Goal: Task Accomplishment & Management: Manage account settings

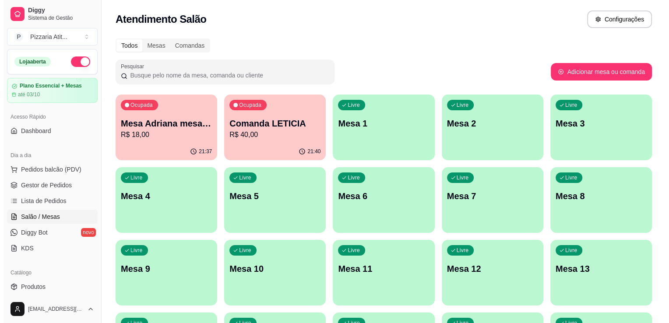
scroll to position [95, 0]
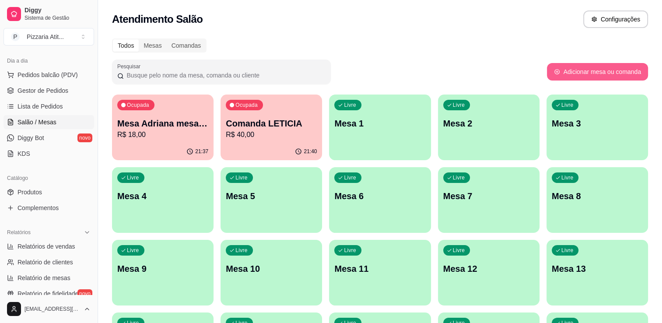
click at [575, 67] on button "Adicionar mesa ou comanda" at bounding box center [597, 72] width 101 height 18
select select "TABLE"
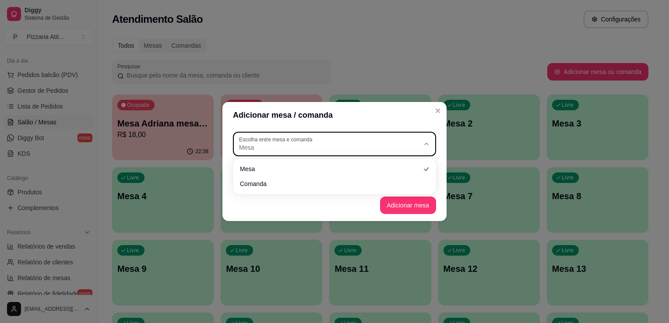
click at [434, 138] on button "Escolha entre mesa e comanda Mesa" at bounding box center [334, 144] width 203 height 25
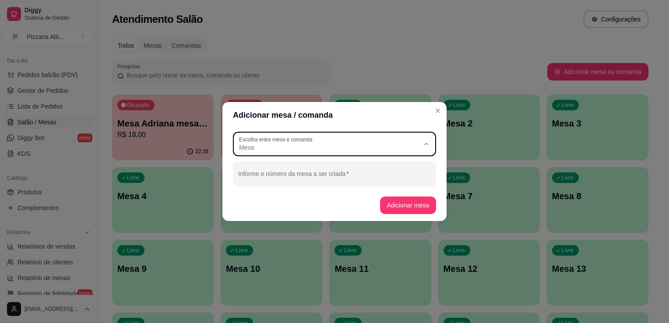
click at [373, 182] on span "Comanda" at bounding box center [330, 183] width 173 height 8
type input "CARD"
select select "CARD"
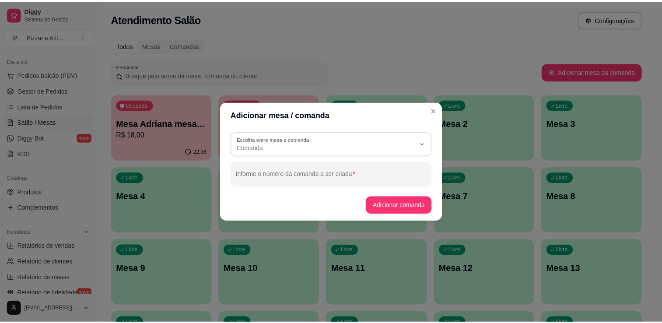
scroll to position [8, 0]
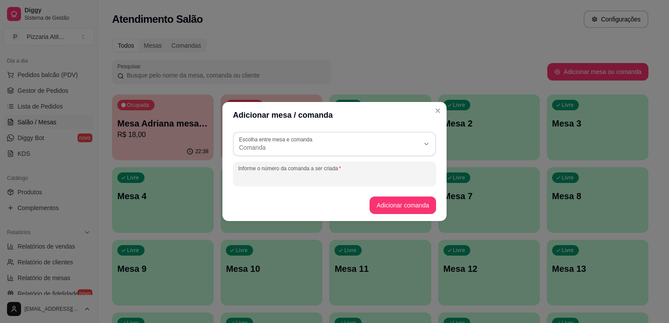
click at [369, 176] on input "Informe o número da comanda a ser criada" at bounding box center [334, 177] width 193 height 9
type input "[PERSON_NAME]"
click at [395, 205] on button "Adicionar comanda" at bounding box center [402, 205] width 64 height 17
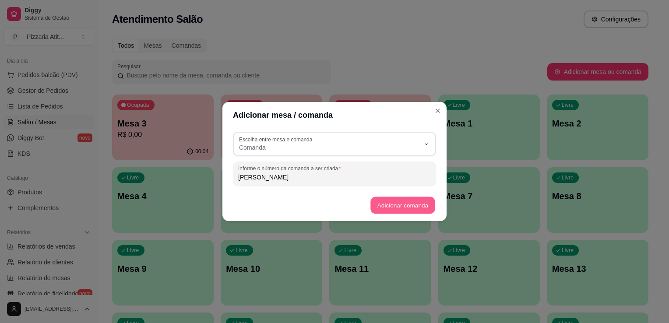
click at [403, 206] on button "Adicionar comanda" at bounding box center [402, 205] width 64 height 17
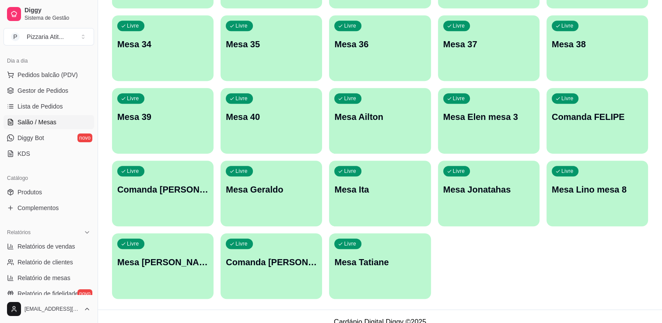
scroll to position [599, 0]
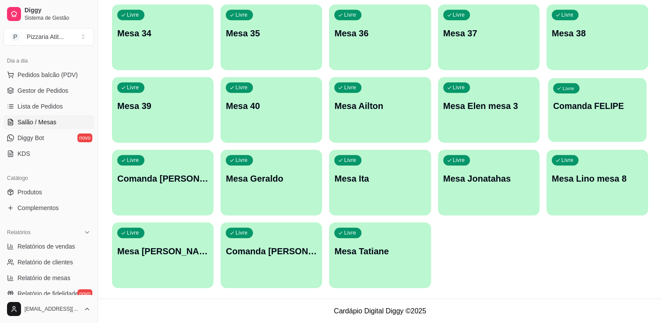
click at [625, 113] on div "Livre Comanda FELIPE" at bounding box center [597, 104] width 98 height 53
click at [606, 101] on p "Comanda FELIPE" at bounding box center [597, 106] width 88 height 12
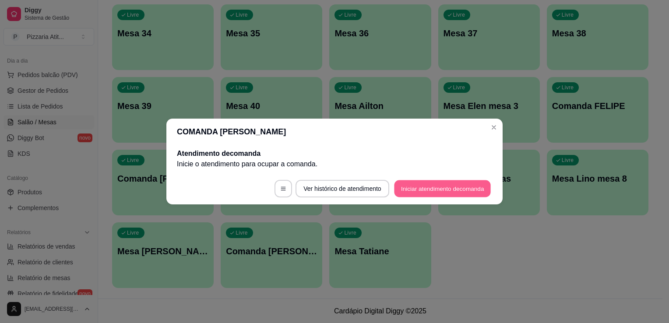
click at [451, 192] on button "Iniciar atendimento de comanda" at bounding box center [442, 188] width 97 height 17
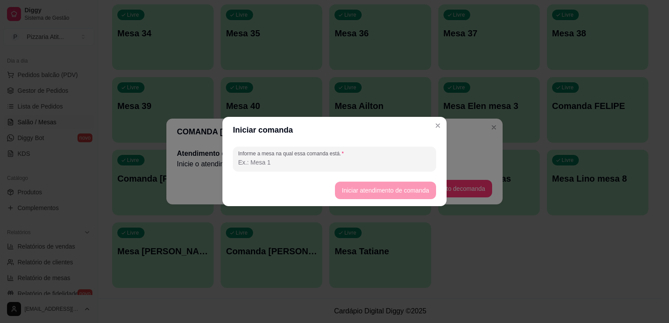
click at [410, 166] on input "Informe a mesa na qual essa comanda está." at bounding box center [334, 162] width 193 height 9
drag, startPoint x: 410, startPoint y: 166, endPoint x: 397, endPoint y: 143, distance: 26.8
click at [397, 143] on section "Iniciar comanda Informe a mesa na qual essa comanda está. Iniciar atendimento d…" at bounding box center [334, 161] width 224 height 89
type input "0"
click at [382, 186] on button "Iniciar atendimento de comanda" at bounding box center [385, 190] width 98 height 17
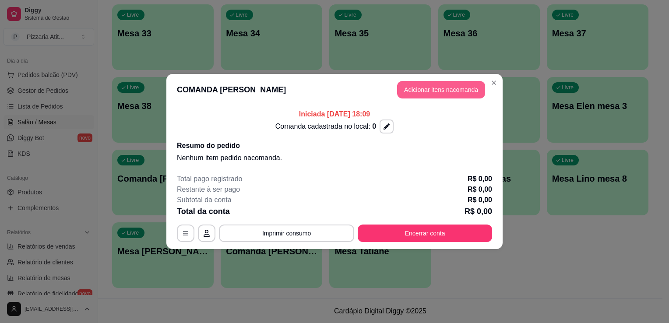
click at [420, 94] on button "Adicionar itens na comanda" at bounding box center [441, 90] width 88 height 18
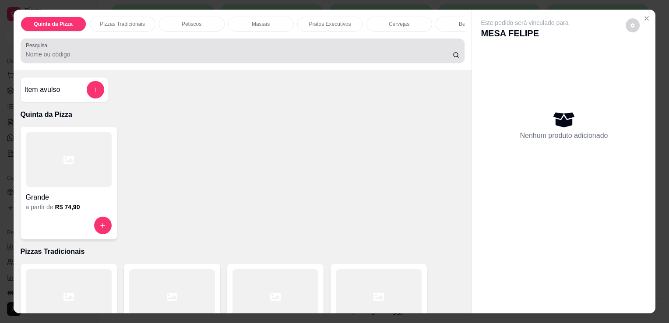
click at [403, 52] on div at bounding box center [243, 51] width 434 height 18
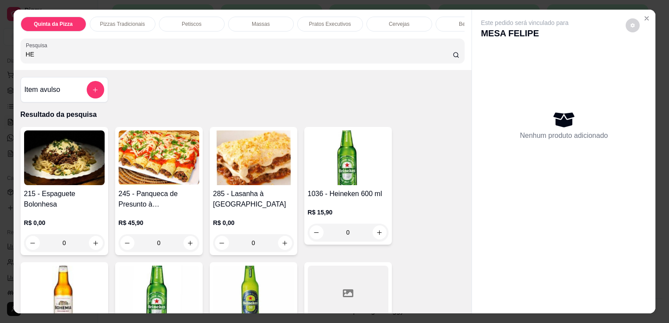
type input "HE"
click at [156, 278] on img at bounding box center [159, 293] width 81 height 55
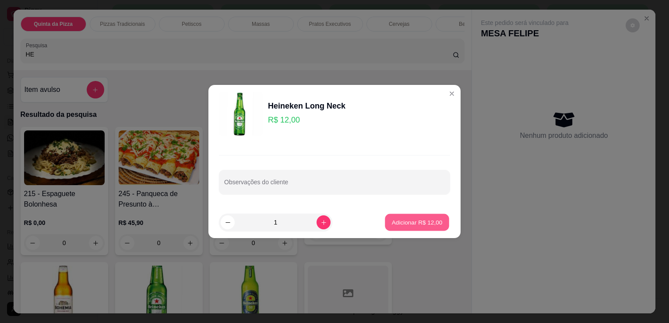
click at [403, 225] on p "Adicionar R$ 12,00" at bounding box center [417, 222] width 51 height 8
type input "1"
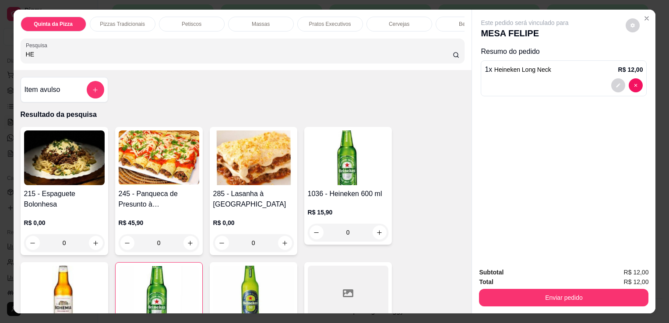
click at [494, 304] on div "Subtotal R$ 12,00 Total R$ 12,00 Enviar pedido" at bounding box center [563, 286] width 183 height 53
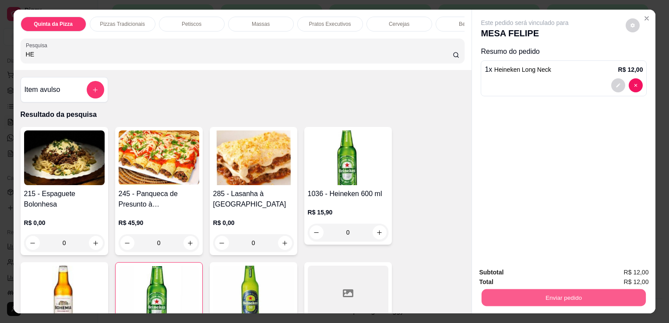
click at [495, 295] on button "Enviar pedido" at bounding box center [564, 297] width 164 height 17
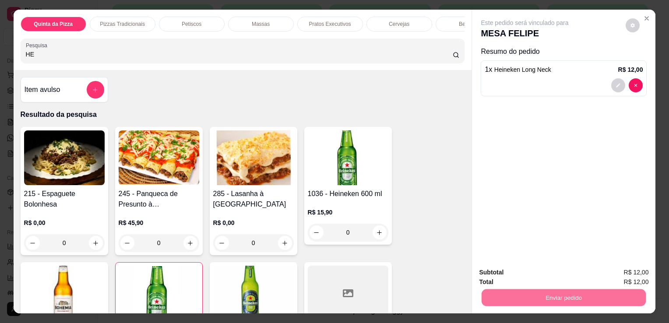
click at [504, 272] on button "Não registrar e enviar pedido" at bounding box center [535, 273] width 88 height 16
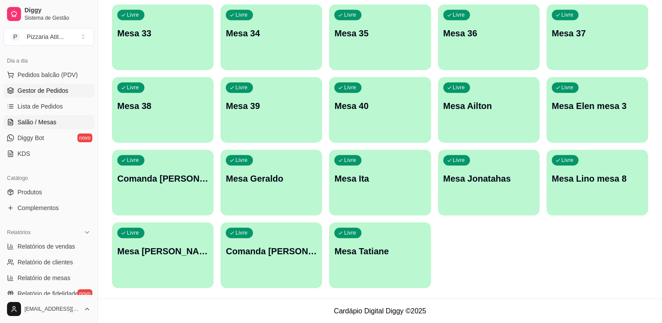
click at [69, 89] on link "Gestor de Pedidos" at bounding box center [49, 91] width 91 height 14
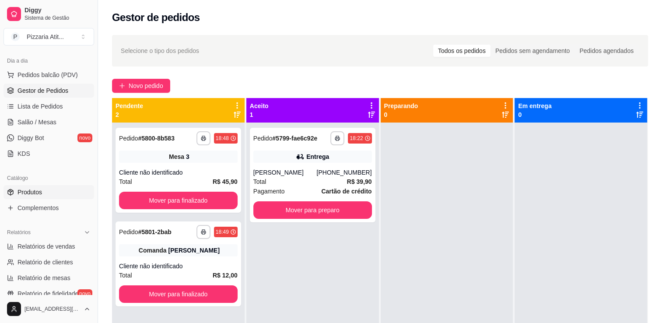
click at [55, 190] on link "Produtos" at bounding box center [49, 192] width 91 height 14
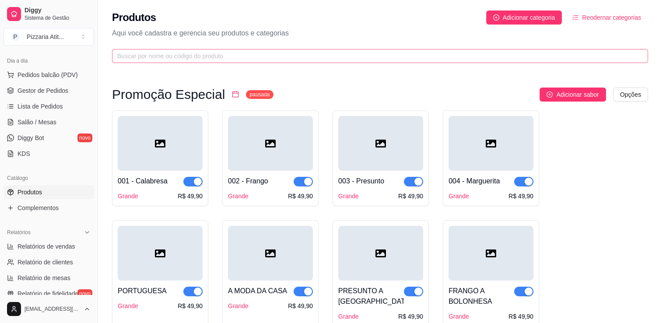
click at [212, 50] on span at bounding box center [380, 56] width 536 height 14
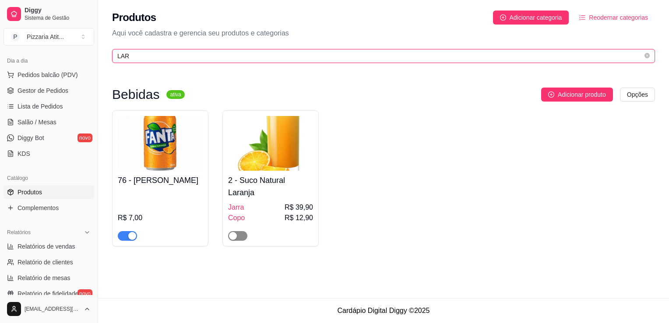
type input "LAR"
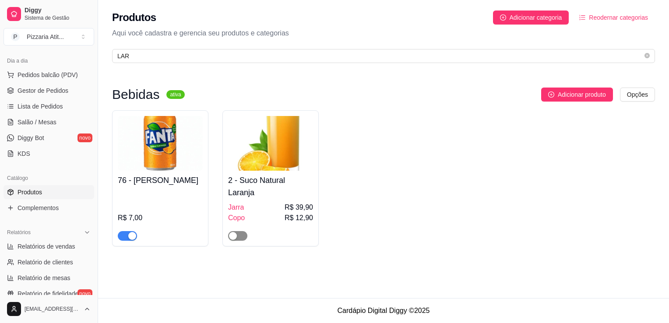
click at [238, 240] on span "button" at bounding box center [237, 236] width 19 height 10
click at [45, 122] on span "Salão / Mesas" at bounding box center [37, 122] width 39 height 9
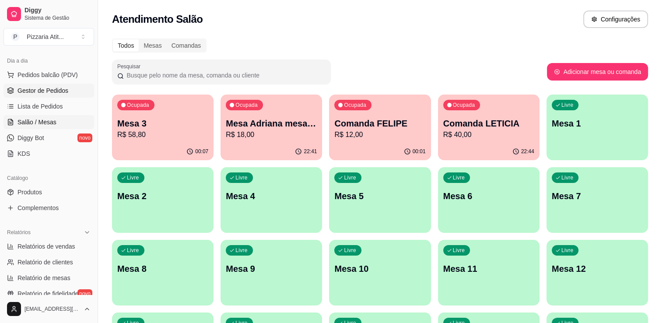
click at [49, 89] on span "Gestor de Pedidos" at bounding box center [43, 90] width 51 height 9
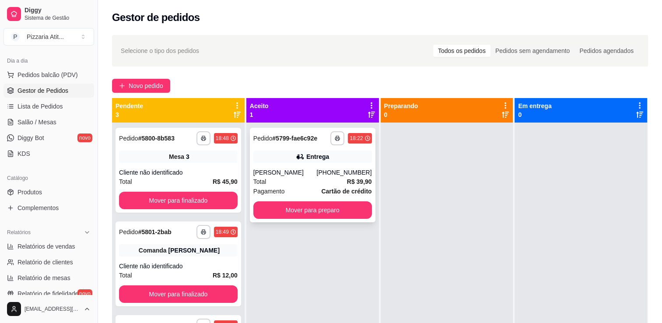
click at [269, 172] on div "Josiane" at bounding box center [284, 172] width 63 height 9
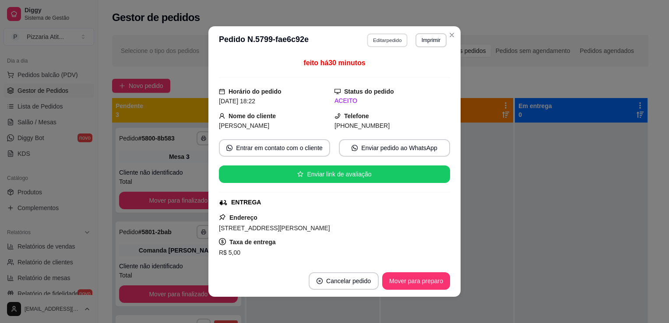
click at [383, 42] on button "Editar pedido" at bounding box center [387, 40] width 41 height 14
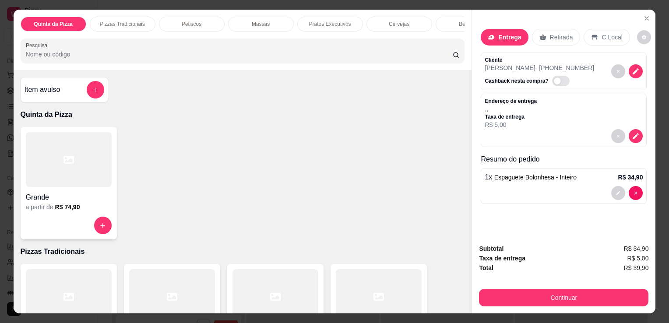
click at [539, 34] on icon at bounding box center [542, 37] width 7 height 7
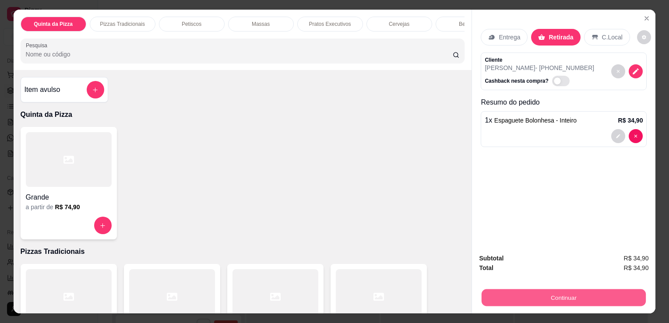
click at [567, 294] on button "Continuar" at bounding box center [564, 297] width 164 height 17
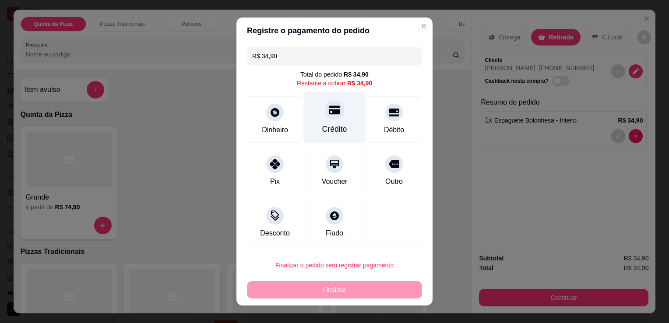
click at [343, 132] on div "Crédito" at bounding box center [335, 117] width 62 height 51
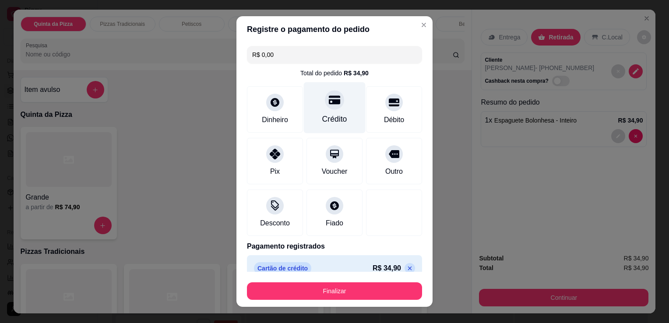
type input "R$ 0,00"
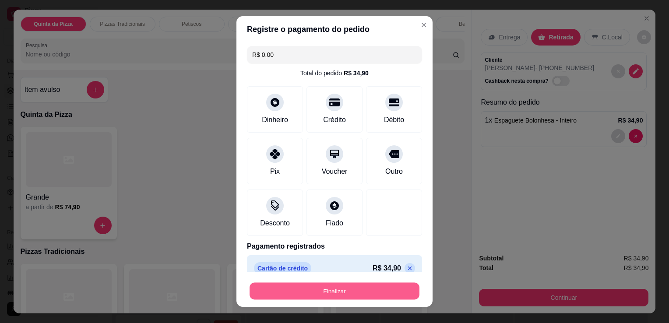
click at [341, 295] on button "Finalizar" at bounding box center [335, 291] width 170 height 17
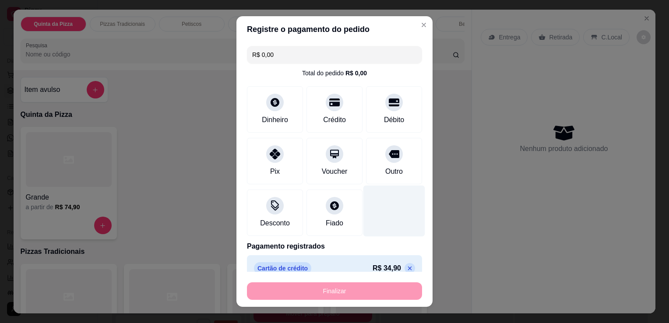
type input "0"
type input "-R$ 34,90"
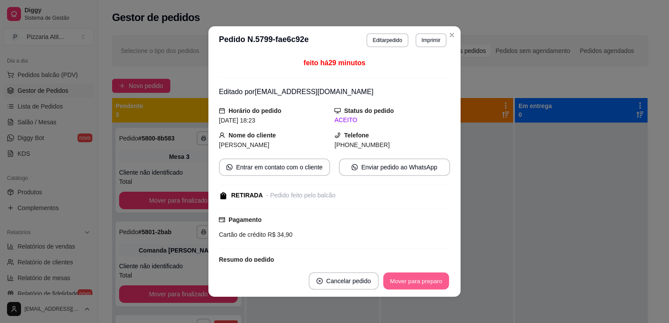
click at [428, 279] on button "Mover para preparo" at bounding box center [416, 281] width 66 height 17
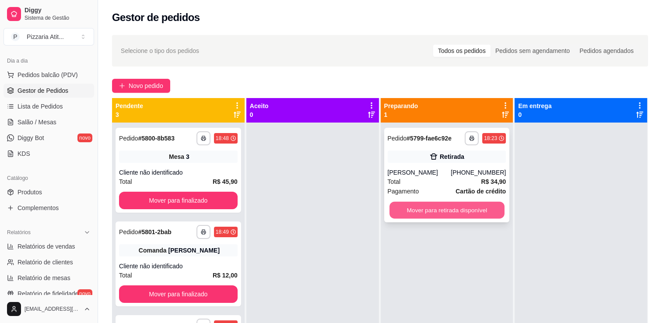
click at [408, 207] on button "Mover para retirada disponível" at bounding box center [447, 210] width 115 height 17
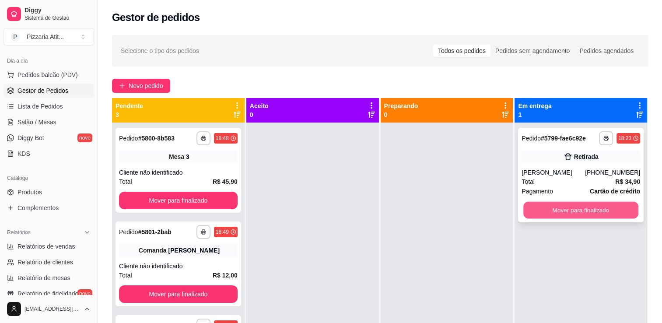
click at [559, 212] on button "Mover para finalizado" at bounding box center [581, 210] width 115 height 17
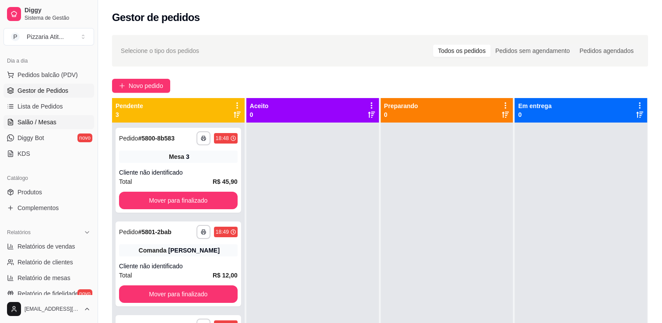
click at [51, 120] on span "Salão / Mesas" at bounding box center [37, 122] width 39 height 9
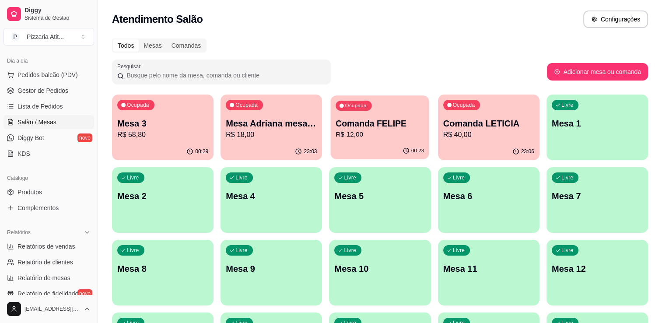
click at [404, 132] on p "R$ 12,00" at bounding box center [380, 135] width 88 height 10
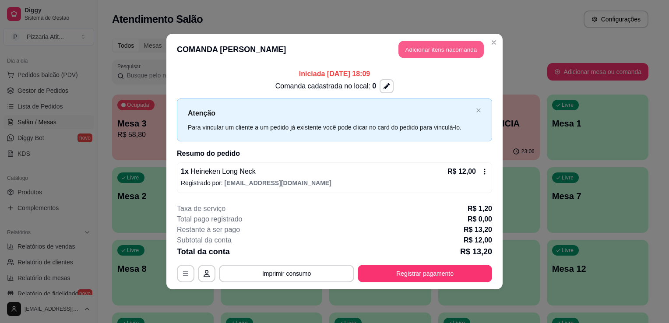
click at [432, 54] on button "Adicionar itens na comanda" at bounding box center [440, 49] width 85 height 17
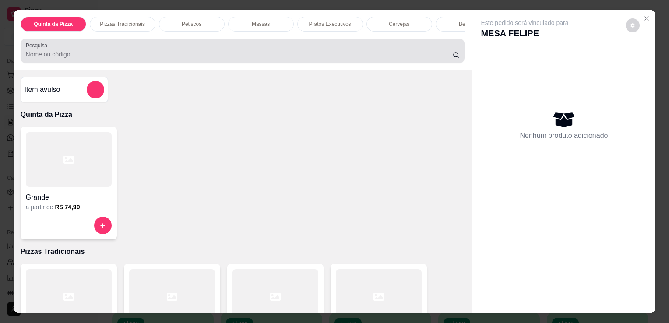
click at [364, 48] on div at bounding box center [243, 51] width 434 height 18
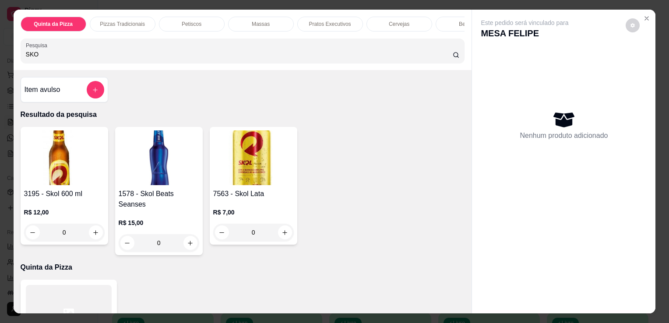
type input "SKO"
click at [46, 195] on h4 "3195 - Skol 600 ml" at bounding box center [64, 194] width 81 height 11
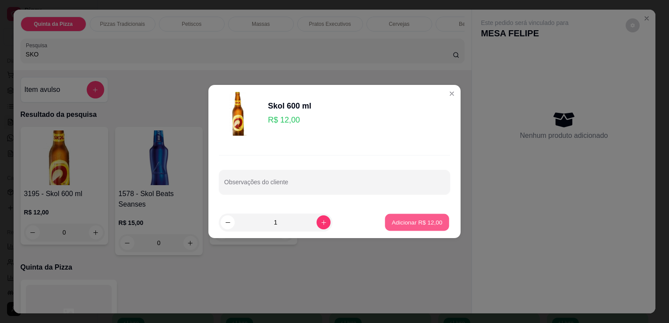
click at [415, 225] on p "Adicionar R$ 12,00" at bounding box center [417, 222] width 51 height 8
type input "1"
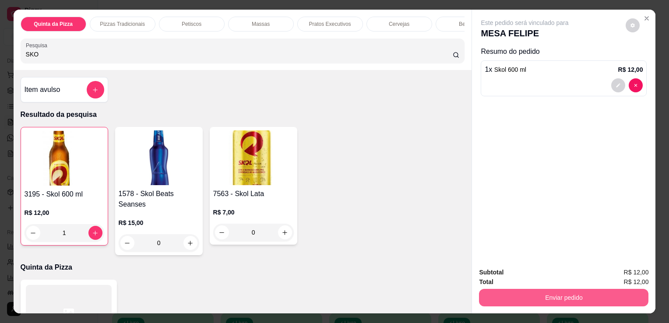
click at [513, 302] on button "Enviar pedido" at bounding box center [563, 298] width 169 height 18
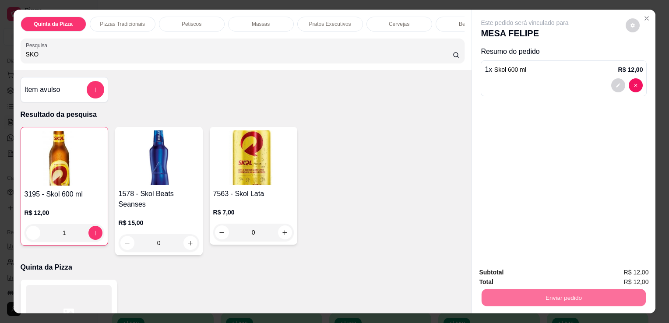
click at [518, 274] on button "Não registrar e enviar pedido" at bounding box center [534, 273] width 91 height 17
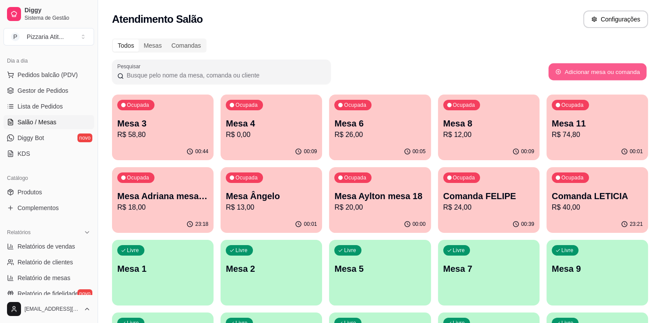
click at [619, 74] on button "Adicionar mesa ou comanda" at bounding box center [597, 71] width 98 height 17
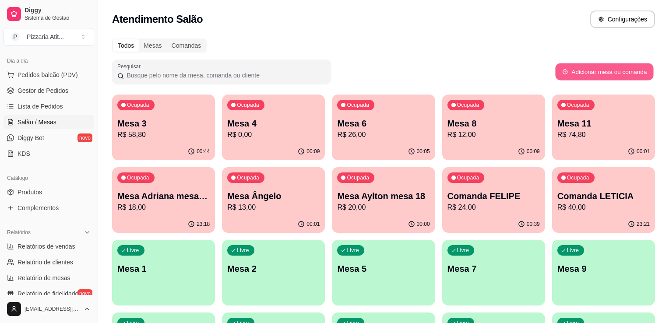
select select "TABLE"
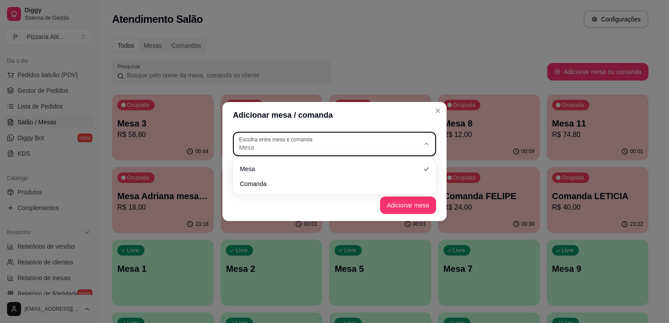
click at [401, 144] on span "Mesa" at bounding box center [329, 147] width 180 height 9
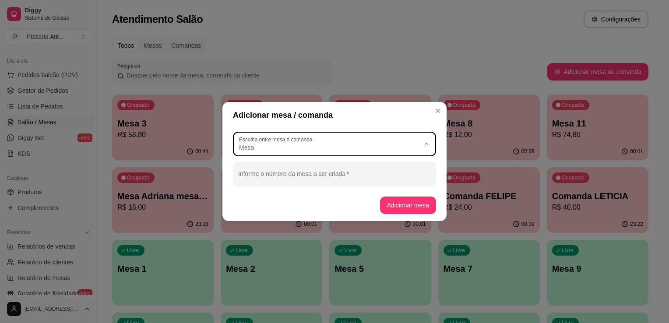
click at [384, 178] on li "Comanda" at bounding box center [334, 183] width 188 height 14
type input "CARD"
select select "CARD"
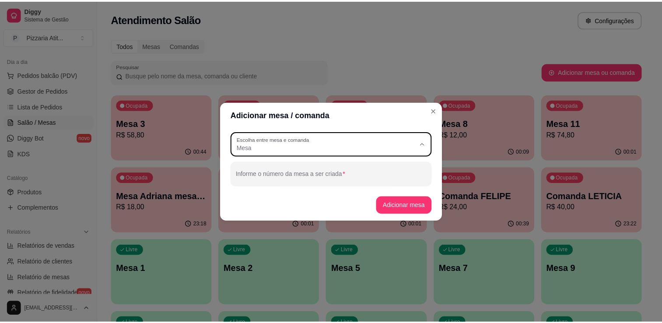
scroll to position [8, 0]
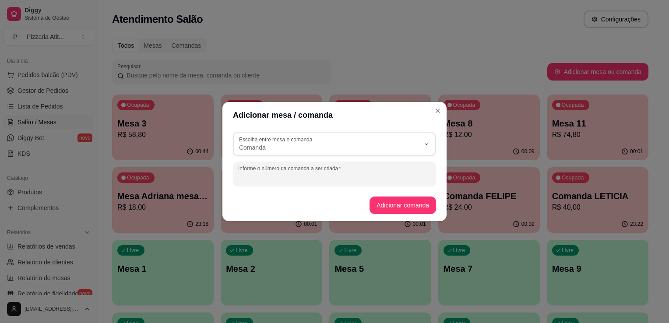
click at [383, 173] on input "Informe o número da comanda a ser criada" at bounding box center [334, 177] width 193 height 9
type input "[PERSON_NAME]"
click at [397, 204] on button "Adicionar comanda" at bounding box center [402, 205] width 64 height 17
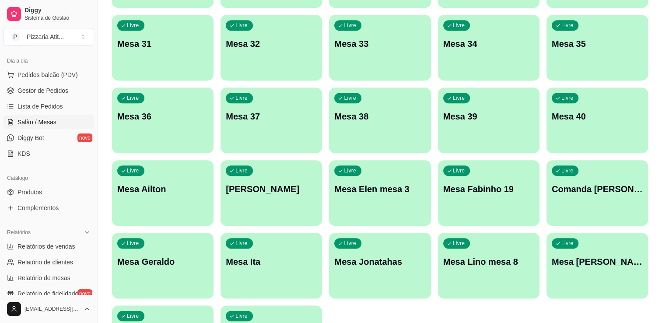
scroll to position [586, 0]
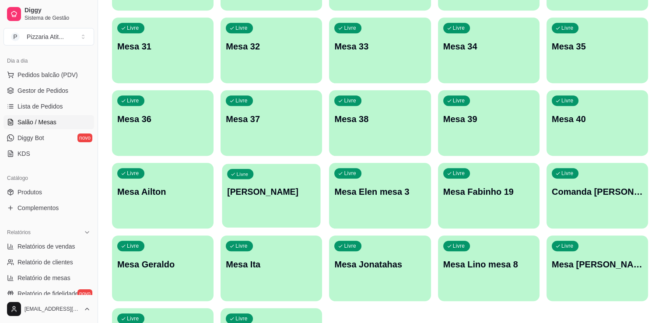
click at [313, 193] on p "[PERSON_NAME]" at bounding box center [271, 192] width 88 height 12
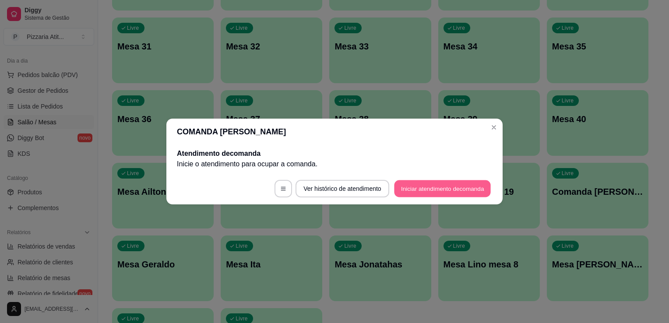
click at [446, 188] on button "Iniciar atendimento de comanda" at bounding box center [442, 188] width 97 height 17
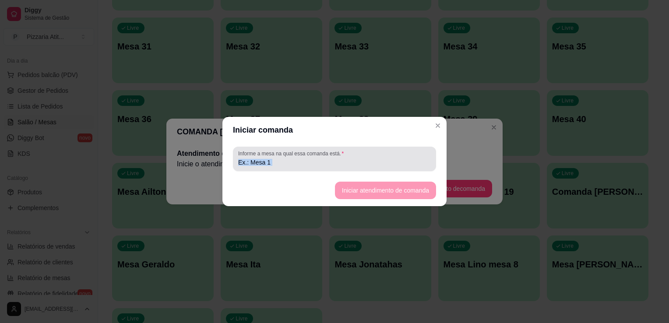
drag, startPoint x: 404, startPoint y: 195, endPoint x: 389, endPoint y: 148, distance: 49.8
click at [389, 148] on section "Iniciar comanda Informe a mesa na qual essa comanda está. Iniciar atendimento d…" at bounding box center [334, 161] width 224 height 89
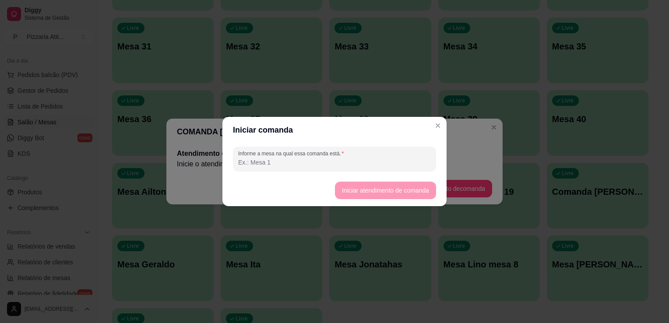
drag, startPoint x: 389, startPoint y: 148, endPoint x: 387, endPoint y: 163, distance: 15.4
click at [387, 163] on input "Informe a mesa na qual essa comanda está." at bounding box center [334, 162] width 193 height 9
type input "0"
click at [387, 185] on button "Iniciar atendimento de comanda" at bounding box center [385, 190] width 98 height 17
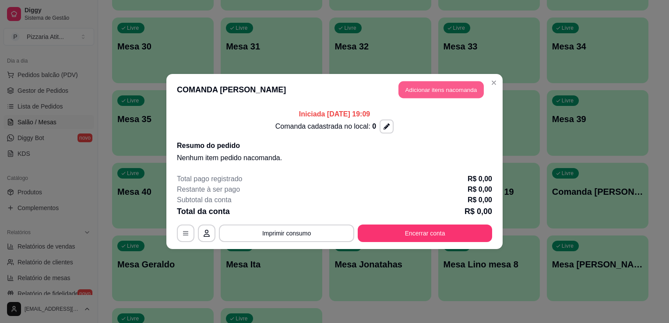
click at [405, 95] on button "Adicionar itens na comanda" at bounding box center [440, 89] width 85 height 17
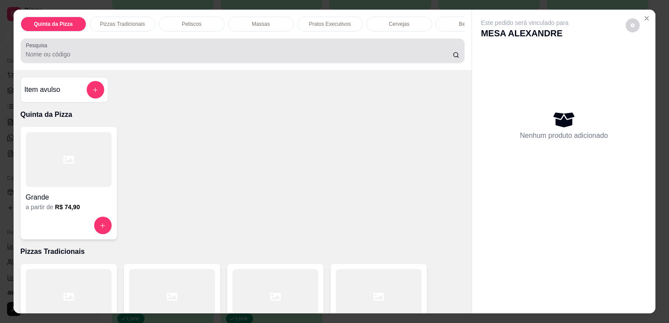
click at [352, 60] on div at bounding box center [243, 51] width 434 height 18
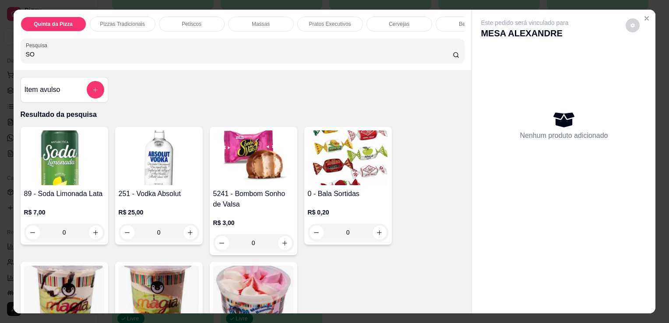
type input "SO"
click at [39, 196] on h4 "89 - Soda Limonada Lata" at bounding box center [64, 194] width 81 height 11
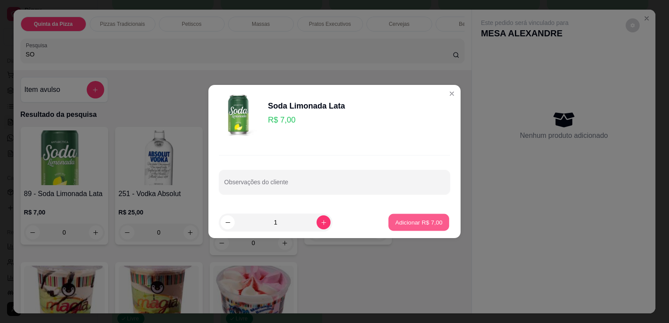
click at [424, 217] on button "Adicionar R$ 7,00" at bounding box center [418, 222] width 61 height 17
type input "1"
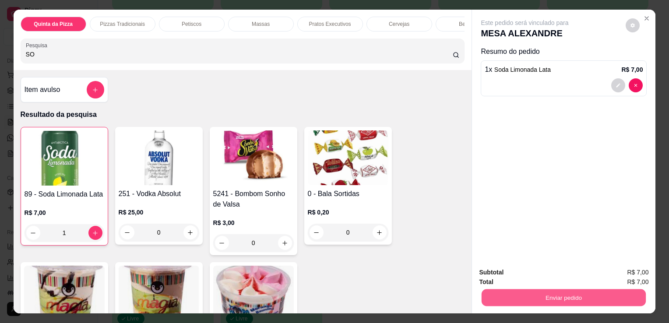
click at [497, 292] on button "Enviar pedido" at bounding box center [564, 297] width 164 height 17
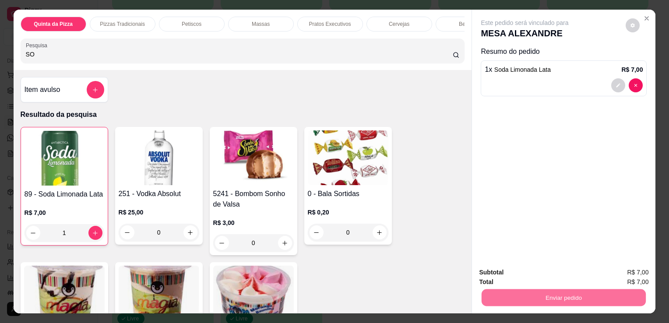
click at [506, 272] on button "Não registrar e enviar pedido" at bounding box center [534, 273] width 91 height 17
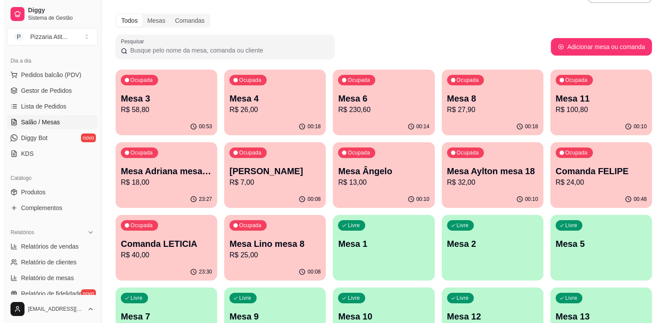
scroll to position [24, 0]
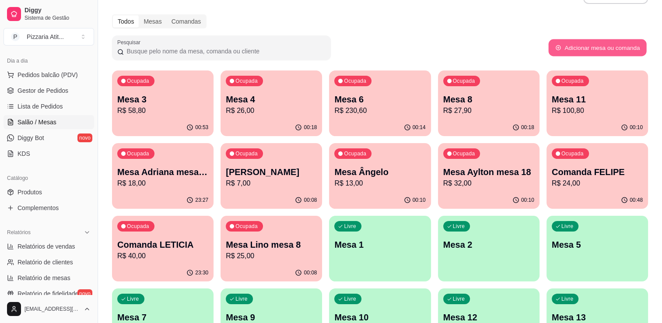
click at [592, 41] on button "Adicionar mesa ou comanda" at bounding box center [597, 47] width 98 height 17
select select "TABLE"
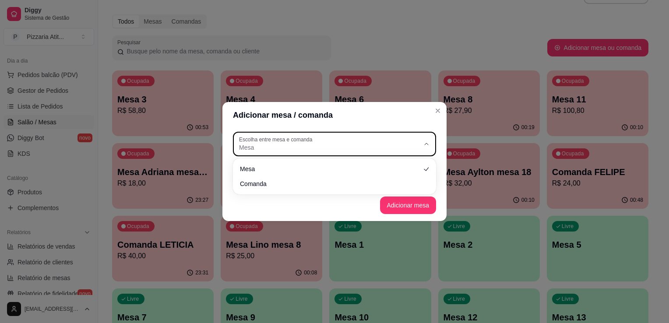
click at [385, 139] on div "Mesa" at bounding box center [329, 144] width 180 height 16
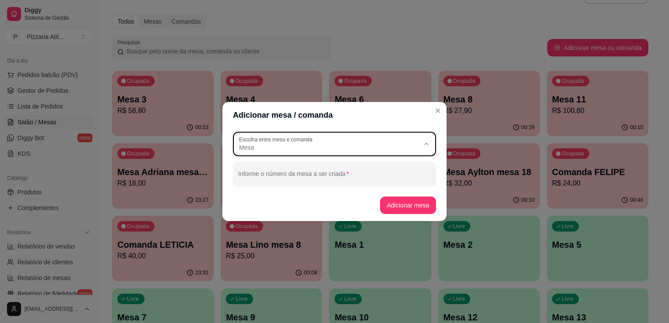
click at [369, 182] on span "Comanda" at bounding box center [330, 183] width 173 height 8
type input "CARD"
select select "CARD"
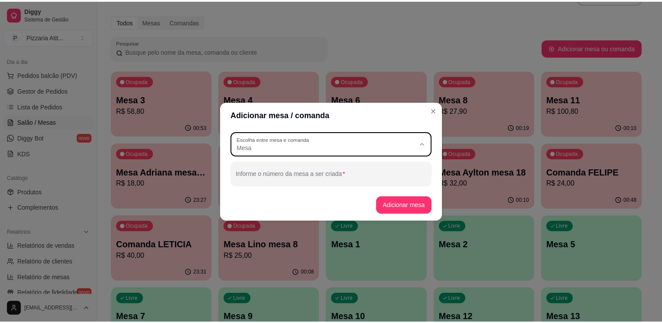
scroll to position [8, 0]
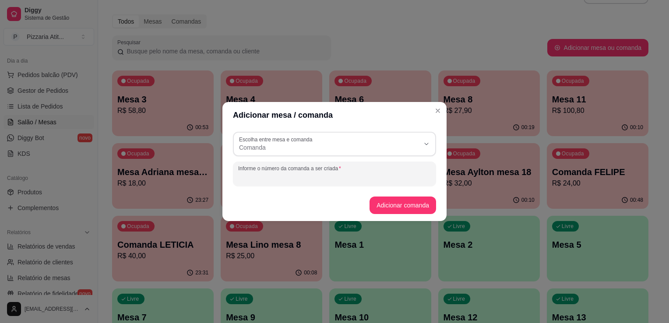
click at [369, 181] on input "Informe o número da comanda a ser criada" at bounding box center [334, 177] width 193 height 9
type input "ELIZIANE"
click at [391, 208] on button "Adicionar comanda" at bounding box center [402, 205] width 64 height 17
click at [399, 205] on button "Adicionar comanda" at bounding box center [402, 205] width 64 height 17
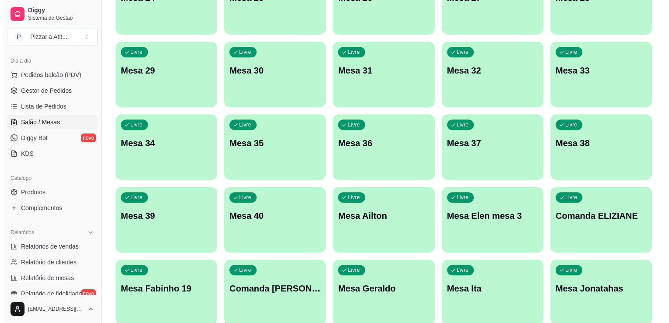
scroll to position [566, 0]
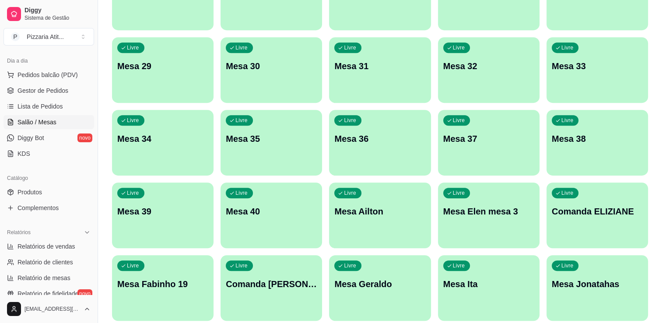
click at [614, 218] on div "Livre Comanda ELIZIANE" at bounding box center [598, 210] width 102 height 55
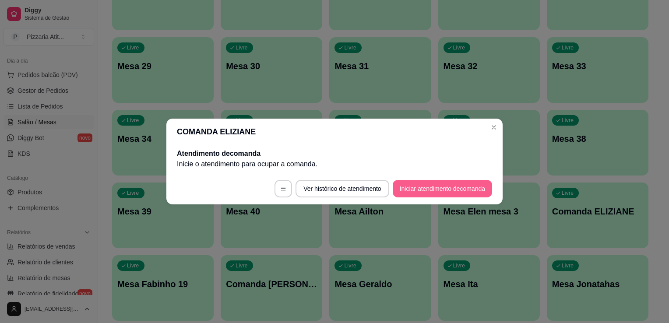
click at [458, 191] on button "Iniciar atendimento de comanda" at bounding box center [442, 189] width 99 height 18
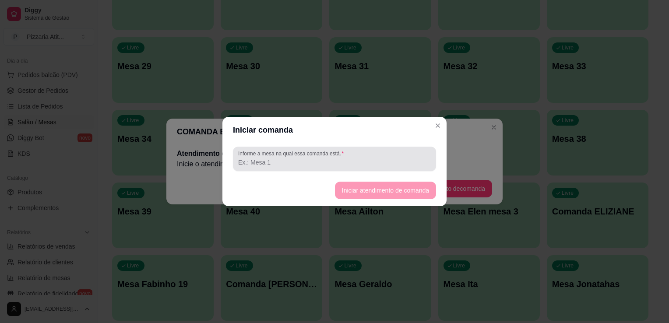
click at [367, 168] on div "Informe a mesa na qual essa comanda está." at bounding box center [334, 159] width 203 height 25
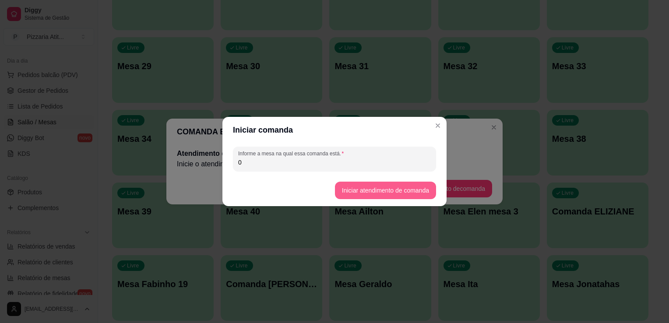
type input "0"
click at [369, 198] on button "Iniciar atendimento de comanda" at bounding box center [385, 190] width 98 height 17
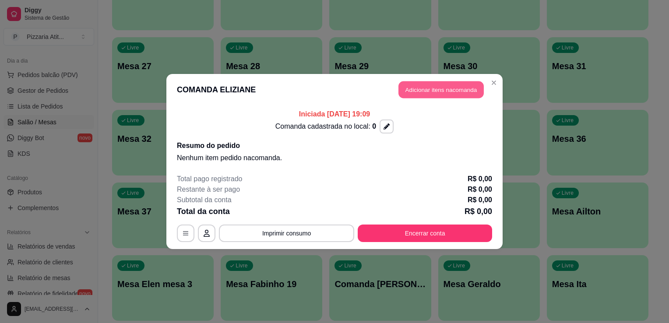
click at [413, 81] on button "Adicionar itens na comanda" at bounding box center [440, 89] width 85 height 17
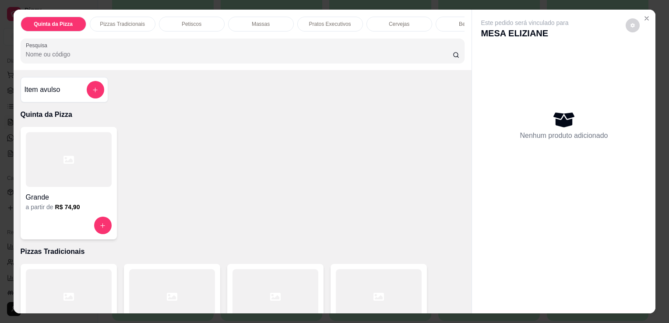
click at [71, 170] on div at bounding box center [69, 159] width 86 height 55
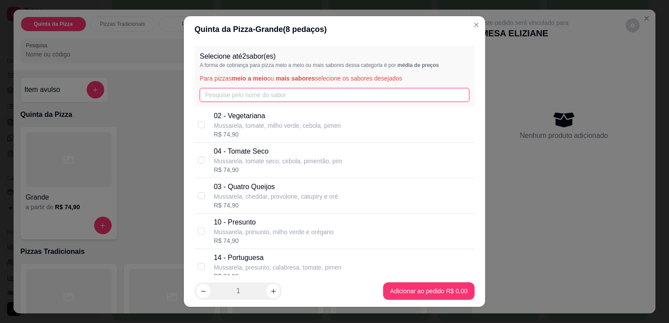
click at [299, 94] on input "text" at bounding box center [335, 95] width 270 height 14
type input "A"
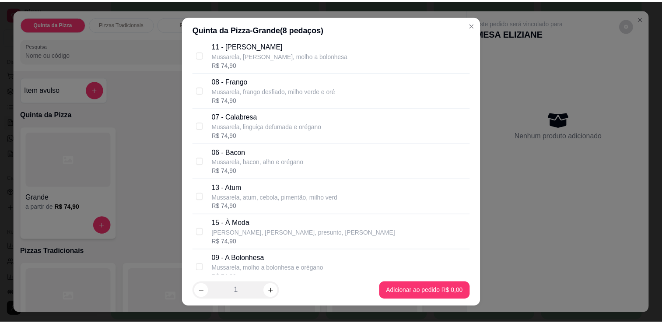
scroll to position [425, 0]
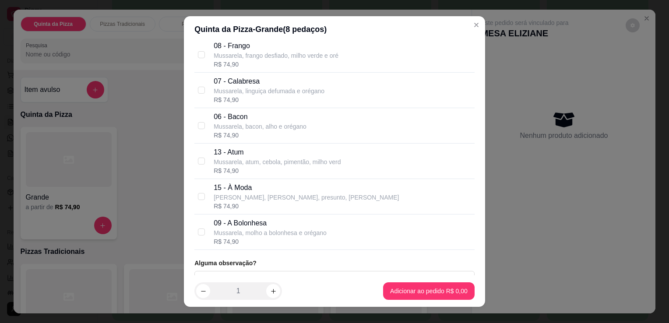
click at [354, 197] on div "15 - À Moda Mussarela, frango desfiado, presunto, milho v R$ 74,90" at bounding box center [342, 197] width 257 height 28
checkbox input "true"
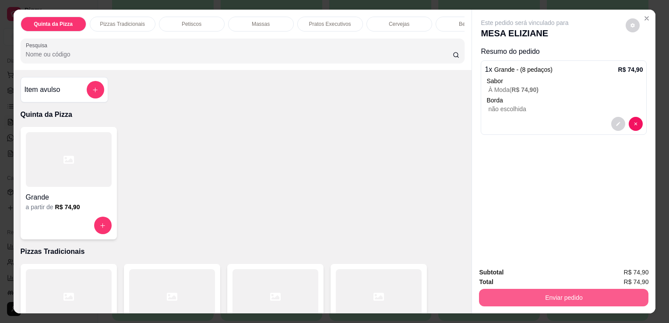
click at [523, 300] on button "Enviar pedido" at bounding box center [563, 298] width 169 height 18
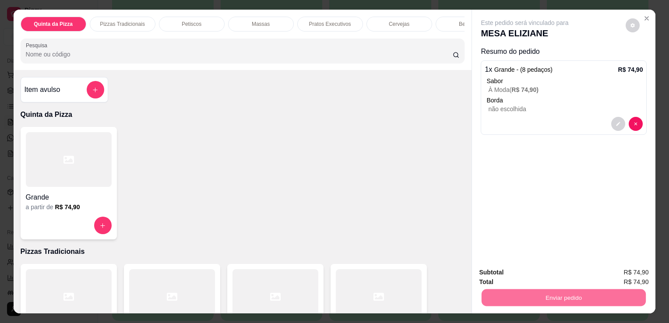
click at [522, 278] on button "Não registrar e enviar pedido" at bounding box center [535, 273] width 88 height 16
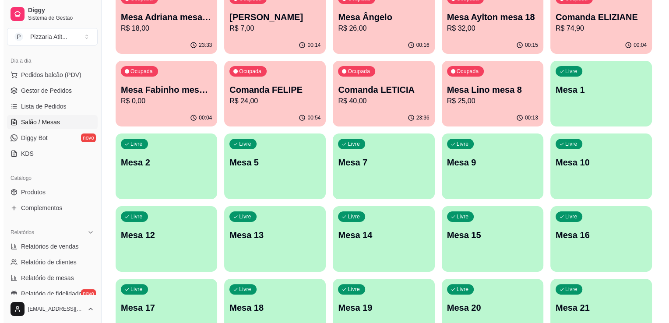
scroll to position [67, 0]
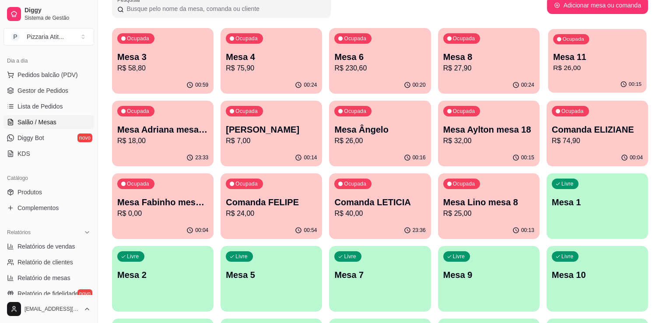
click at [583, 70] on p "R$ 26,00" at bounding box center [597, 68] width 88 height 10
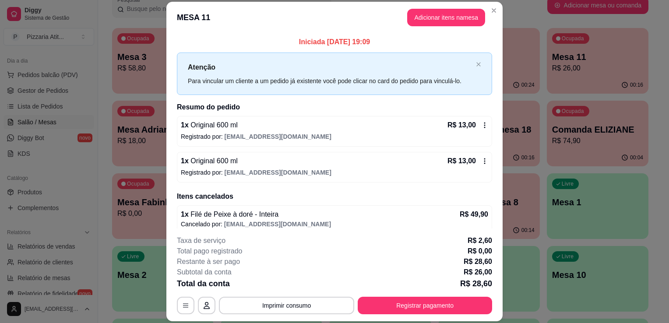
click at [499, 168] on div "Iniciada 11/09/2025 às 19:09 Atenção Para vincular um cliente a um pedido já ex…" at bounding box center [334, 131] width 336 height 196
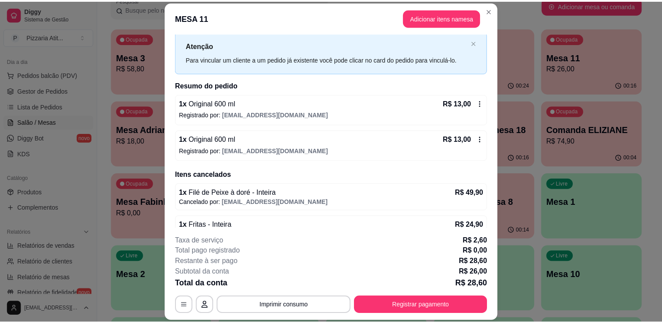
scroll to position [20, 0]
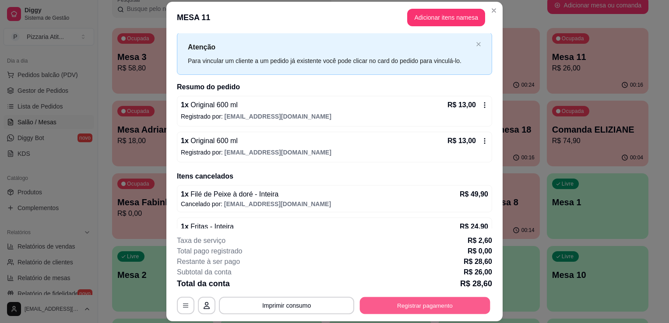
click at [395, 306] on button "Registrar pagamento" at bounding box center [425, 305] width 130 height 17
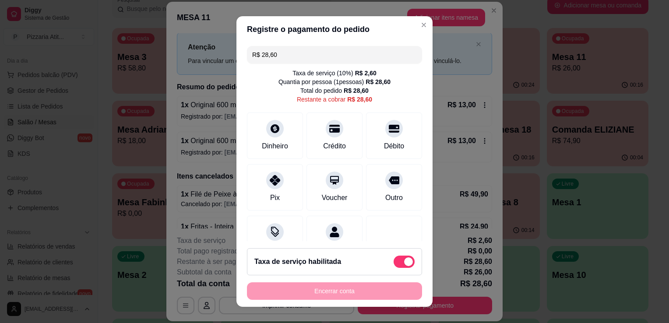
click at [310, 50] on input "R$ 28,60" at bounding box center [334, 55] width 165 height 18
click at [387, 143] on div "Débito" at bounding box center [394, 145] width 22 height 11
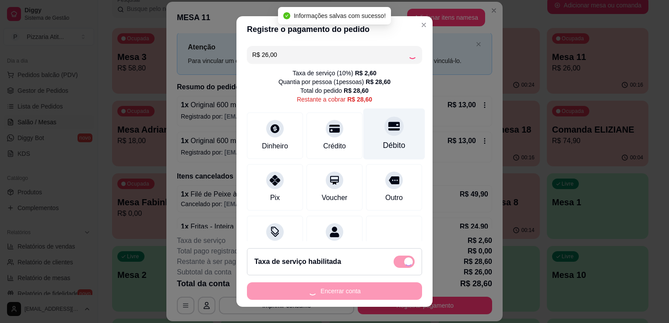
type input "R$ 2,60"
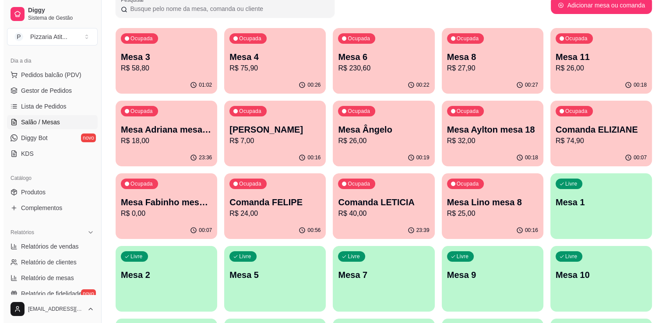
scroll to position [0, 0]
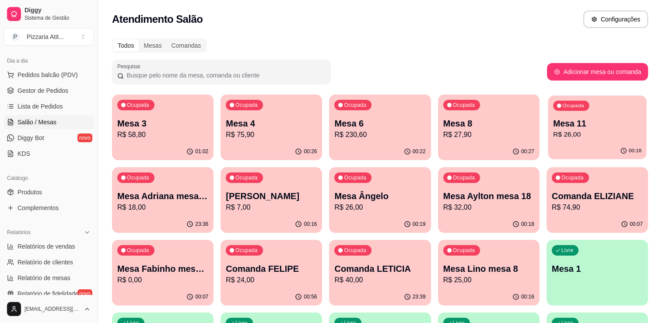
click at [590, 120] on p "Mesa 11" at bounding box center [597, 124] width 88 height 12
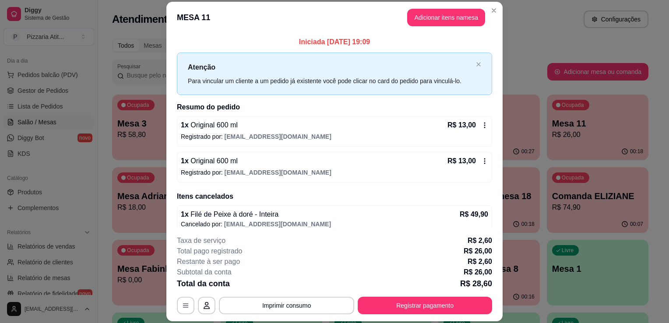
scroll to position [39, 0]
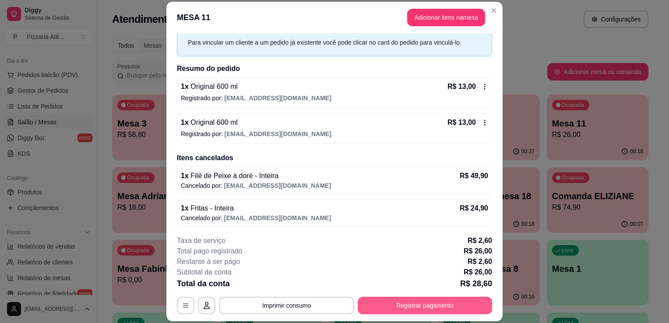
click at [420, 299] on button "Registrar pagamento" at bounding box center [425, 306] width 134 height 18
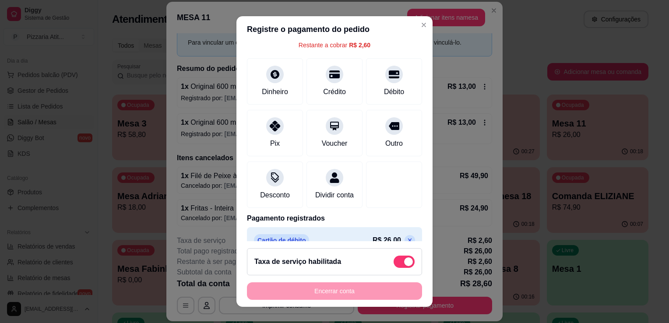
scroll to position [79, 0]
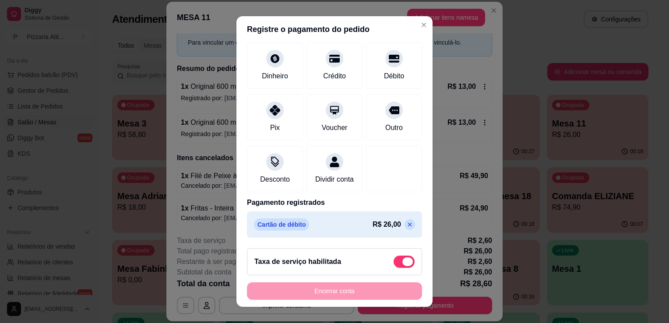
click at [394, 262] on span at bounding box center [404, 262] width 21 height 12
click at [393, 264] on input "checkbox" at bounding box center [396, 267] width 6 height 6
checkbox input "true"
type input "R$ 0,00"
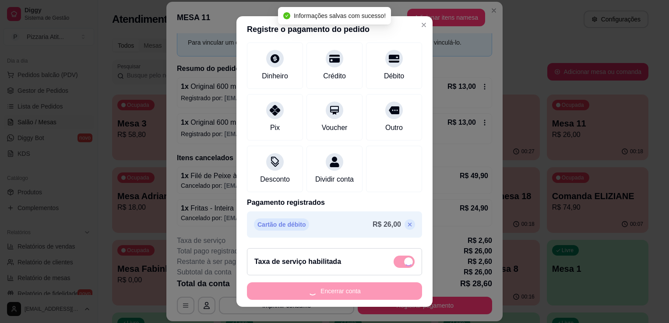
checkbox input "false"
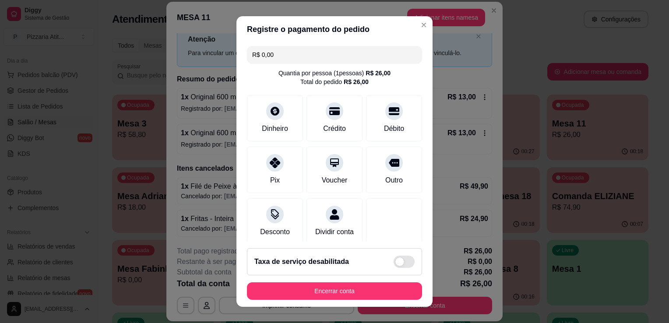
scroll to position [62, 0]
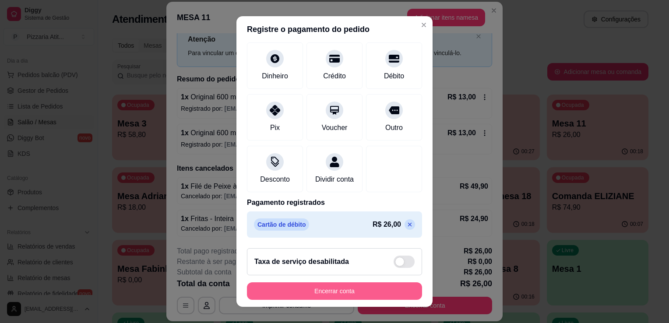
click at [330, 292] on button "Encerrar conta" at bounding box center [334, 291] width 175 height 18
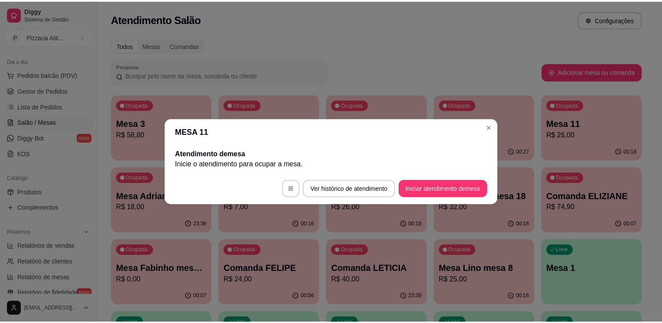
scroll to position [0, 0]
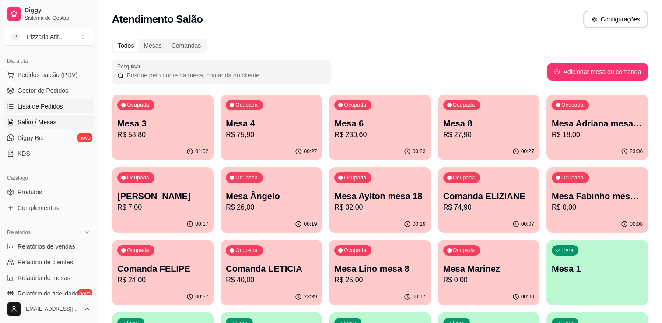
click at [58, 99] on link "Lista de Pedidos" at bounding box center [49, 106] width 91 height 14
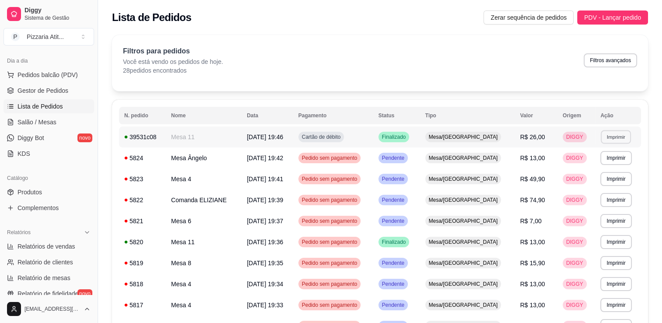
click at [628, 137] on button "Imprimir" at bounding box center [616, 137] width 30 height 14
click at [600, 172] on button "IMPRESSORA" at bounding box center [600, 168] width 61 height 14
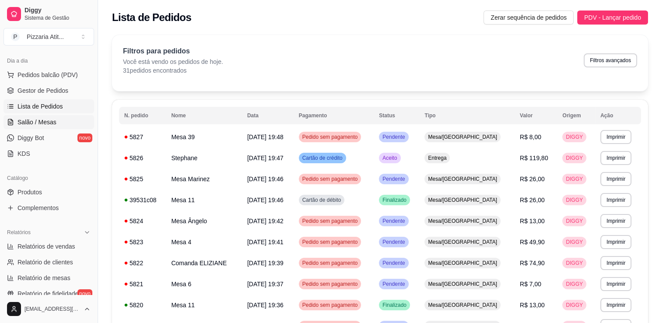
click at [63, 120] on link "Salão / Mesas" at bounding box center [49, 122] width 91 height 14
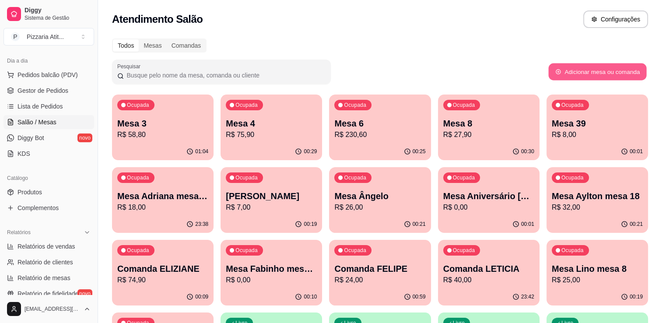
click at [571, 74] on button "Adicionar mesa ou comanda" at bounding box center [597, 71] width 98 height 17
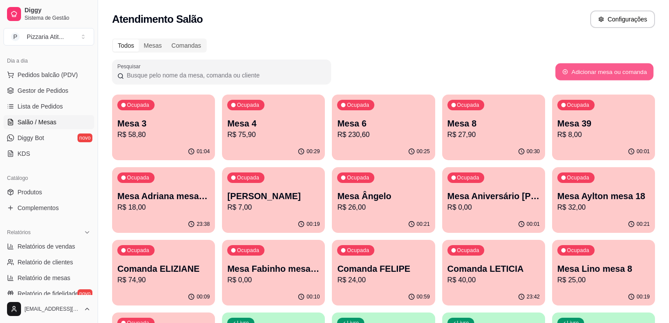
select select "TABLE"
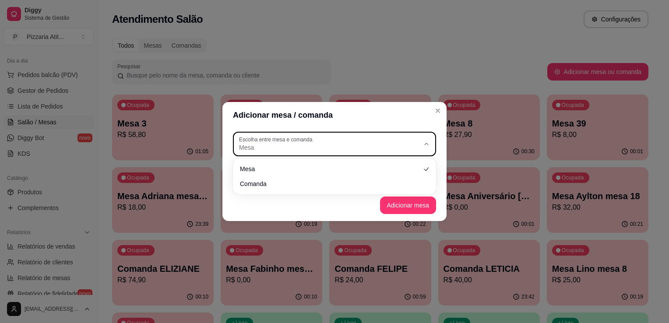
click at [350, 154] on button "Escolha entre mesa e comanda Mesa" at bounding box center [334, 144] width 203 height 25
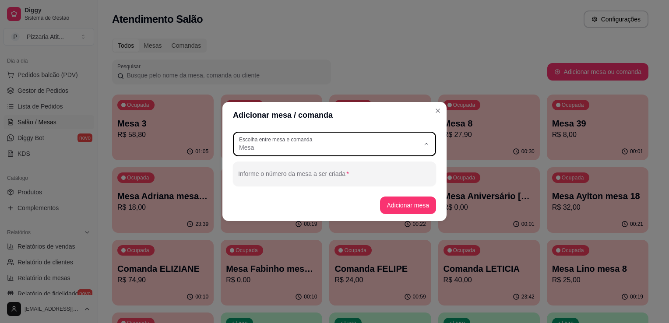
click at [349, 182] on span "Comanda" at bounding box center [330, 183] width 173 height 8
type input "CARD"
select select "CARD"
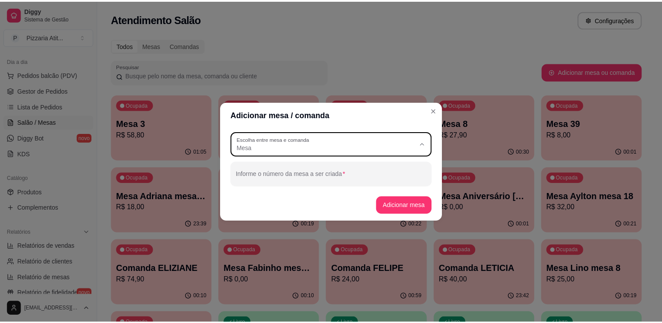
scroll to position [8, 0]
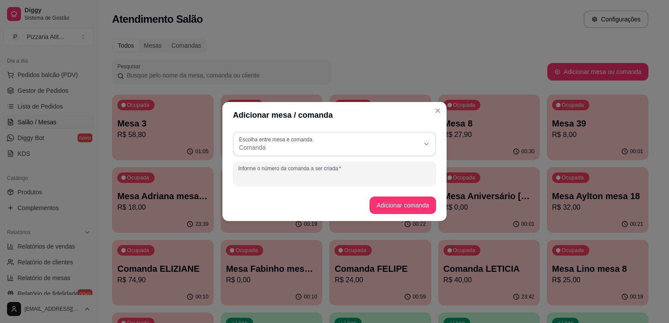
click at [361, 181] on input "Informe o número da comanda a ser criada" at bounding box center [334, 177] width 193 height 9
type input "MARCIA"
click at [424, 205] on button "Adicionar comanda" at bounding box center [402, 205] width 64 height 17
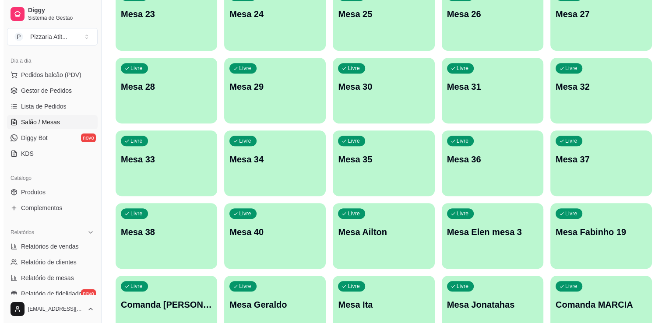
scroll to position [651, 0]
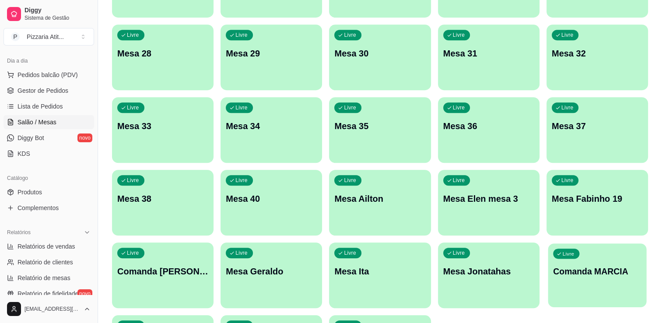
click at [564, 294] on div "Livre Comanda MARCIA" at bounding box center [597, 269] width 98 height 53
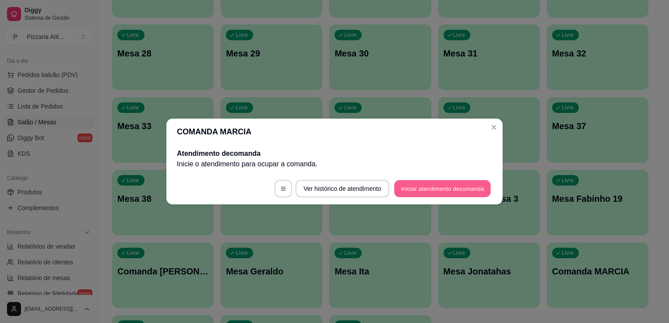
click at [420, 188] on button "Iniciar atendimento de comanda" at bounding box center [442, 188] width 97 height 17
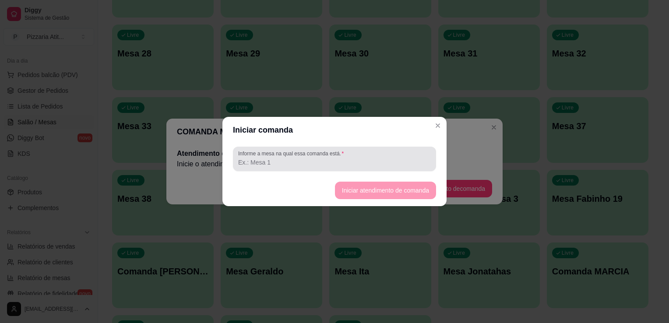
click at [396, 157] on div at bounding box center [334, 159] width 193 height 18
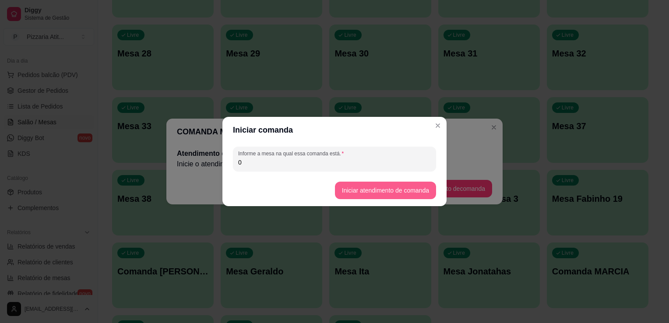
type input "0"
click at [392, 185] on button "Iniciar atendimento de comanda" at bounding box center [385, 190] width 98 height 17
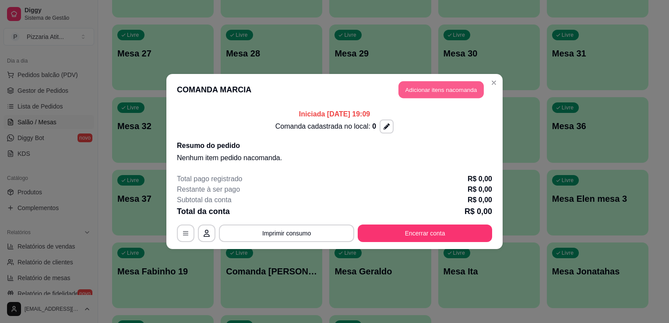
click at [425, 95] on button "Adicionar itens na comanda" at bounding box center [440, 89] width 85 height 17
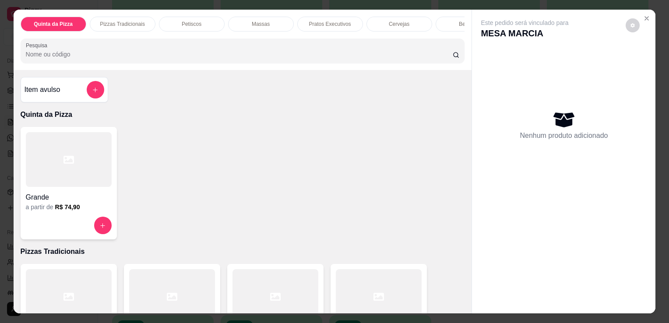
click at [354, 53] on input "Pesquisa" at bounding box center [239, 54] width 427 height 9
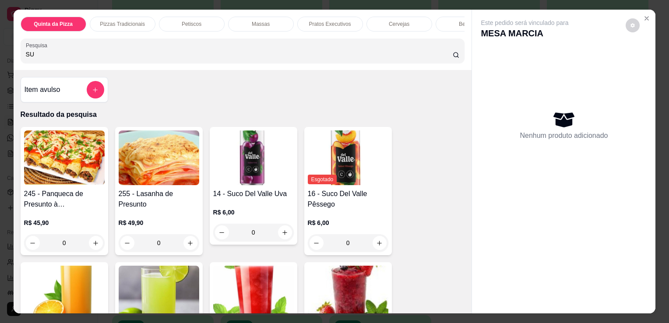
type input "SU"
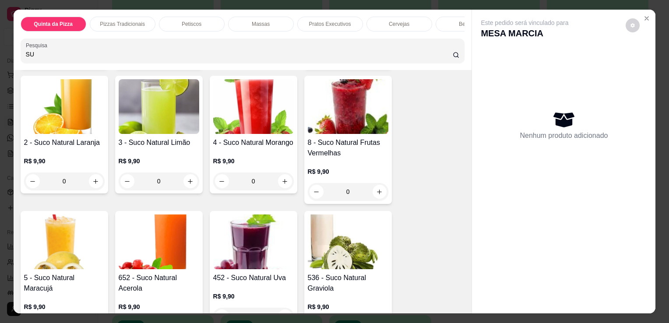
click at [36, 252] on img at bounding box center [64, 241] width 81 height 55
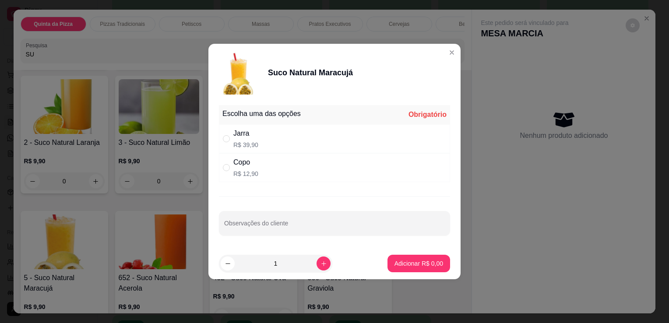
click at [232, 170] on div "" at bounding box center [228, 168] width 11 height 10
radio input "true"
click at [414, 262] on p "Adicionar R$ 12,90" at bounding box center [417, 263] width 51 height 8
type input "1"
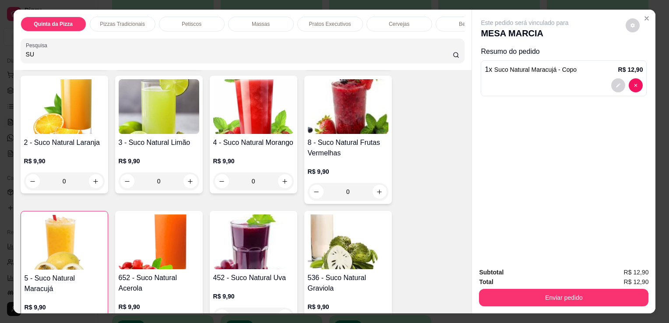
click at [248, 148] on h4 "4 - Suco Natural Morango" at bounding box center [253, 142] width 81 height 11
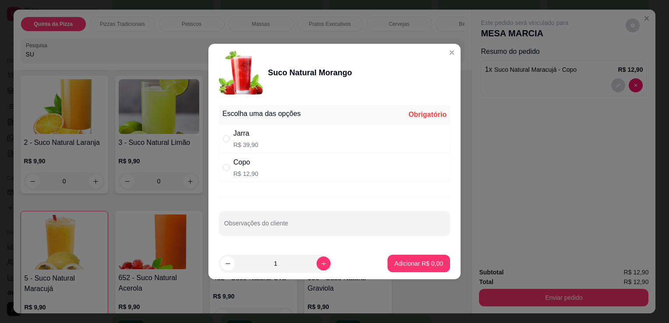
click at [266, 169] on div "Copo R$ 12,90" at bounding box center [334, 167] width 231 height 29
radio input "true"
click at [422, 265] on p "Adicionar R$ 12,90" at bounding box center [417, 263] width 51 height 8
type input "1"
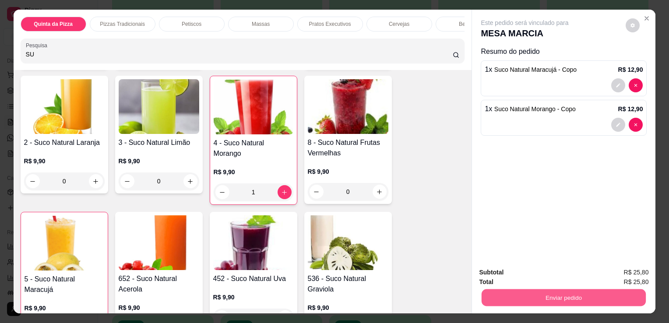
click at [511, 297] on button "Enviar pedido" at bounding box center [564, 297] width 164 height 17
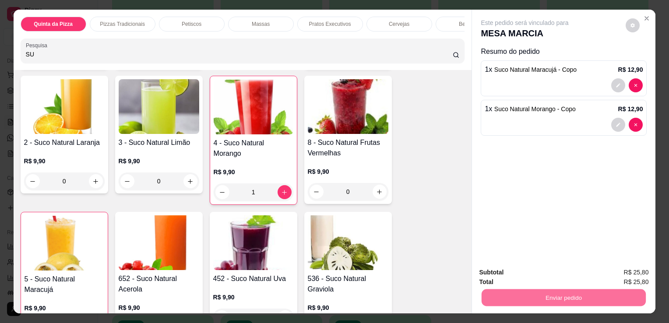
click at [509, 273] on button "Não registrar e enviar pedido" at bounding box center [535, 273] width 88 height 16
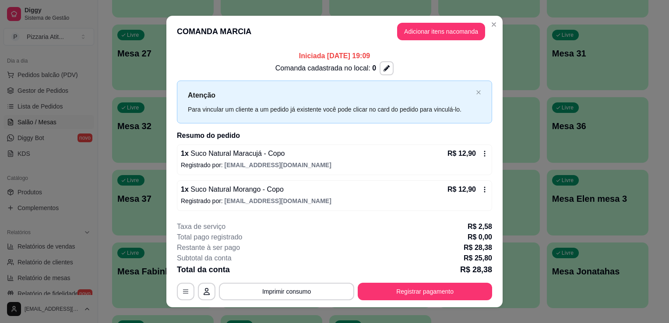
click at [498, 26] on header "COMANDA MARCIA Adicionar itens na comanda" at bounding box center [334, 32] width 336 height 32
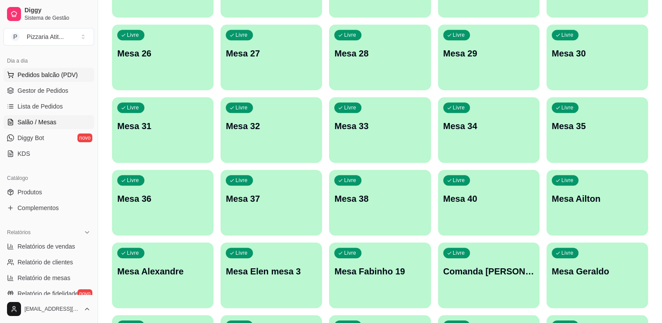
click at [46, 72] on span "Pedidos balcão (PDV)" at bounding box center [48, 74] width 60 height 9
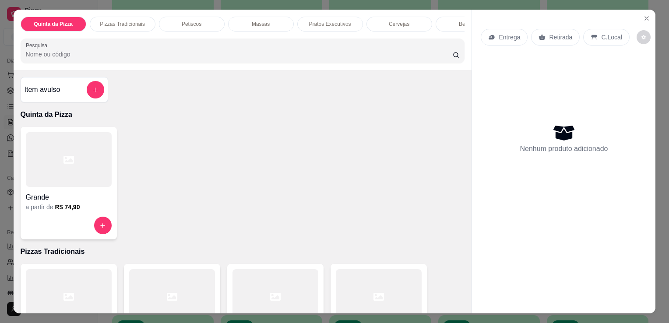
click at [250, 59] on input "Pesquisa" at bounding box center [239, 54] width 427 height 9
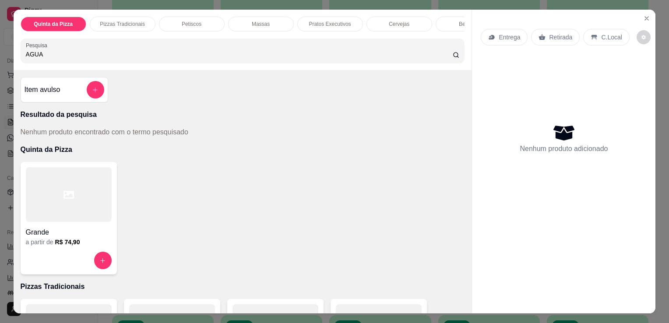
type input "AGUA"
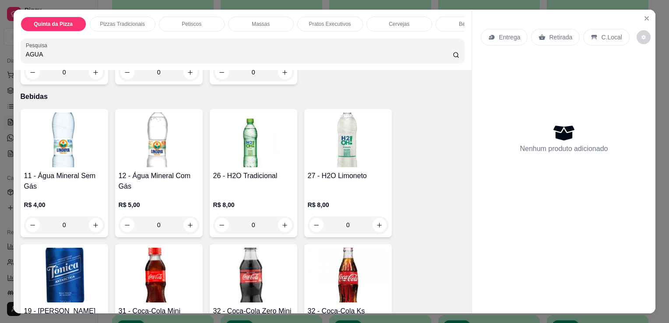
scroll to position [2169, 0]
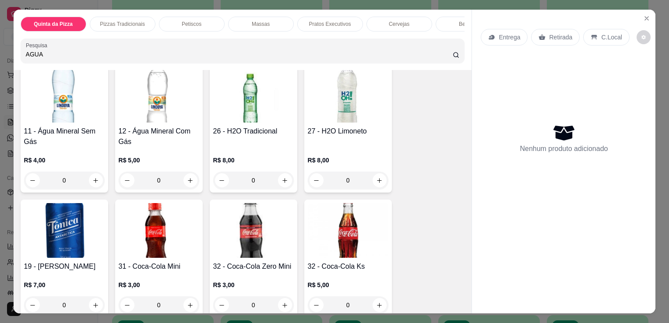
click at [81, 104] on img at bounding box center [64, 95] width 81 height 55
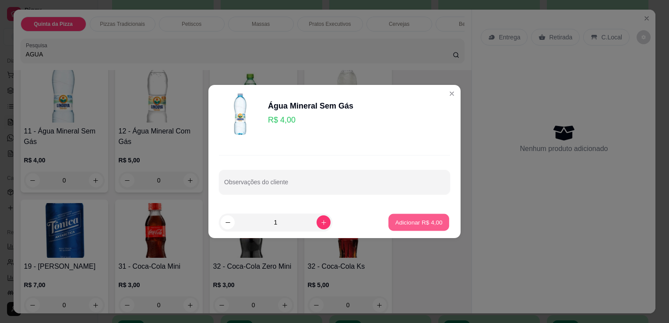
click at [442, 220] on button "Adicionar R$ 4,00" at bounding box center [418, 222] width 61 height 17
type input "1"
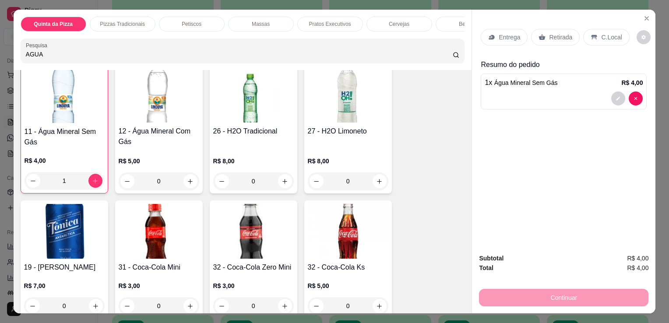
scroll to position [2169, 0]
click at [591, 35] on icon at bounding box center [594, 37] width 6 height 5
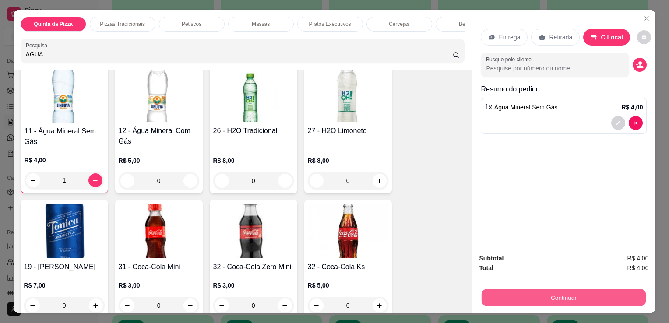
click at [517, 291] on button "Continuar" at bounding box center [564, 297] width 164 height 17
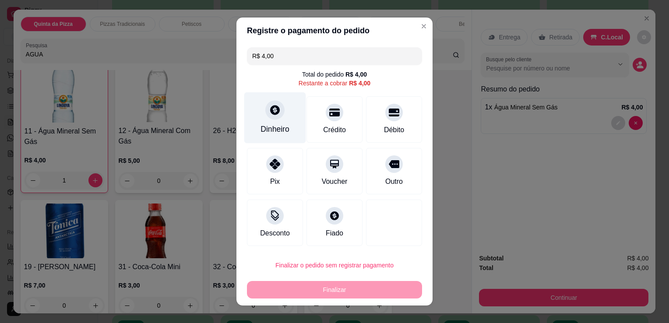
click at [281, 124] on div "Dinheiro" at bounding box center [274, 128] width 29 height 11
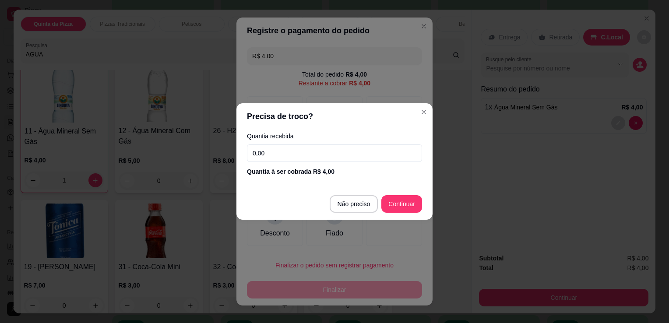
click at [311, 153] on input "0,00" at bounding box center [334, 153] width 175 height 18
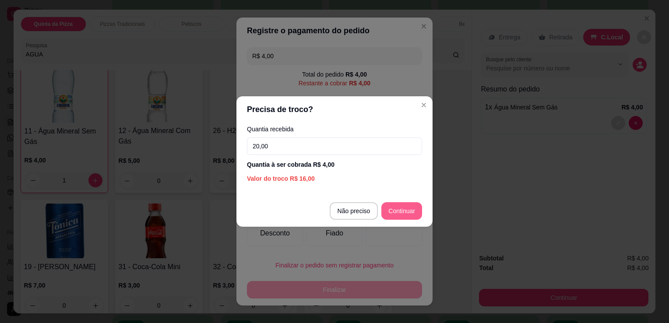
type input "20,00"
type input "R$ 0,00"
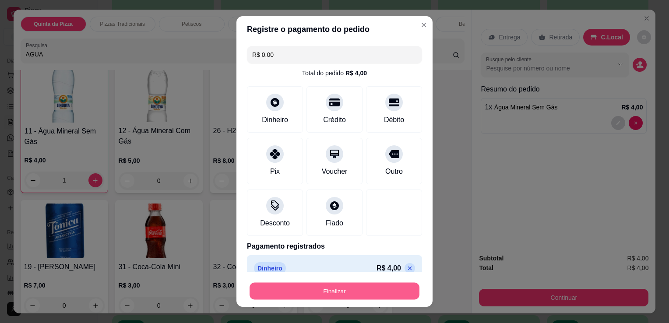
click at [379, 298] on button "Finalizar" at bounding box center [335, 291] width 170 height 17
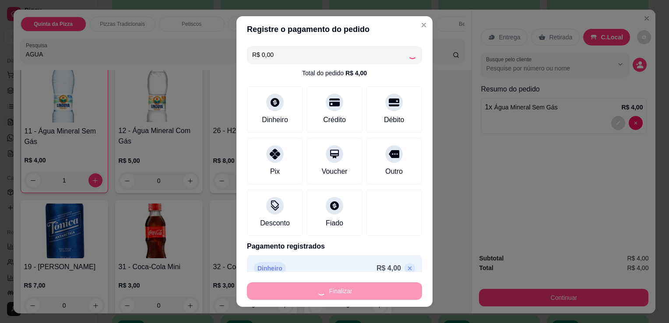
type input "0"
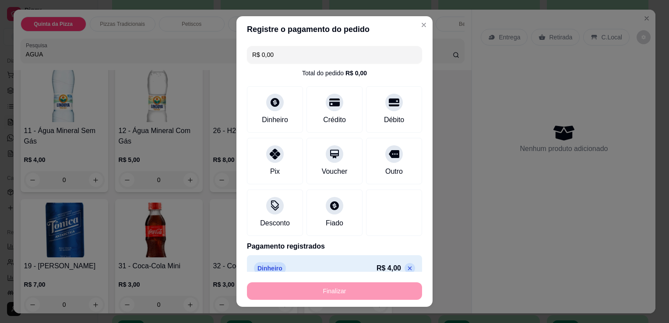
type input "-R$ 4,00"
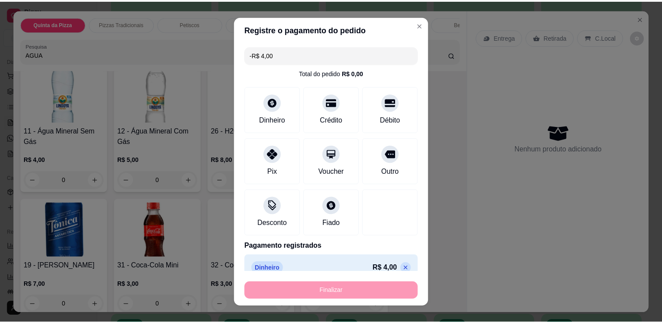
scroll to position [2169, 0]
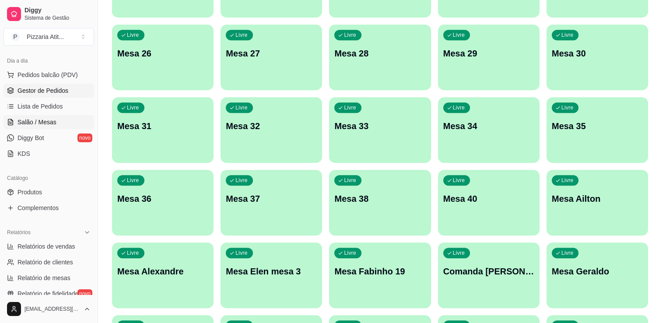
click at [46, 94] on span "Gestor de Pedidos" at bounding box center [43, 90] width 51 height 9
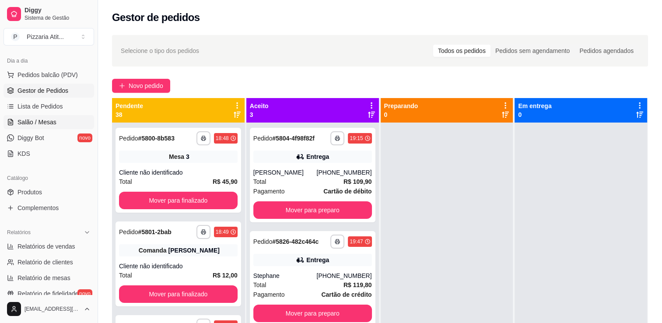
click at [43, 115] on link "Salão / Mesas" at bounding box center [49, 122] width 91 height 14
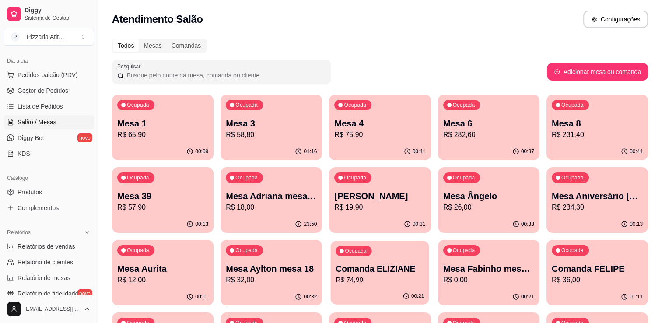
click at [376, 285] on p "R$ 74,90" at bounding box center [380, 280] width 88 height 10
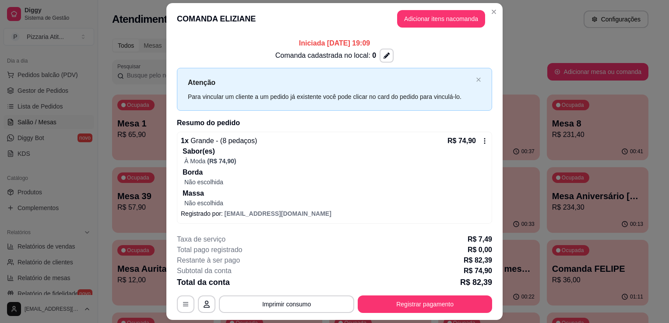
click at [428, 139] on div "1 x Grande - (8 pedaços) R$ 74,90" at bounding box center [334, 141] width 307 height 11
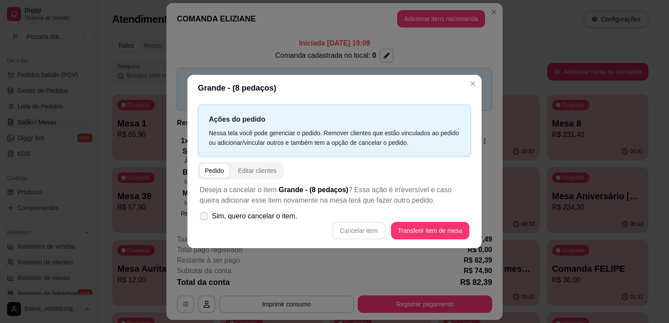
click at [204, 215] on icon at bounding box center [203, 216] width 7 height 5
click at [204, 218] on input "Sim, quero cancelar o item." at bounding box center [202, 221] width 6 height 6
checkbox input "true"
click at [354, 227] on button "Cancelar item" at bounding box center [359, 230] width 52 height 17
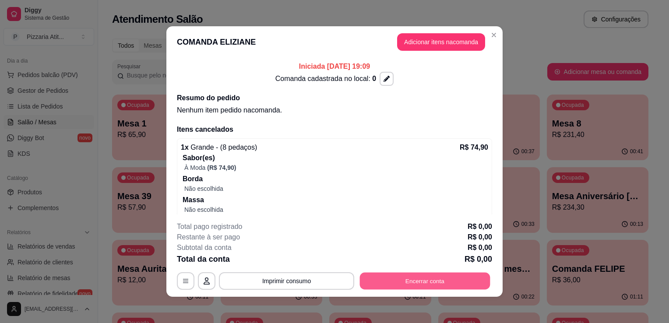
click at [435, 283] on button "Encerrar conta" at bounding box center [425, 281] width 130 height 17
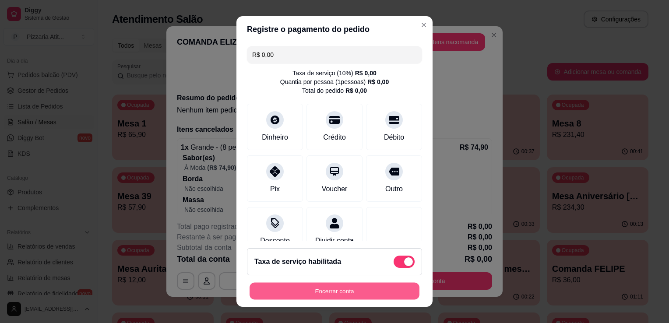
click at [351, 287] on button "Encerrar conta" at bounding box center [335, 291] width 170 height 17
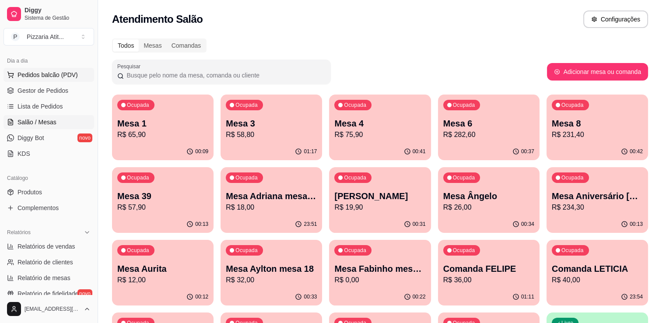
click at [57, 68] on button "Pedidos balcão (PDV)" at bounding box center [49, 75] width 91 height 14
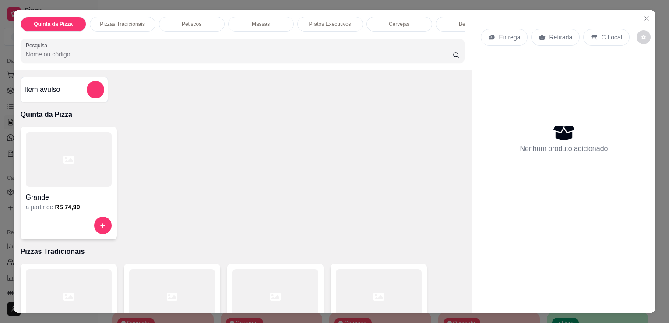
click at [74, 180] on div at bounding box center [69, 159] width 86 height 55
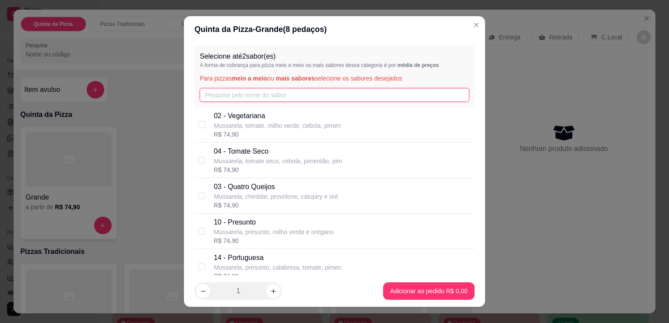
click at [274, 96] on input "text" at bounding box center [335, 95] width 270 height 14
type input "A"
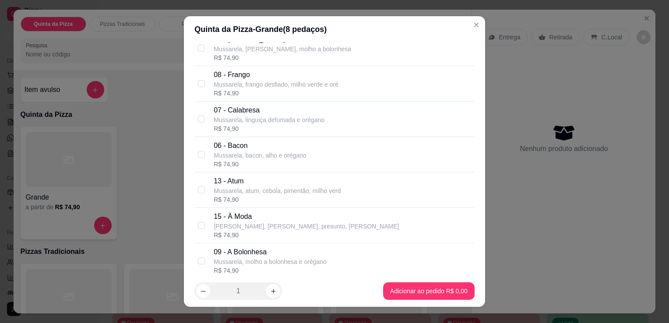
scroll to position [403, 0]
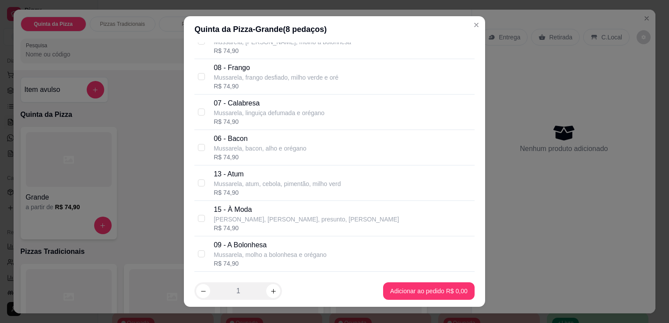
click at [362, 219] on div "15 - À Moda Mussarela, frango desfiado, presunto, milho v R$ 74,90" at bounding box center [342, 218] width 257 height 28
checkbox input "true"
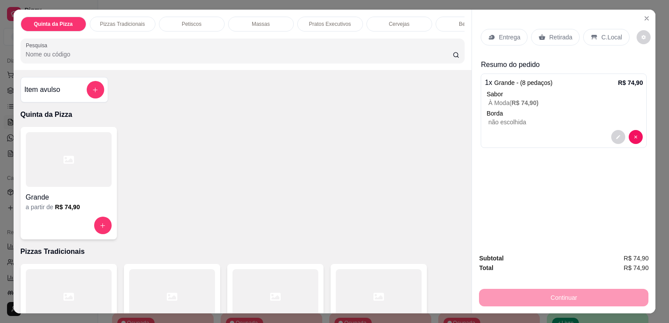
click at [71, 164] on div at bounding box center [69, 159] width 86 height 55
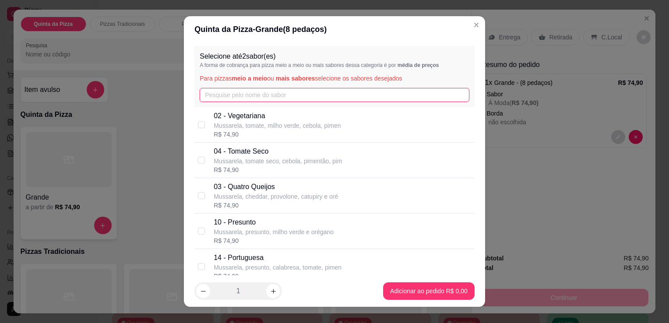
click at [263, 96] on input "text" at bounding box center [335, 95] width 270 height 14
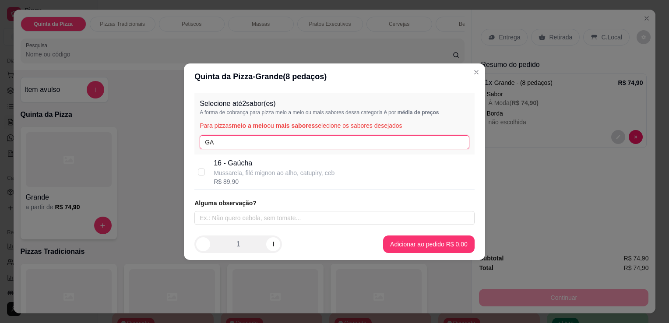
type input "GA"
click at [260, 169] on p "Mussarela, filé mignon ao alho, catupiry, ceb" at bounding box center [274, 173] width 121 height 9
checkbox input "true"
click at [278, 136] on input "GA" at bounding box center [335, 142] width 270 height 14
type input "G"
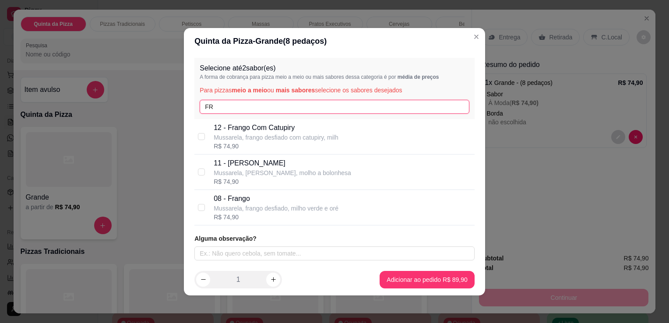
type input "FR"
click at [278, 136] on p "Mussarela, frango desfiado com catupiry, milh" at bounding box center [276, 137] width 125 height 9
checkbox input "true"
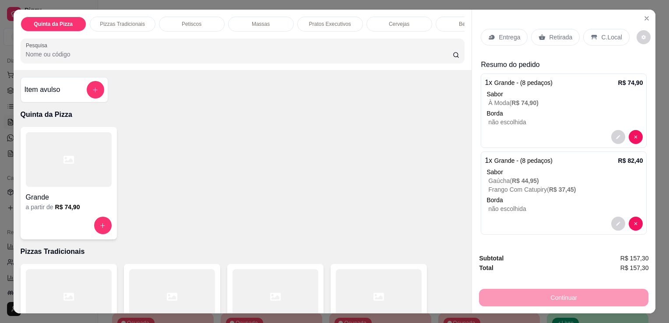
click at [515, 34] on p "Entrega" at bounding box center [509, 37] width 21 height 9
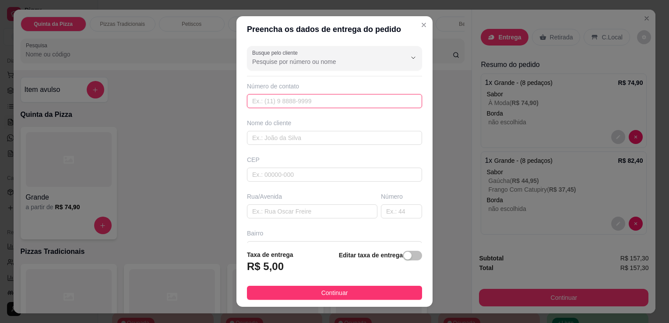
click at [306, 102] on input "text" at bounding box center [334, 101] width 175 height 14
type input "[PHONE_NUMBER]"
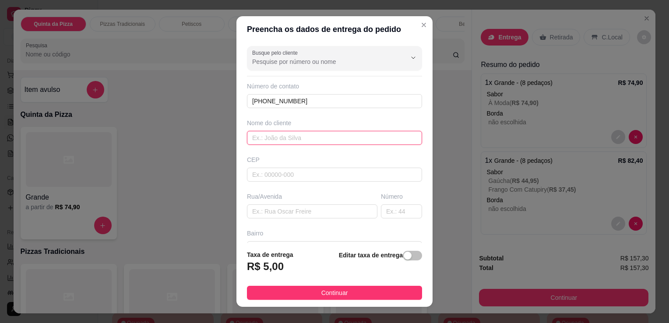
click at [330, 138] on input "text" at bounding box center [334, 138] width 175 height 14
type input "ELIZIANE"
click at [309, 208] on input "text" at bounding box center [312, 211] width 130 height 14
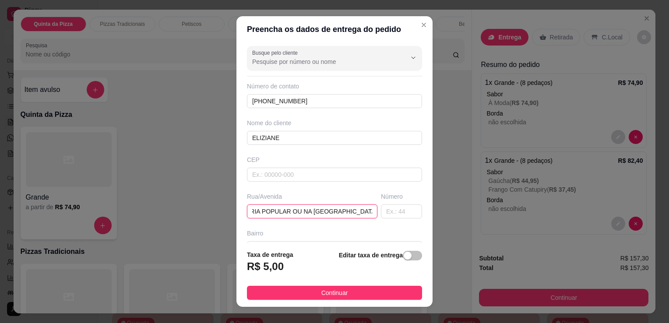
scroll to position [0, 29]
type input "DOGRARIA POPULAR OU NA [GEOGRAPHIC_DATA][PERSON_NAME]"
click at [381, 217] on input "text" at bounding box center [401, 211] width 41 height 14
type input "120"
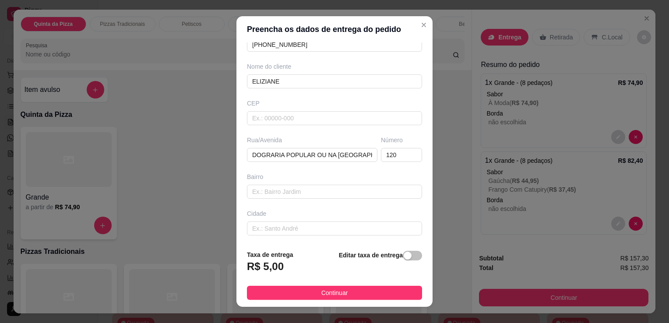
scroll to position [93, 0]
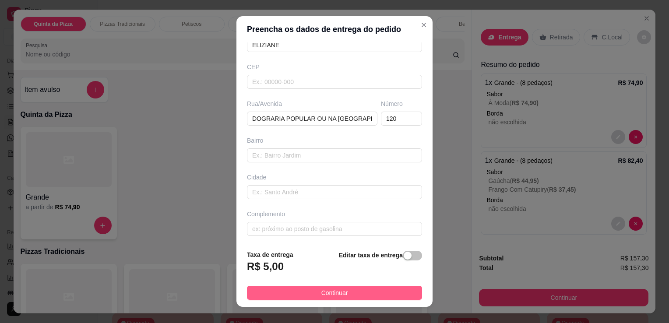
click at [282, 295] on button "Continuar" at bounding box center [334, 293] width 175 height 14
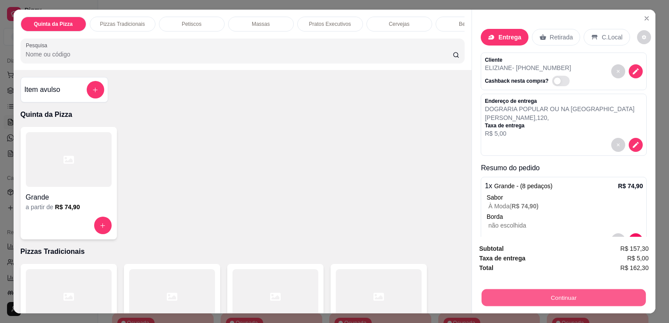
click at [559, 289] on button "Continuar" at bounding box center [564, 297] width 164 height 17
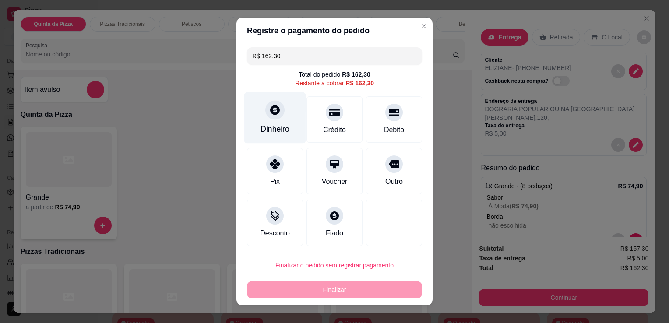
click at [271, 115] on icon at bounding box center [275, 110] width 10 height 10
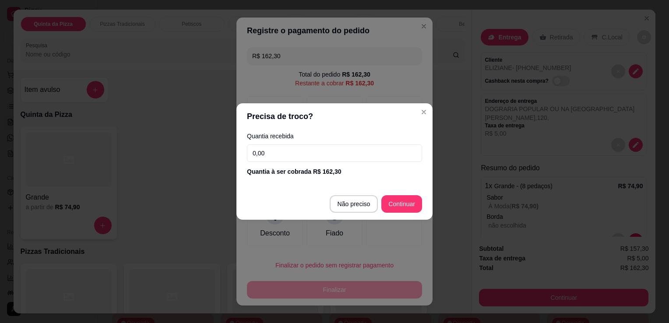
click at [344, 157] on input "0,00" at bounding box center [334, 153] width 175 height 18
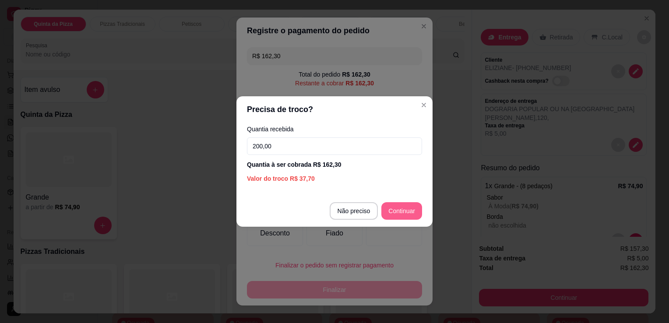
type input "200,00"
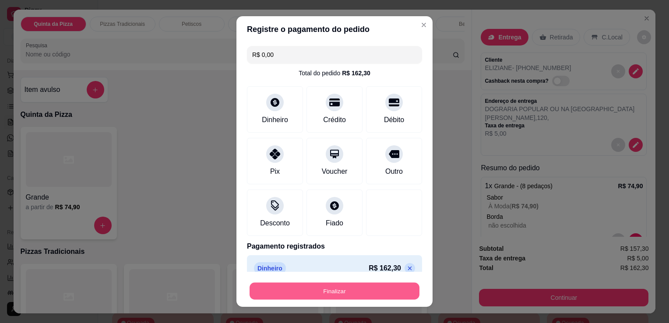
click at [367, 292] on button "Finalizar" at bounding box center [335, 291] width 170 height 17
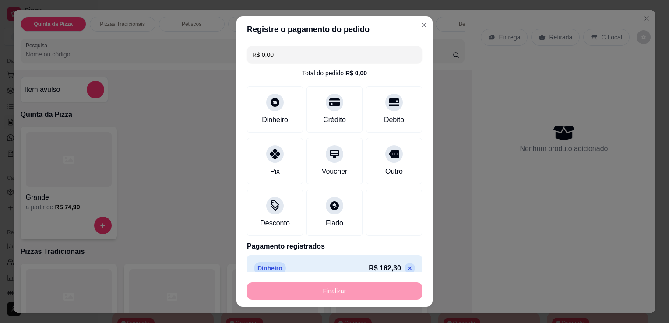
type input "-R$ 162,30"
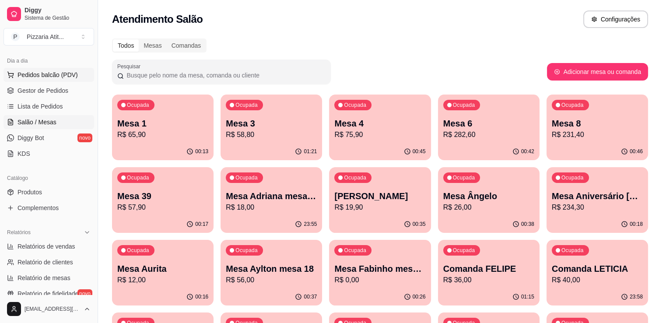
click at [41, 74] on span "Pedidos balcão (PDV)" at bounding box center [48, 74] width 60 height 9
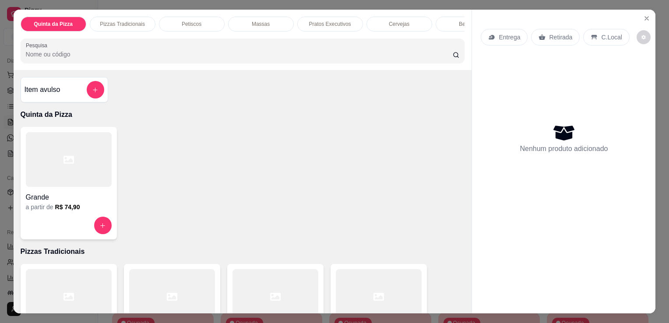
click at [205, 57] on input "Pesquisa" at bounding box center [239, 54] width 427 height 9
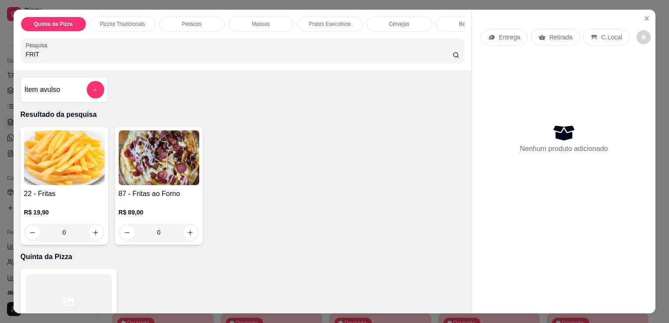
type input "FRIT"
click at [79, 153] on img at bounding box center [64, 157] width 81 height 55
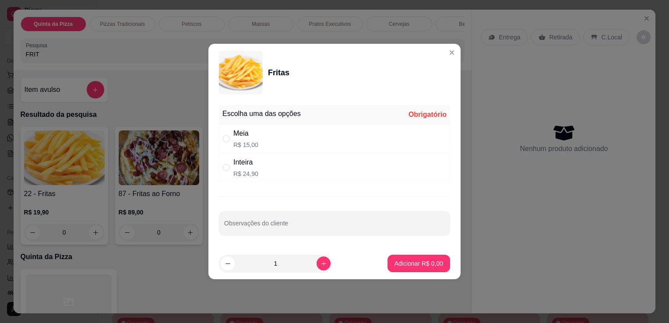
click at [252, 162] on div "Inteira" at bounding box center [245, 162] width 25 height 11
radio input "true"
click at [415, 257] on button "Adicionar R$ 24,90" at bounding box center [417, 263] width 64 height 17
type input "1"
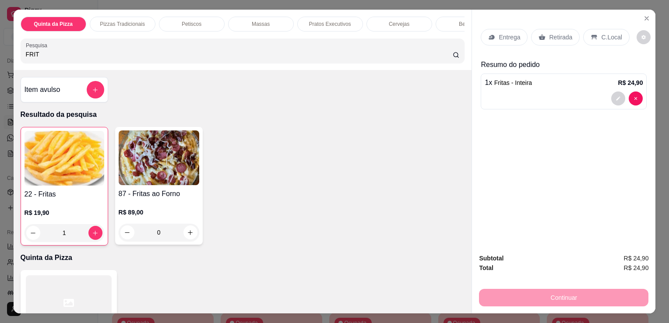
click at [359, 59] on input "FRIT" at bounding box center [239, 54] width 427 height 9
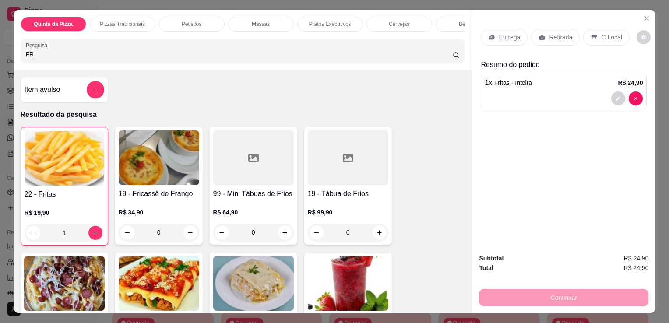
type input "F"
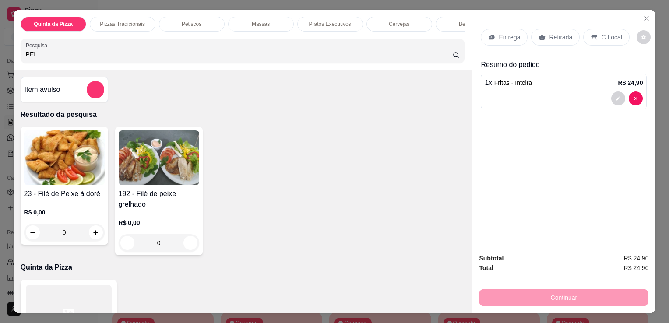
type input "PEI"
click at [72, 185] on img at bounding box center [64, 157] width 81 height 55
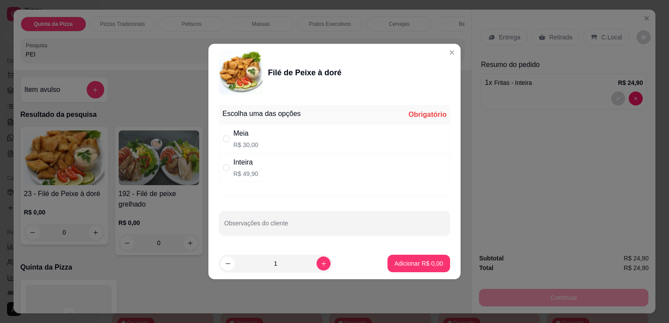
click at [278, 180] on div "Inteira R$ 49,90" at bounding box center [334, 167] width 231 height 29
radio input "true"
click at [399, 264] on p "Adicionar R$ 49,90" at bounding box center [417, 263] width 52 height 9
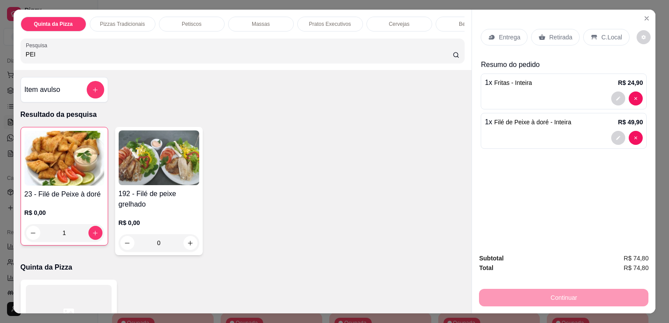
type input "1"
click at [481, 33] on div "Entrega" at bounding box center [504, 37] width 47 height 17
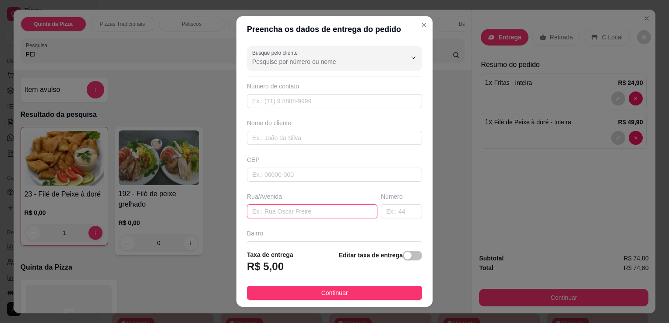
click at [303, 213] on input "text" at bounding box center [312, 211] width 130 height 14
type input "RUA RIO TOCANTIS"
click at [394, 213] on input "text" at bounding box center [401, 211] width 41 height 14
type input "333"
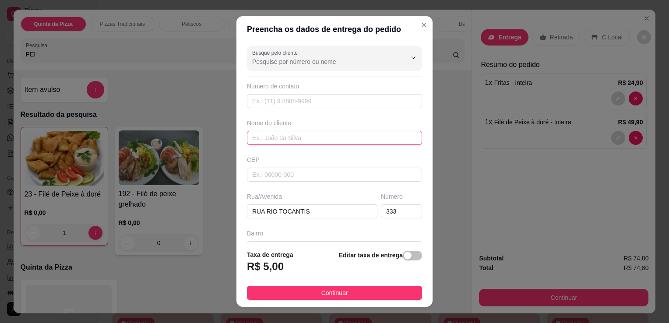
click at [369, 136] on input "text" at bounding box center [334, 138] width 175 height 14
type input "[PERSON_NAME]"
click at [345, 98] on input "text" at bounding box center [334, 101] width 175 height 14
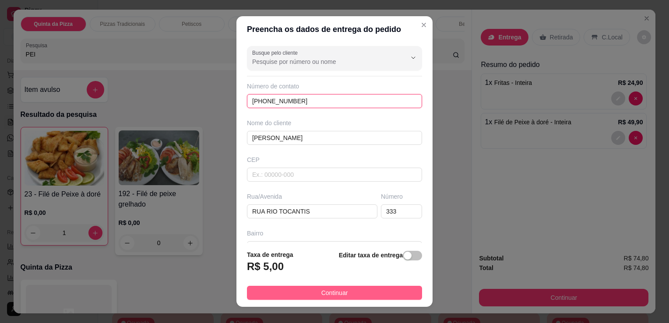
type input "[PHONE_NUMBER]"
click at [368, 297] on button "Continuar" at bounding box center [334, 293] width 175 height 14
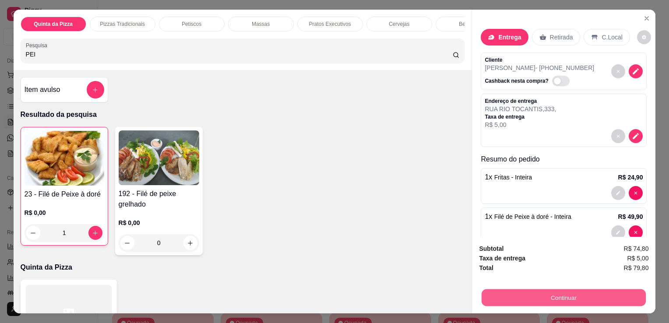
click at [525, 294] on button "Continuar" at bounding box center [564, 297] width 164 height 17
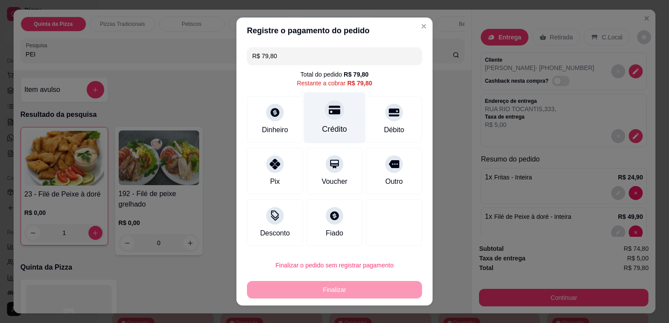
click at [348, 135] on div "Crédito" at bounding box center [335, 117] width 62 height 51
type input "R$ 0,00"
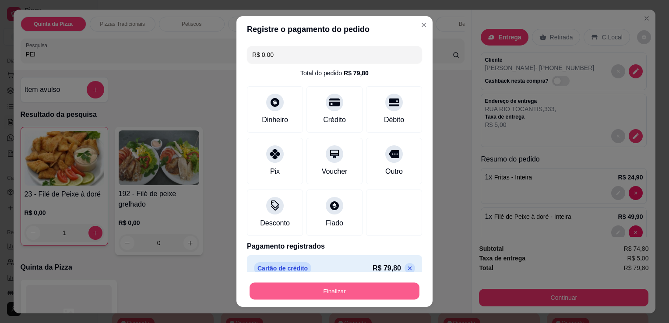
click at [358, 285] on button "Finalizar" at bounding box center [335, 291] width 170 height 17
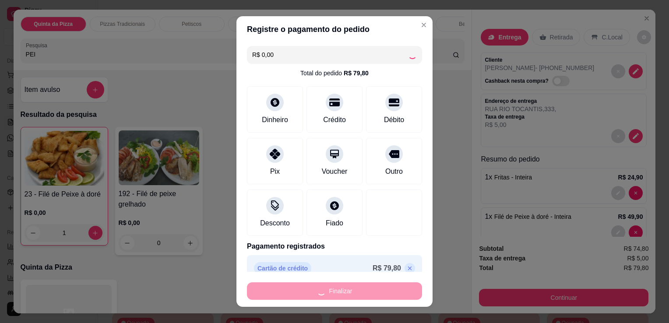
type input "0"
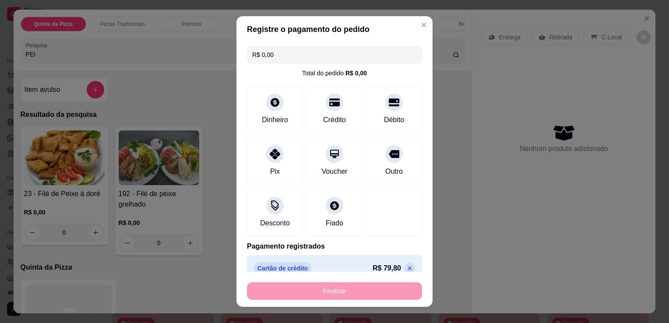
type input "-R$ 79,80"
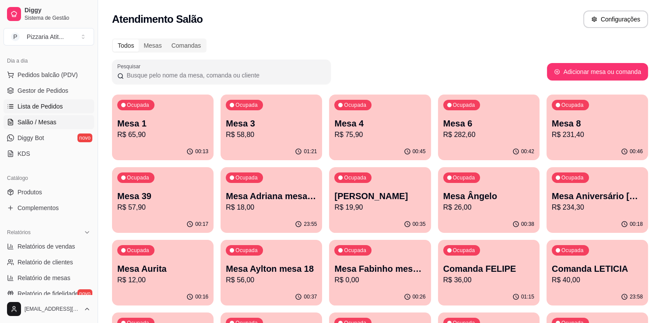
click at [60, 104] on span "Lista de Pedidos" at bounding box center [41, 106] width 46 height 9
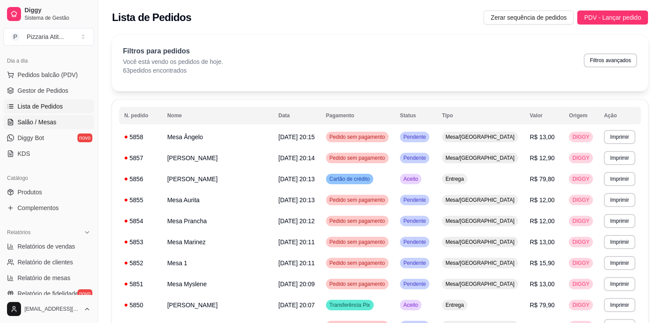
click at [51, 128] on link "Salão / Mesas" at bounding box center [49, 122] width 91 height 14
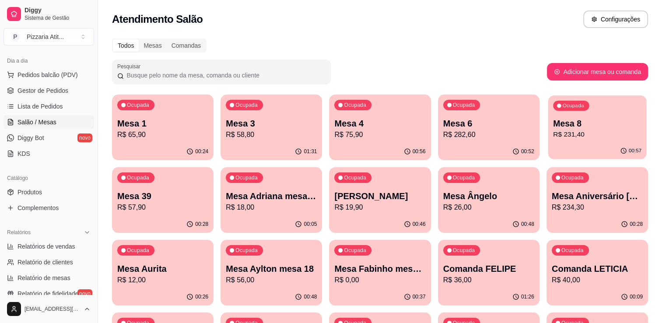
click at [585, 134] on p "R$ 231,40" at bounding box center [597, 135] width 88 height 10
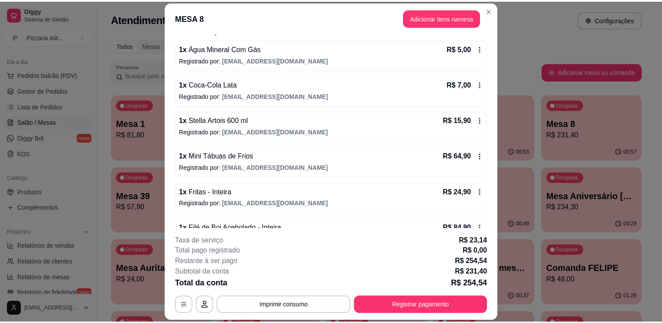
scroll to position [79, 0]
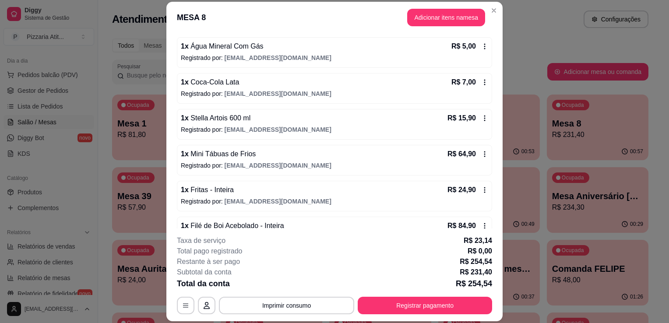
click at [452, 169] on div "1 x Mini Tábuas de Frios R$ 64,90 Registrado por: dedecostaduarte@gmail.com" at bounding box center [334, 160] width 315 height 31
click at [481, 156] on icon at bounding box center [484, 154] width 7 height 7
click at [345, 166] on p "Registrado por: dedecostaduarte@gmail.com" at bounding box center [334, 165] width 307 height 9
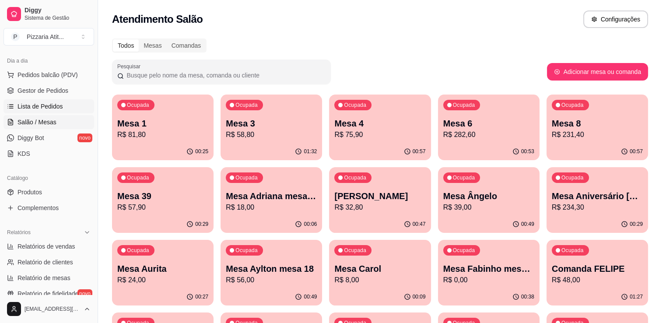
click at [68, 102] on link "Lista de Pedidos" at bounding box center [49, 106] width 91 height 14
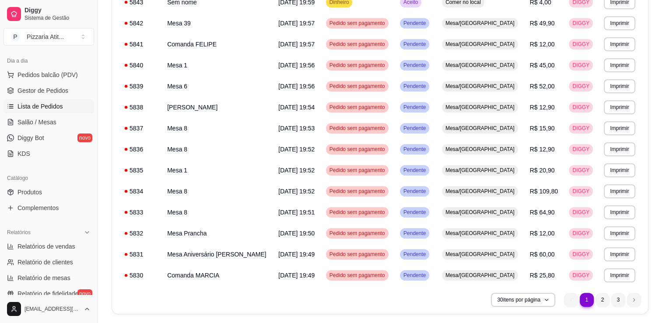
scroll to position [471, 0]
click at [506, 217] on td "Mesa/[GEOGRAPHIC_DATA]" at bounding box center [481, 211] width 88 height 21
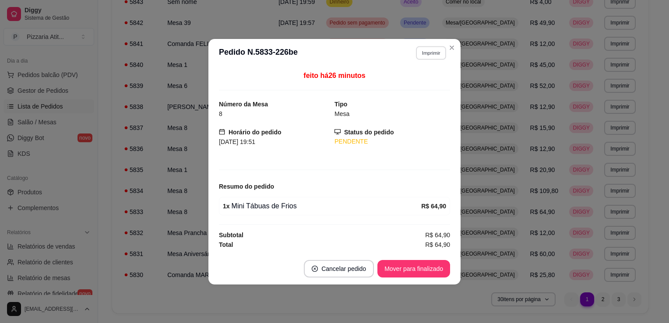
click at [432, 52] on button "Imprimir" at bounding box center [431, 53] width 30 height 14
click at [419, 82] on button "IMPRESSORA" at bounding box center [415, 84] width 61 height 14
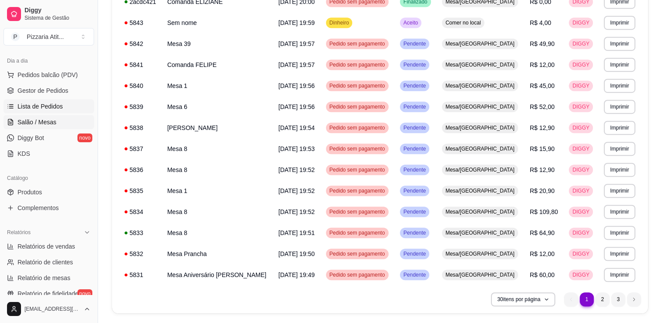
click at [55, 125] on link "Salão / Mesas" at bounding box center [49, 122] width 91 height 14
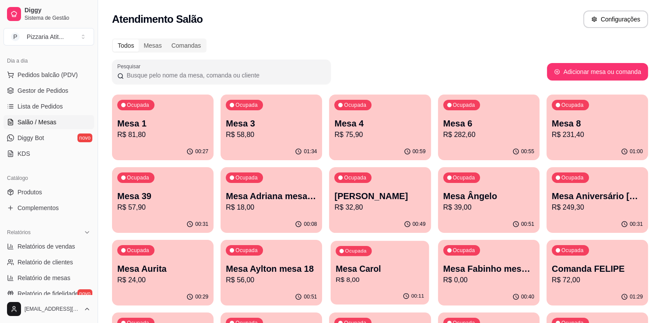
click at [347, 265] on p "Mesa Carol" at bounding box center [380, 269] width 88 height 12
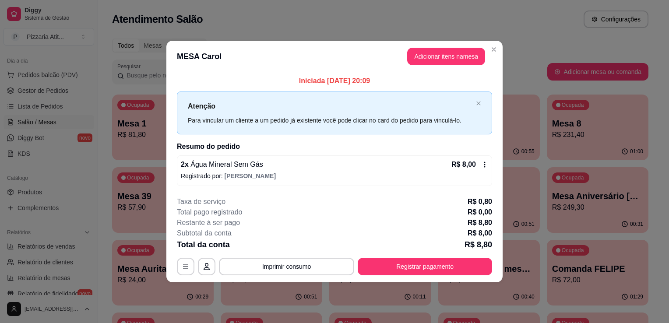
click at [486, 162] on icon at bounding box center [484, 164] width 7 height 7
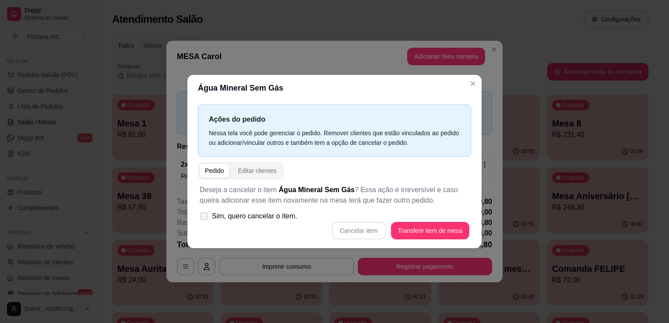
click at [202, 217] on icon at bounding box center [203, 216] width 7 height 5
click at [202, 218] on input "Sim, quero cancelar o item." at bounding box center [202, 221] width 6 height 6
checkbox input "true"
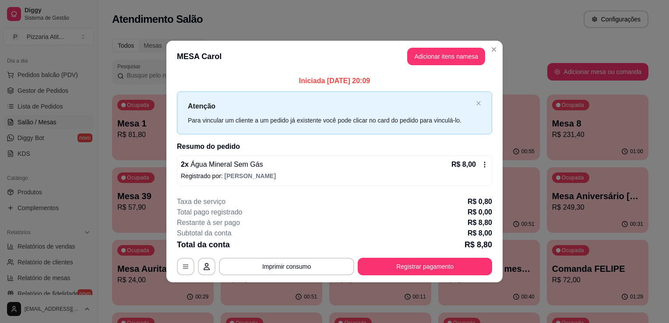
click at [485, 167] on icon at bounding box center [484, 164] width 7 height 7
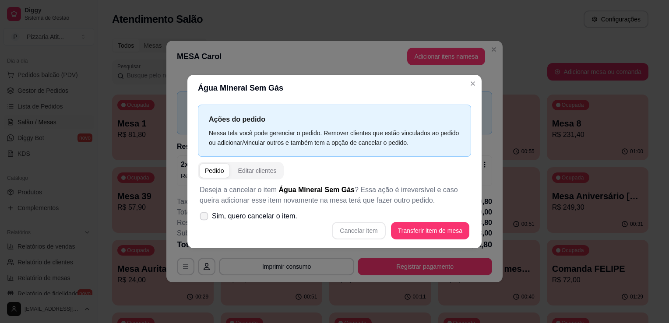
click at [203, 216] on icon at bounding box center [203, 216] width 7 height 5
click at [203, 218] on input "Sim, quero cancelar o item." at bounding box center [202, 221] width 6 height 6
checkbox input "true"
click at [366, 229] on button "Cancelar item" at bounding box center [359, 230] width 52 height 17
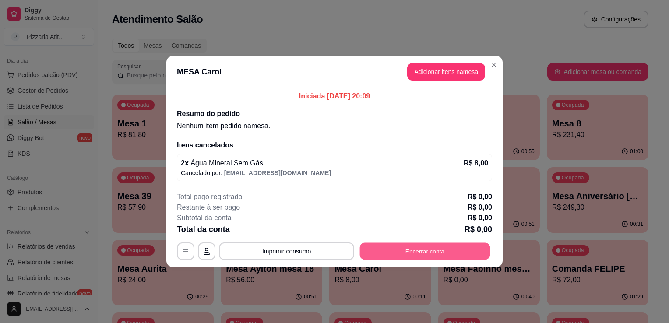
click at [407, 254] on button "Encerrar conta" at bounding box center [425, 251] width 130 height 17
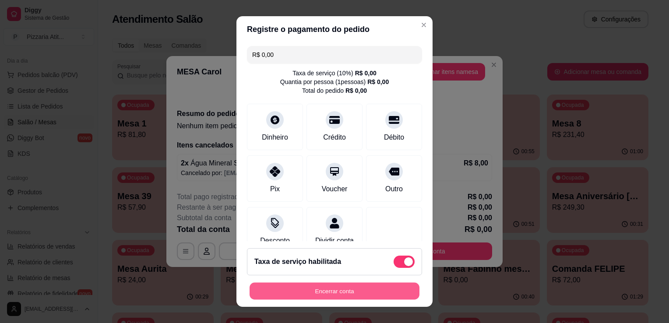
click at [335, 295] on button "Encerrar conta" at bounding box center [335, 291] width 170 height 17
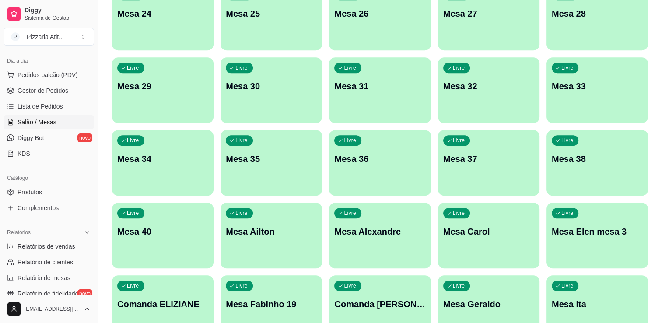
scroll to position [704, 0]
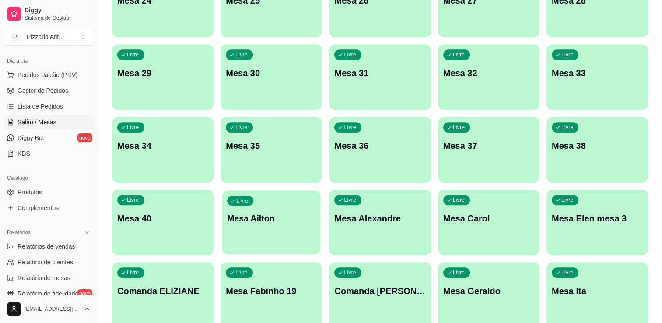
click at [250, 233] on div "Livre Mesa Ailton" at bounding box center [271, 216] width 98 height 53
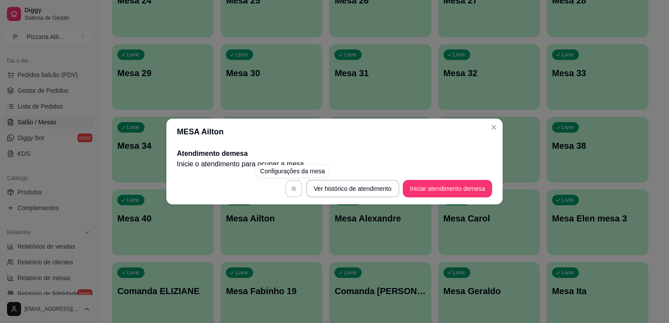
click at [288, 188] on button "button" at bounding box center [293, 188] width 17 height 17
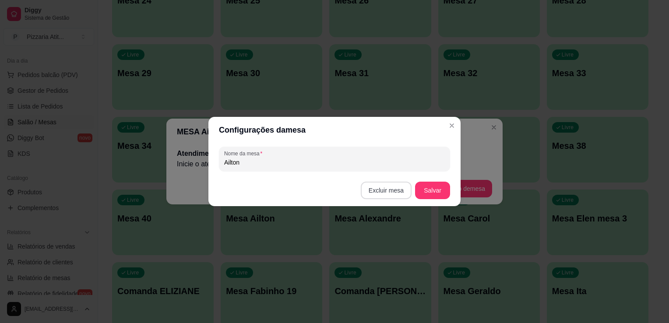
click at [394, 193] on button "Excluir mesa" at bounding box center [386, 191] width 51 height 18
click at [390, 246] on button "Confirmar" at bounding box center [387, 245] width 31 height 13
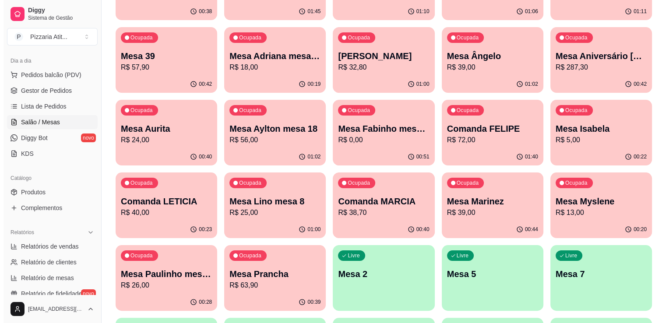
scroll to position [131, 0]
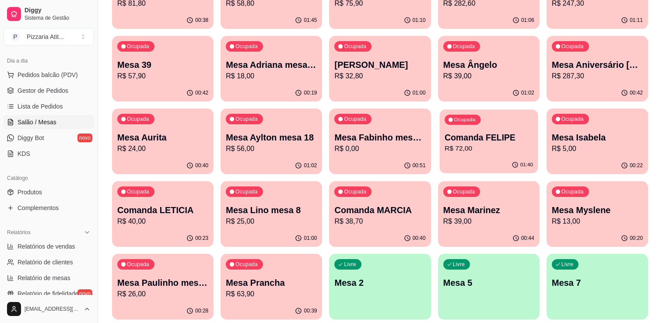
click at [464, 156] on div "Ocupada Comanda FELIPE R$ 72,00" at bounding box center [488, 132] width 98 height 47
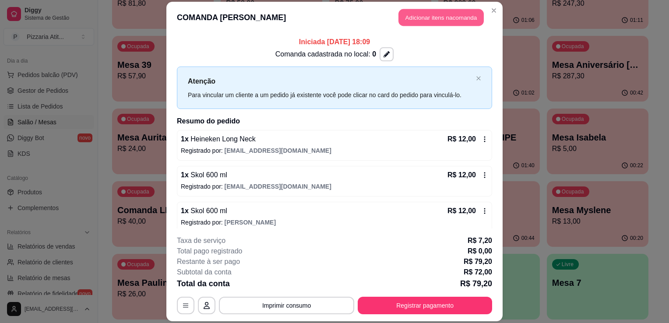
click at [424, 22] on button "Adicionar itens na comanda" at bounding box center [440, 17] width 85 height 17
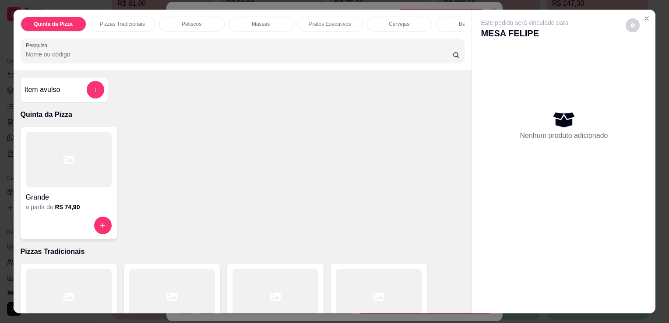
click at [369, 59] on input "Pesquisa" at bounding box center [239, 54] width 427 height 9
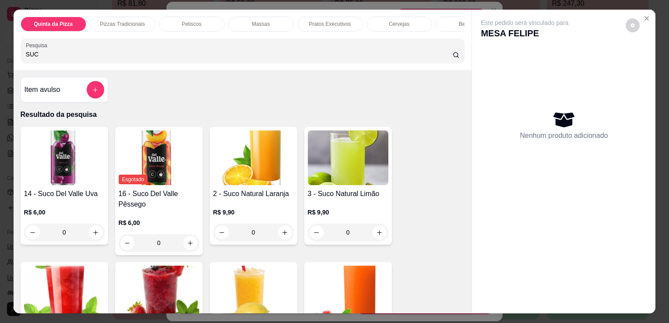
type input "SUC"
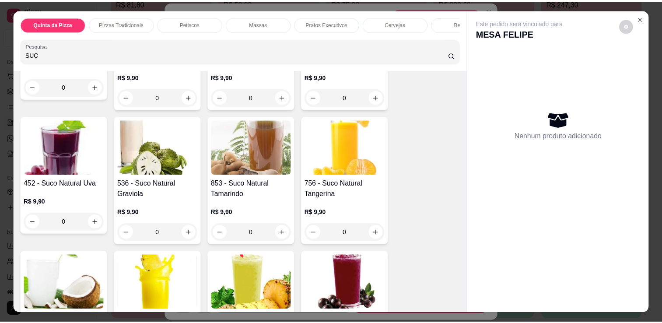
scroll to position [293, 0]
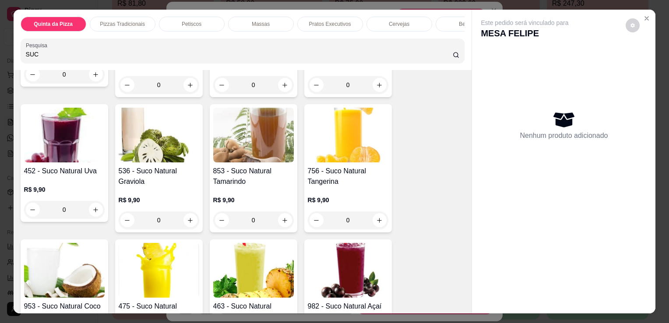
click at [252, 264] on img at bounding box center [253, 270] width 81 height 55
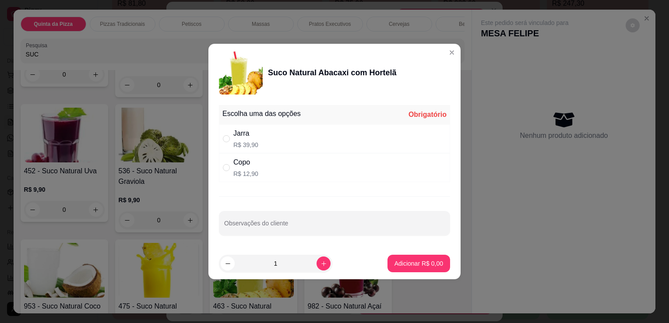
click at [293, 158] on div "Copo R$ 12,90" at bounding box center [334, 167] width 231 height 29
radio input "true"
click at [391, 265] on p "Adicionar R$ 12,90" at bounding box center [417, 263] width 52 height 9
type input "1"
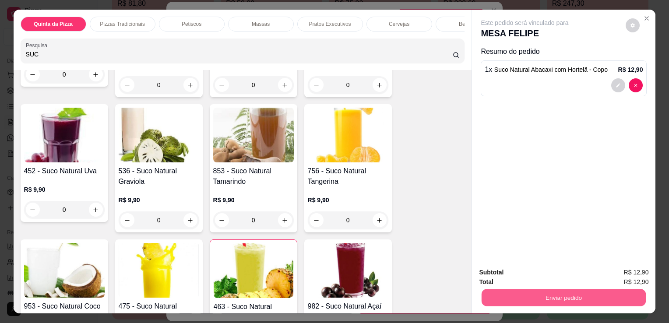
click at [488, 300] on button "Enviar pedido" at bounding box center [564, 297] width 164 height 17
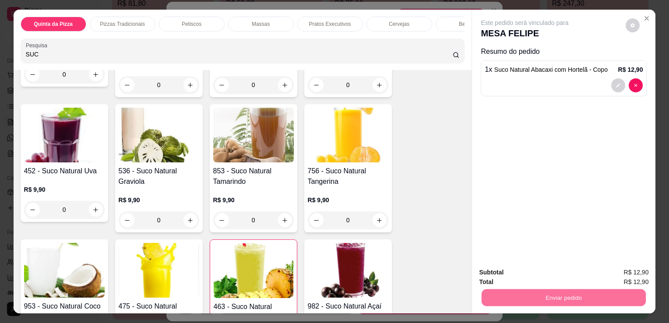
click at [500, 267] on button "Não registrar e enviar pedido" at bounding box center [535, 273] width 88 height 16
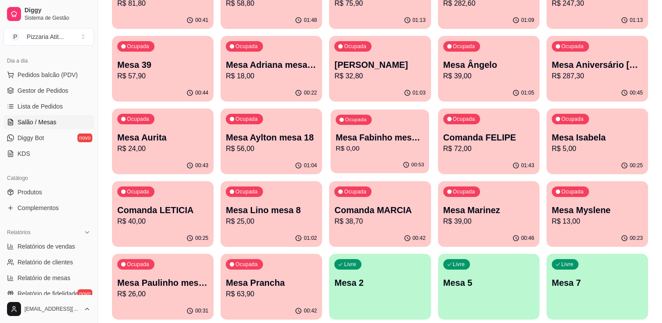
click at [394, 139] on p "Mesa Fabinho mesa 19" at bounding box center [380, 138] width 88 height 12
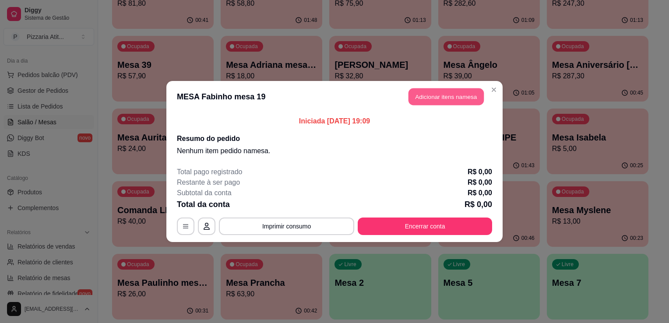
click at [443, 95] on button "Adicionar itens na mesa" at bounding box center [445, 96] width 75 height 17
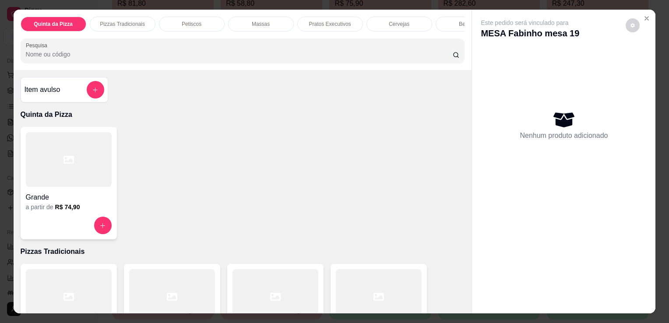
click at [340, 56] on input "Pesquisa" at bounding box center [239, 54] width 427 height 9
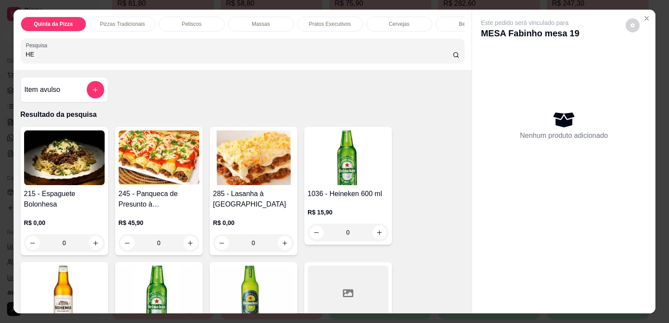
type input "HE"
click at [352, 167] on img at bounding box center [348, 157] width 81 height 55
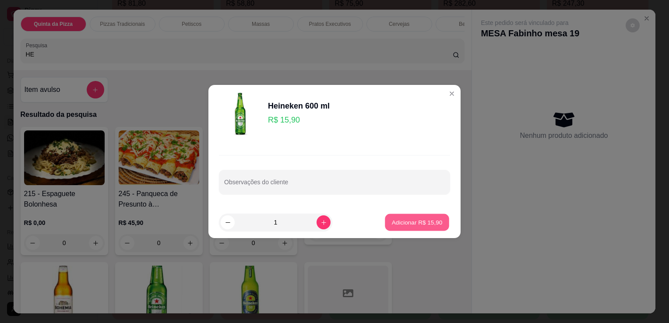
click at [416, 220] on p "Adicionar R$ 15,90" at bounding box center [417, 222] width 51 height 8
type input "1"
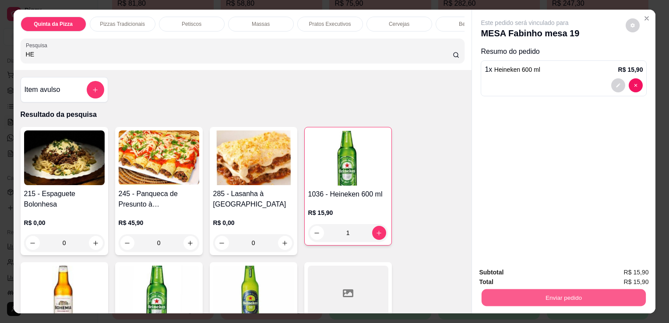
click at [538, 293] on button "Enviar pedido" at bounding box center [564, 297] width 164 height 17
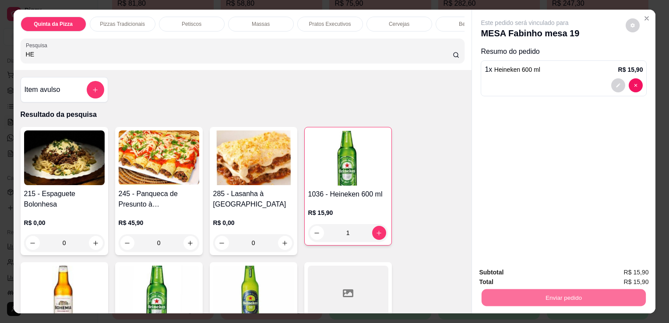
click at [535, 268] on button "Não registrar e enviar pedido" at bounding box center [535, 273] width 88 height 16
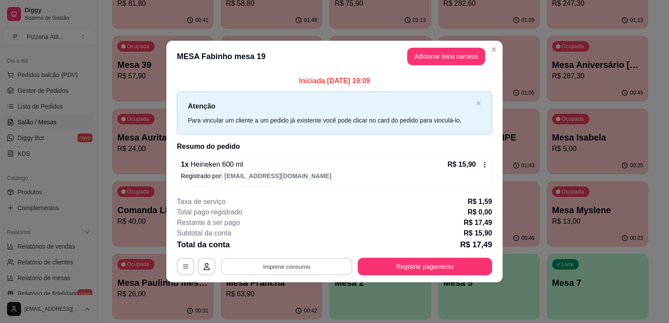
click at [318, 266] on button "Imprimir consumo" at bounding box center [286, 266] width 131 height 17
click at [293, 250] on button "IMPRESSORA" at bounding box center [289, 246] width 61 height 14
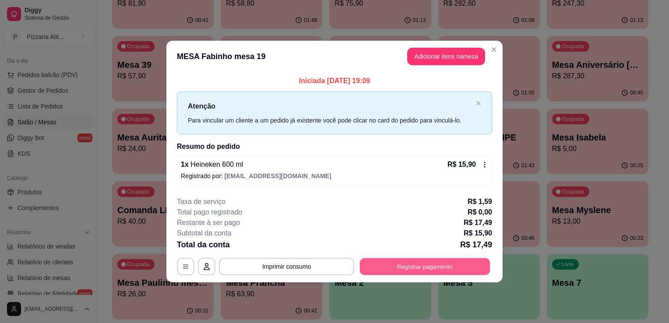
click at [411, 271] on button "Registrar pagamento" at bounding box center [425, 266] width 130 height 17
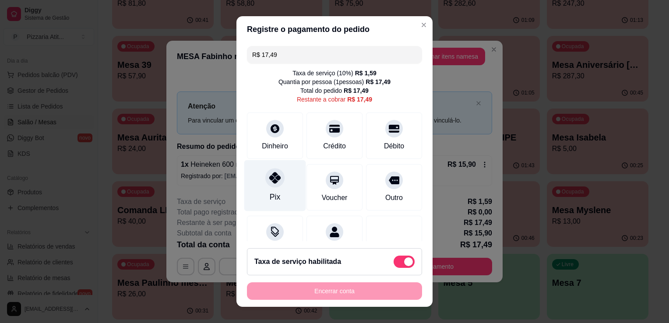
click at [277, 173] on div at bounding box center [274, 177] width 19 height 19
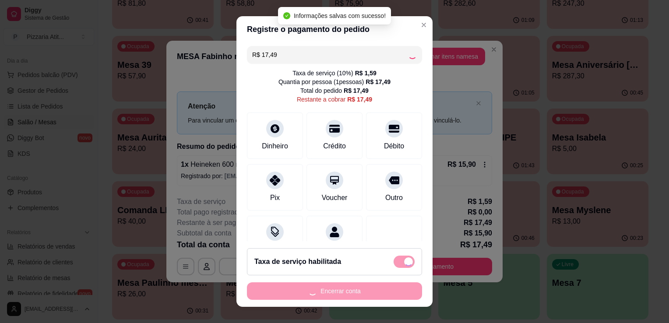
type input "R$ 0,00"
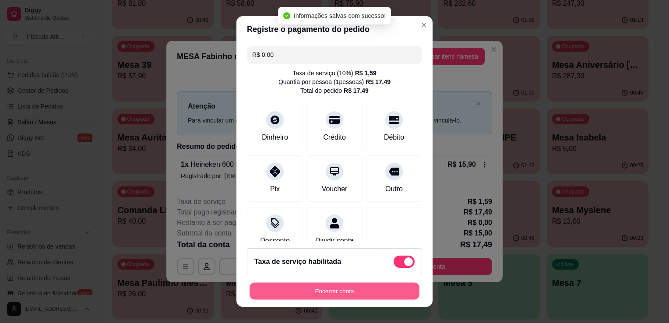
click at [329, 294] on button "Encerrar conta" at bounding box center [335, 291] width 170 height 17
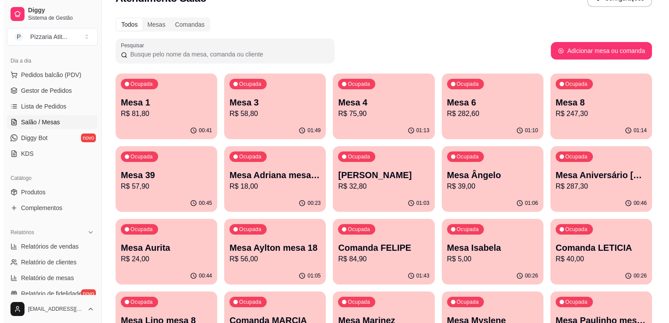
scroll to position [0, 0]
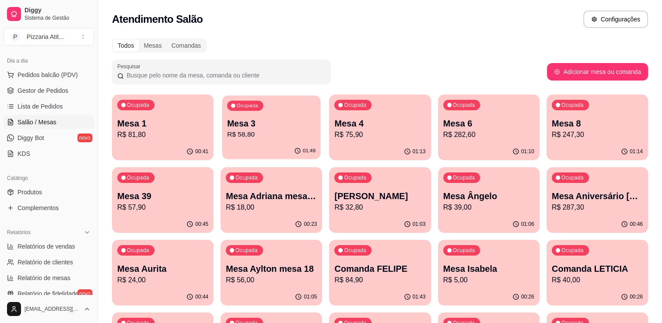
click at [264, 147] on div "01:49" at bounding box center [271, 151] width 98 height 17
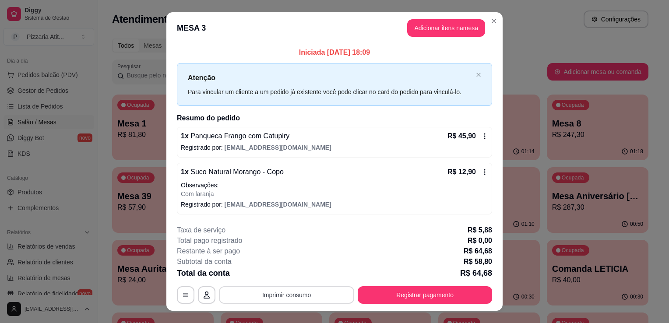
click at [292, 297] on button "Imprimir consumo" at bounding box center [286, 295] width 135 height 18
click at [287, 274] on button "IMPRESSORA" at bounding box center [285, 274] width 61 height 14
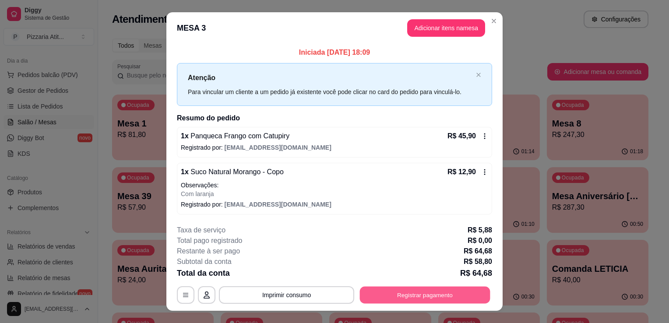
click at [397, 297] on button "Registrar pagamento" at bounding box center [425, 294] width 130 height 17
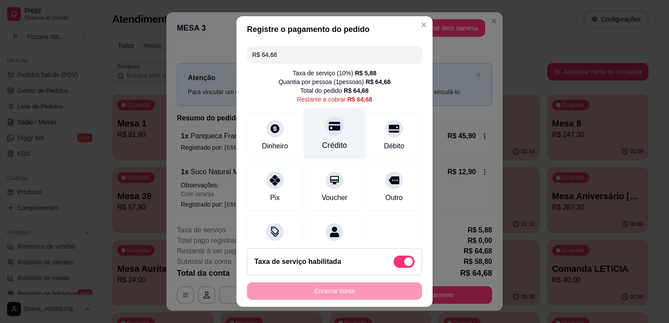
click at [324, 155] on div "Crédito" at bounding box center [335, 134] width 62 height 51
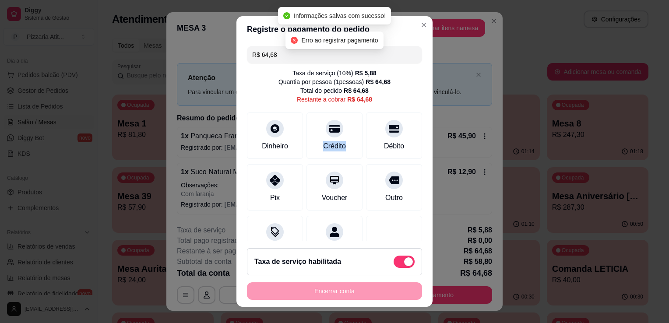
type input "R$ 0,00"
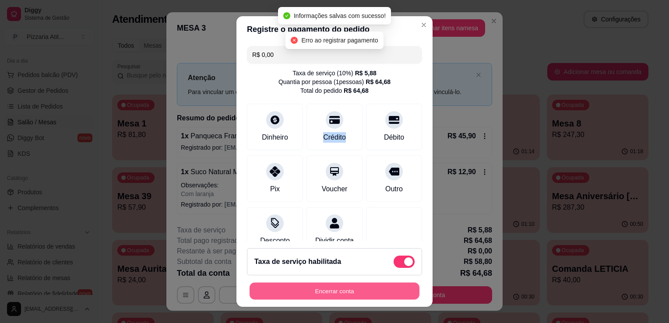
click at [334, 294] on button "Encerrar conta" at bounding box center [335, 291] width 170 height 17
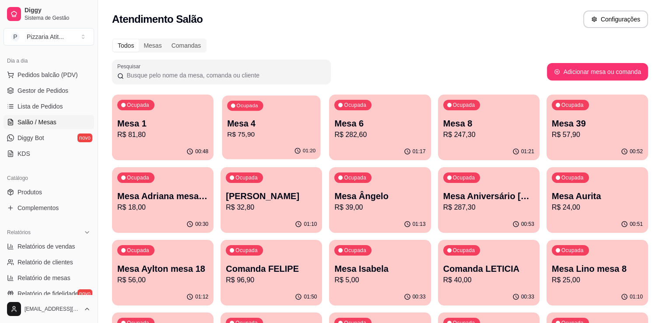
click at [303, 122] on p "Mesa 4" at bounding box center [271, 124] width 88 height 12
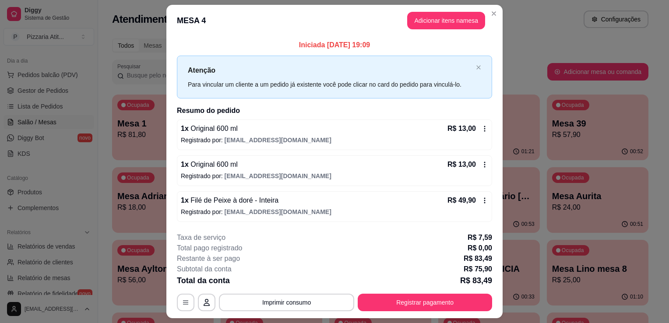
click at [471, 203] on p "R$ 49,90" at bounding box center [461, 200] width 28 height 11
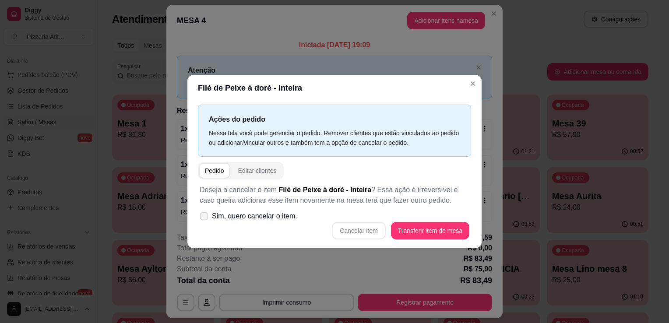
click at [206, 214] on icon at bounding box center [203, 216] width 7 height 5
click at [205, 218] on input "Sim, quero cancelar o item." at bounding box center [202, 221] width 6 height 6
checkbox input "true"
click at [350, 232] on button "Cancelar item" at bounding box center [359, 230] width 52 height 17
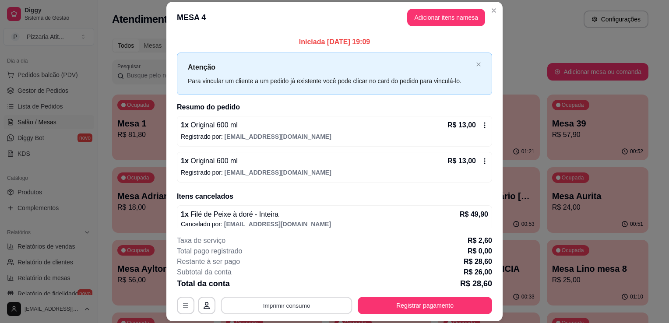
click at [278, 308] on button "Imprimir consumo" at bounding box center [286, 305] width 131 height 17
click at [278, 283] on button "IMPRESSORA" at bounding box center [285, 286] width 61 height 14
click at [410, 297] on button "Registrar pagamento" at bounding box center [425, 305] width 130 height 17
click at [404, 304] on button "Registrar pagamento" at bounding box center [425, 305] width 130 height 17
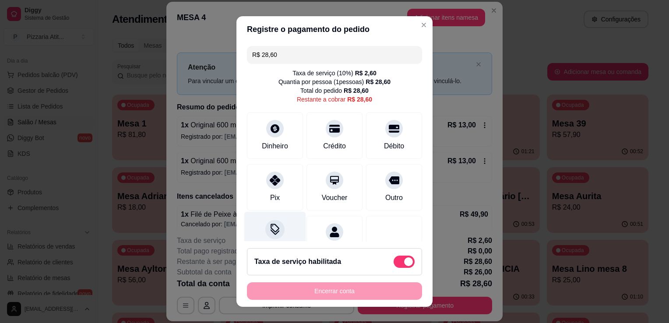
click at [271, 236] on div at bounding box center [274, 229] width 19 height 19
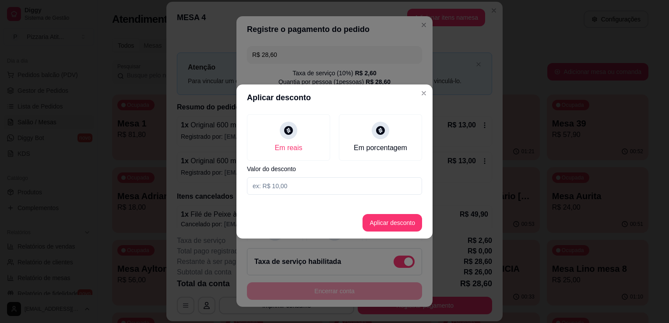
click at [312, 185] on input at bounding box center [334, 186] width 175 height 18
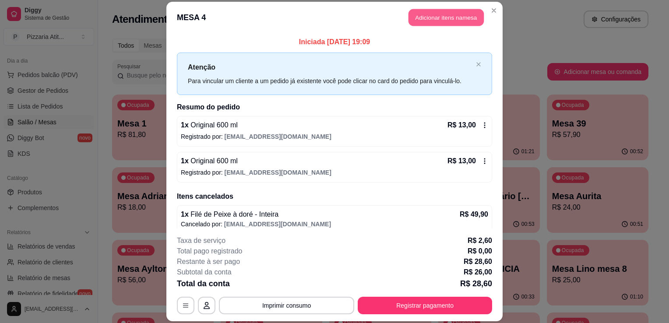
click at [423, 12] on button "Adicionar itens na mesa" at bounding box center [445, 17] width 75 height 17
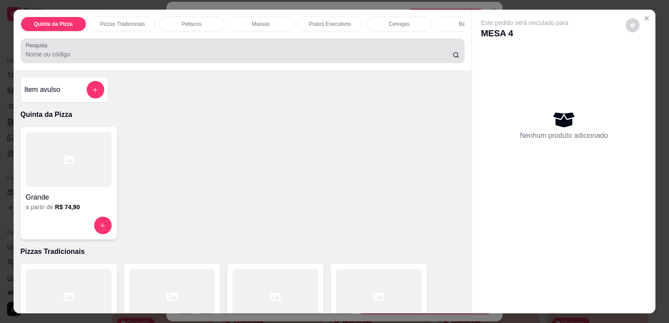
click at [333, 63] on div "Pesquisa" at bounding box center [243, 51] width 444 height 25
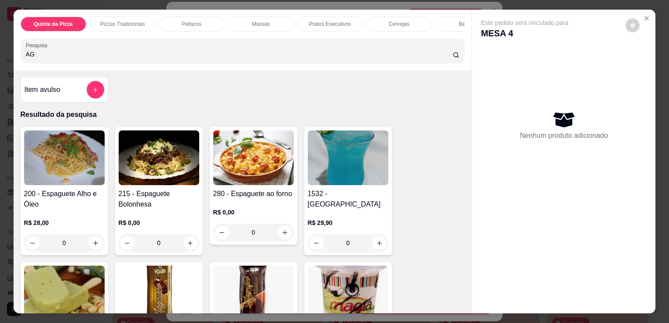
type input "AG"
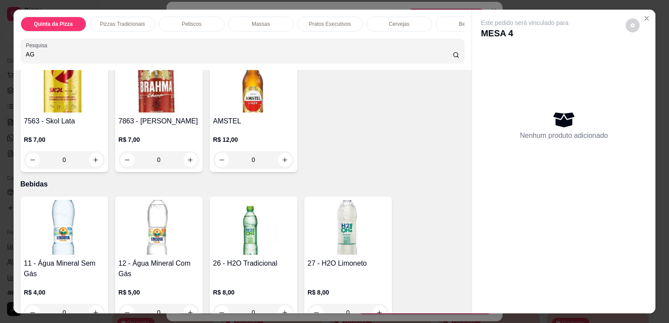
scroll to position [2448, 0]
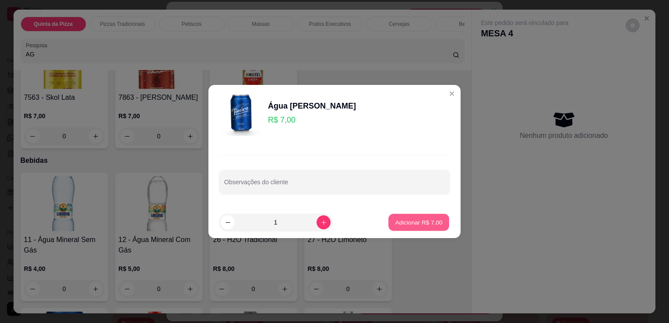
click at [406, 223] on p "Adicionar R$ 7,00" at bounding box center [418, 222] width 47 height 8
type input "1"
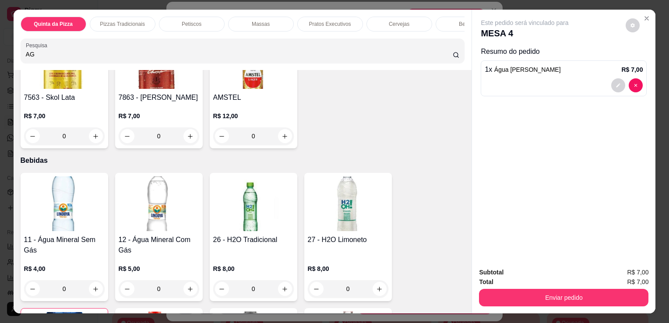
click at [91, 92] on h4 "7563 - Skol Lata" at bounding box center [64, 97] width 81 height 11
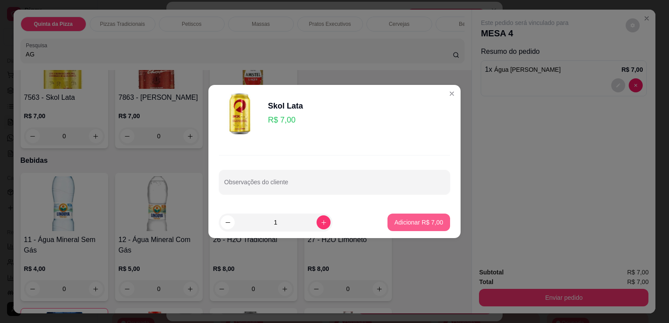
click at [396, 223] on p "Adicionar R$ 7,00" at bounding box center [418, 222] width 49 height 9
type input "1"
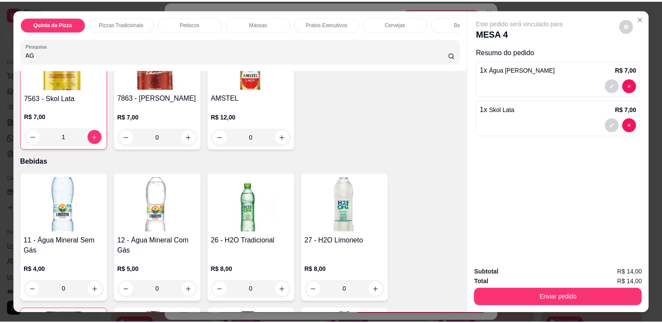
scroll to position [2449, 0]
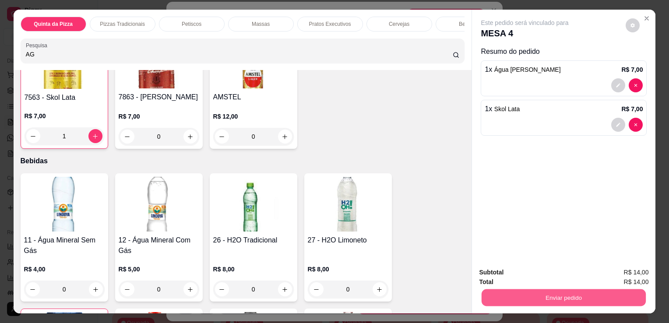
click at [547, 296] on button "Enviar pedido" at bounding box center [564, 297] width 164 height 17
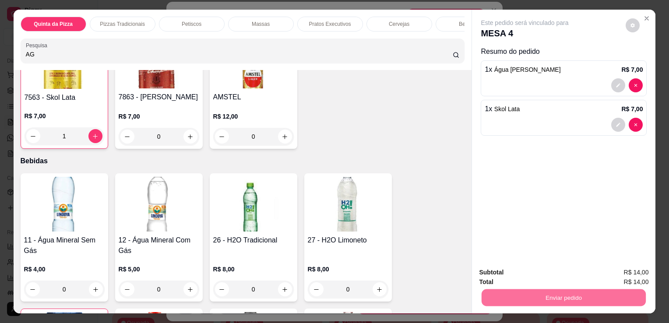
click at [542, 275] on button "Não registrar e enviar pedido" at bounding box center [534, 273] width 91 height 17
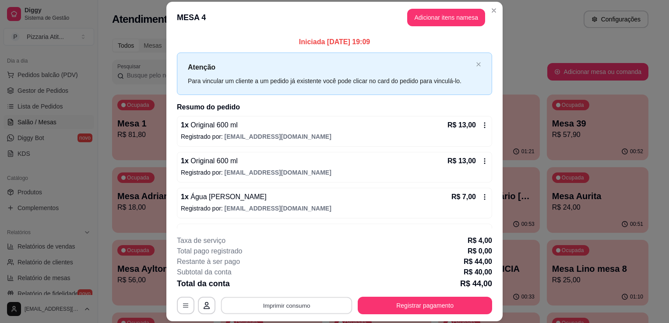
click at [308, 301] on button "Imprimir consumo" at bounding box center [286, 305] width 131 height 17
click at [298, 283] on button "IMPRESSORA" at bounding box center [285, 286] width 61 height 14
click at [407, 313] on button "Registrar pagamento" at bounding box center [425, 305] width 130 height 17
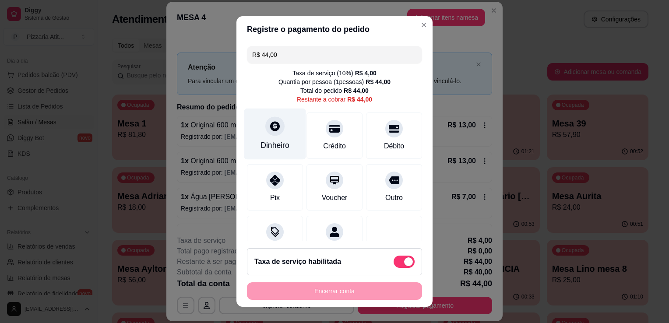
click at [260, 144] on div "Dinheiro" at bounding box center [274, 145] width 29 height 11
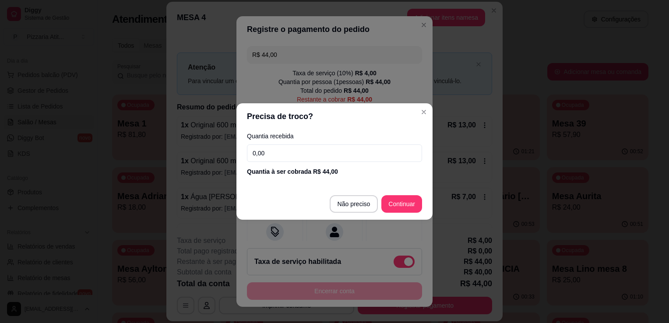
click at [332, 148] on input "0,00" at bounding box center [334, 153] width 175 height 18
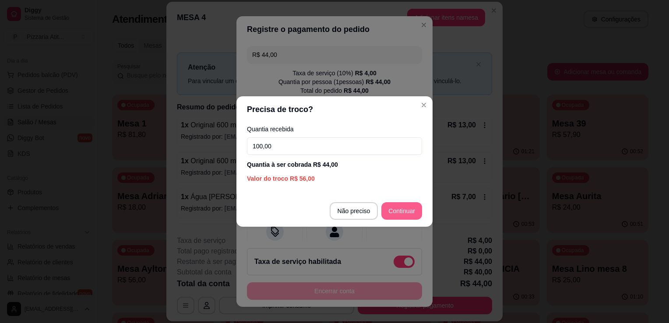
type input "100,00"
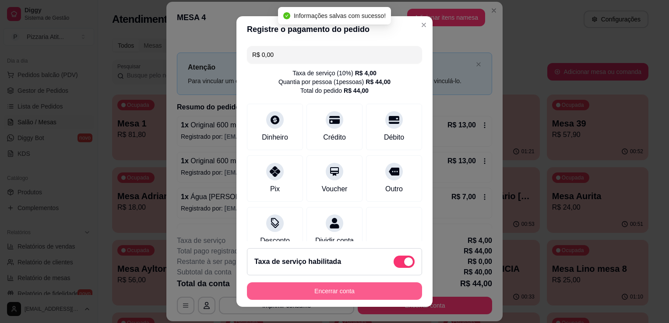
type input "R$ 0,00"
click at [331, 297] on button "Encerrar conta" at bounding box center [335, 291] width 170 height 17
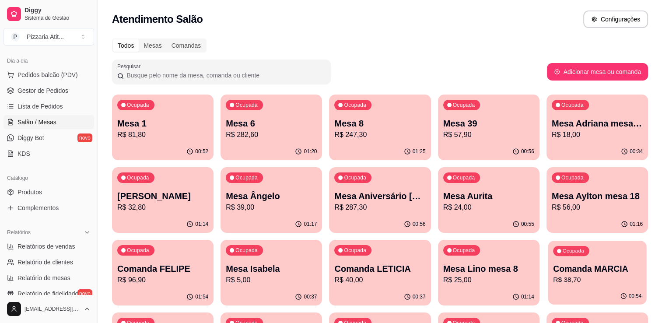
click at [594, 261] on div "Ocupada Comanda MARCIA R$ 38,70" at bounding box center [597, 264] width 98 height 47
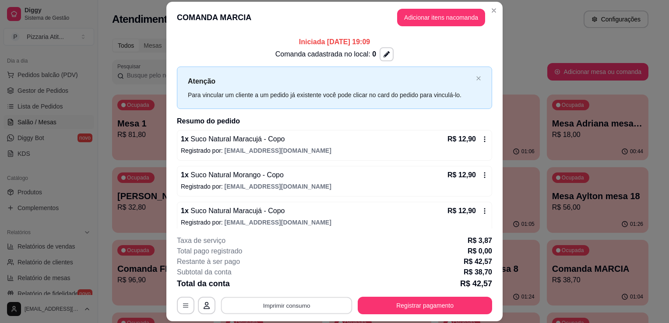
click at [308, 310] on button "Imprimir consumo" at bounding box center [286, 305] width 131 height 17
click at [294, 284] on button "IMPRESSORA" at bounding box center [285, 286] width 61 height 14
click at [395, 305] on button "Registrar pagamento" at bounding box center [425, 305] width 130 height 17
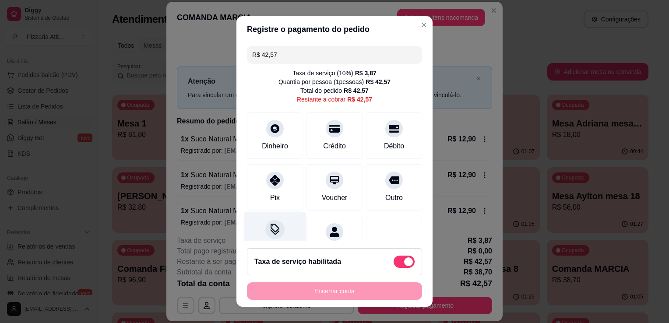
click at [274, 224] on icon at bounding box center [274, 229] width 11 height 11
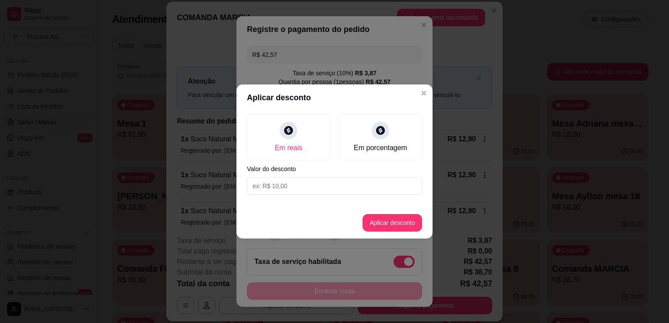
click at [273, 188] on input at bounding box center [334, 186] width 175 height 18
type input "0,57"
click at [401, 218] on button "Aplicar desconto" at bounding box center [392, 222] width 57 height 17
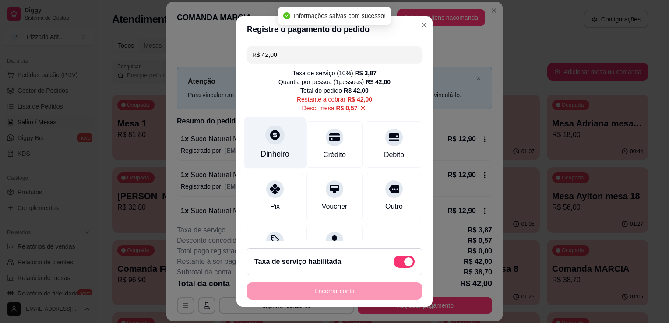
type input "R$ 42,00"
click at [259, 136] on div "Dinheiro" at bounding box center [275, 142] width 62 height 51
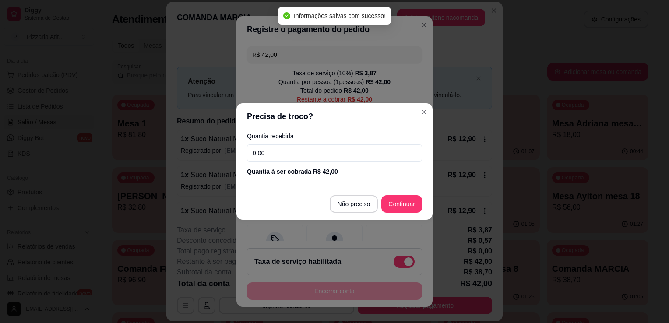
click at [261, 152] on input "0,00" at bounding box center [334, 153] width 175 height 18
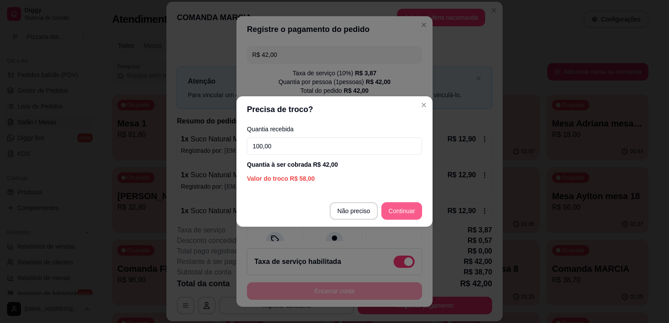
type input "100,00"
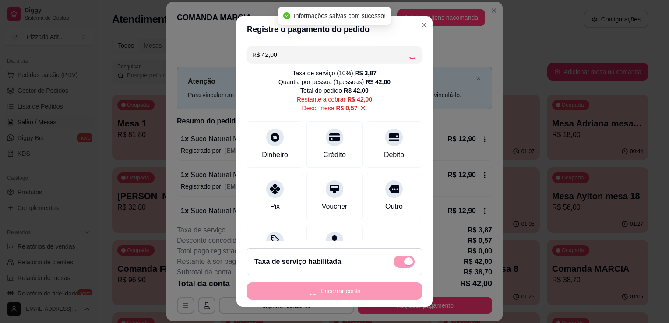
type input "R$ 0,00"
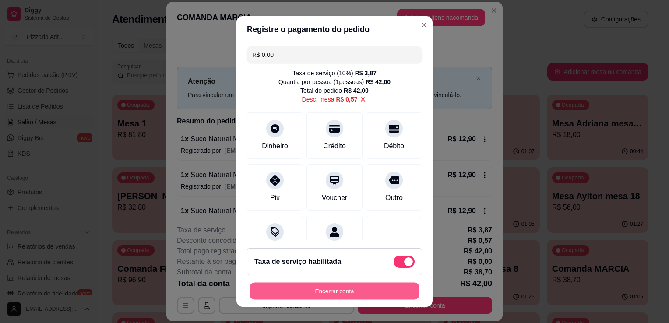
click at [376, 289] on button "Encerrar conta" at bounding box center [335, 291] width 170 height 17
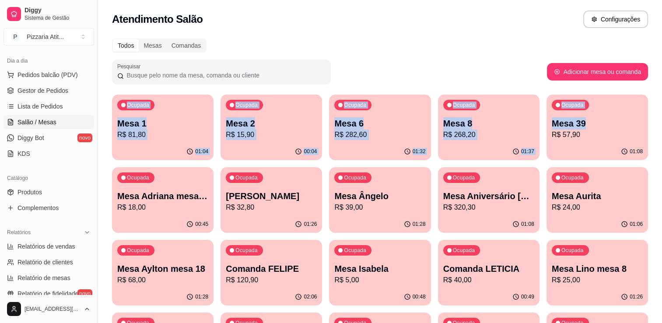
drag, startPoint x: 658, startPoint y: 80, endPoint x: 665, endPoint y: 86, distance: 9.3
click at [662, 86] on html "Diggy Sistema de Gestão P Pizzaria Atit ... Loja aberta Plano Essencial + Mesas…" at bounding box center [331, 161] width 662 height 323
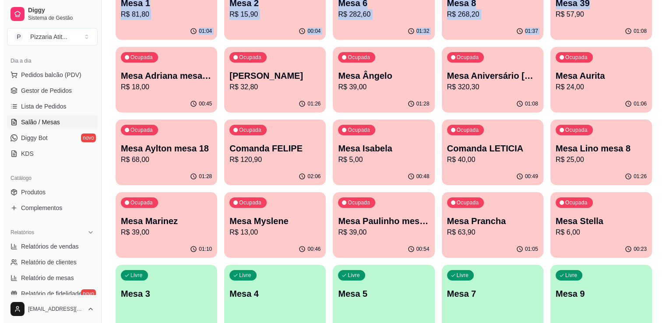
scroll to position [123, 0]
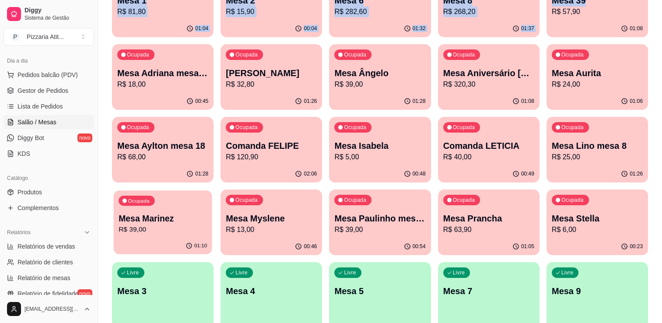
click at [142, 207] on div "Ocupada Mesa Marinez R$ 39,00" at bounding box center [162, 213] width 98 height 47
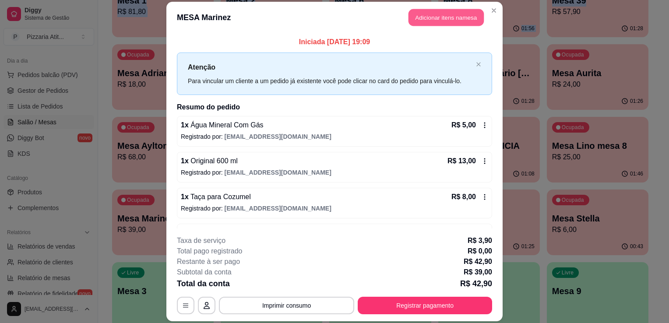
click at [438, 18] on button "Adicionar itens na mesa" at bounding box center [445, 17] width 75 height 17
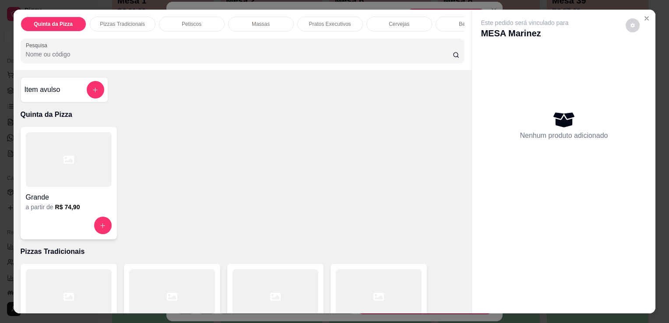
click at [277, 59] on input "Pesquisa" at bounding box center [239, 54] width 427 height 9
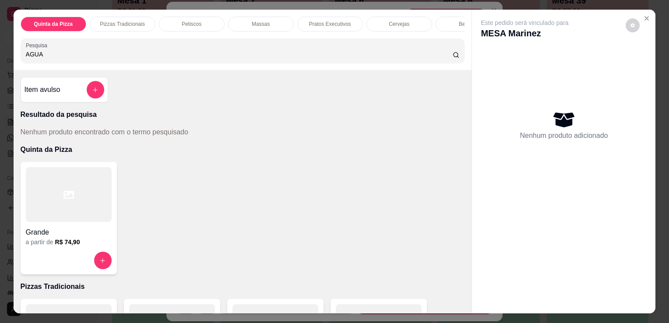
type input "AGUA"
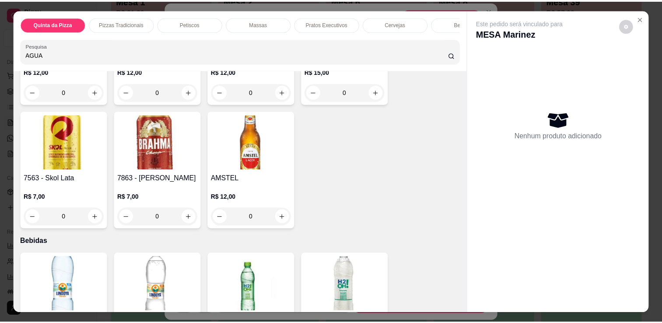
scroll to position [2057, 0]
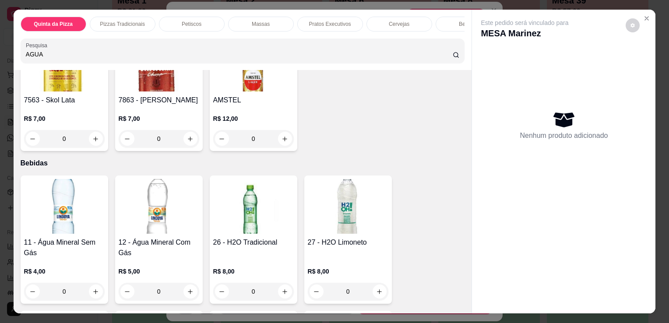
click at [172, 197] on img at bounding box center [159, 206] width 81 height 55
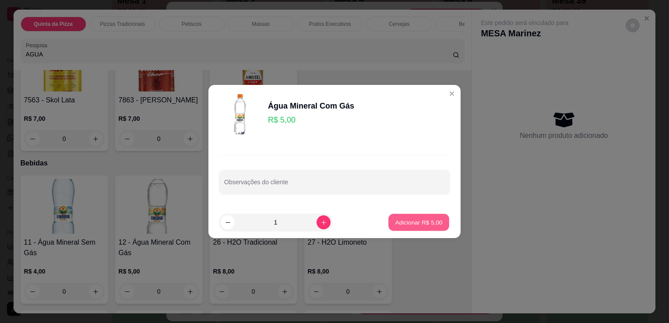
click at [395, 220] on p "Adicionar R$ 5,00" at bounding box center [418, 222] width 47 height 8
type input "1"
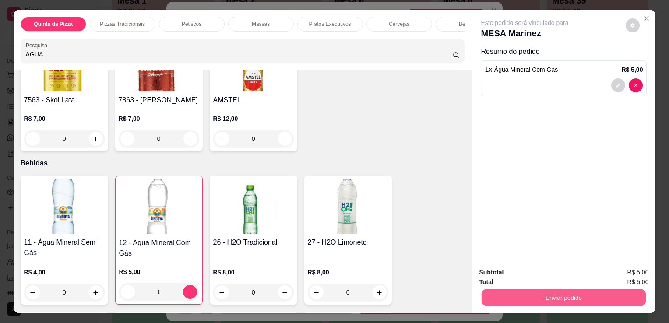
click at [521, 290] on button "Enviar pedido" at bounding box center [564, 297] width 164 height 17
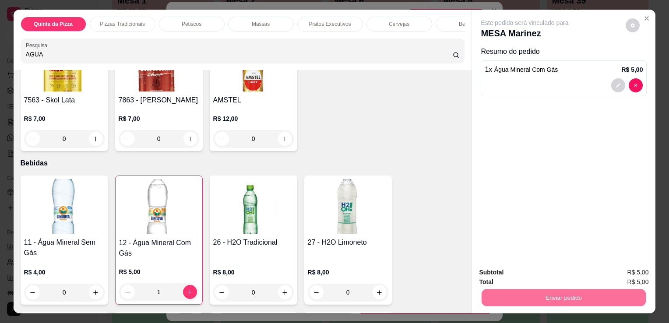
click at [521, 276] on button "Não registrar e enviar pedido" at bounding box center [535, 273] width 88 height 16
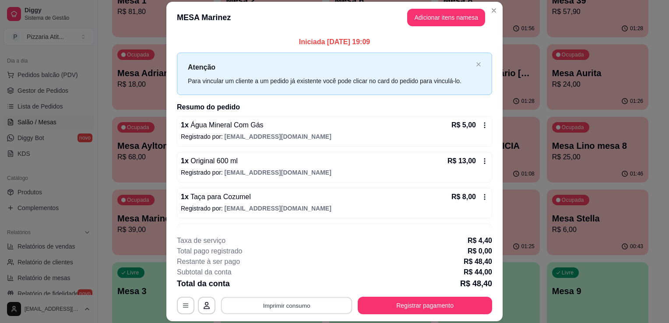
click at [296, 299] on button "Imprimir consumo" at bounding box center [286, 305] width 131 height 17
click at [288, 281] on button "IMPRESSORA" at bounding box center [285, 286] width 61 height 14
click at [288, 281] on div "Escolha a impressora IMPRESSORA" at bounding box center [286, 280] width 72 height 30
click at [396, 306] on button "Registrar pagamento" at bounding box center [425, 305] width 130 height 17
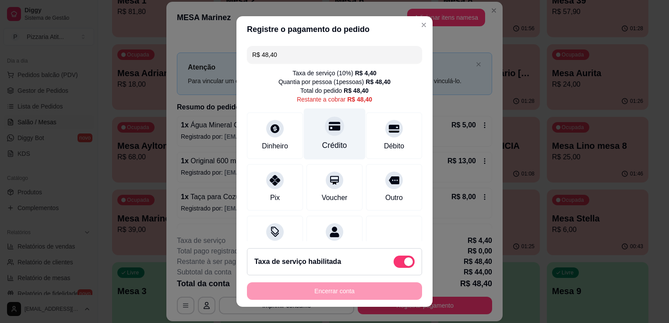
click at [333, 144] on div "Crédito" at bounding box center [334, 145] width 25 height 11
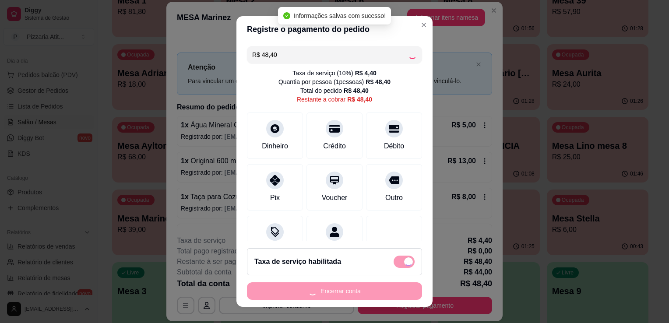
type input "R$ 0,00"
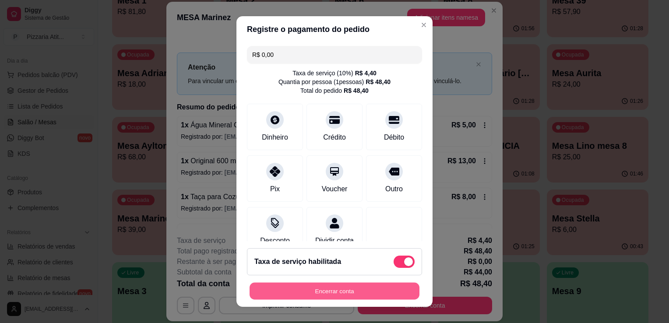
click at [336, 295] on button "Encerrar conta" at bounding box center [335, 291] width 170 height 17
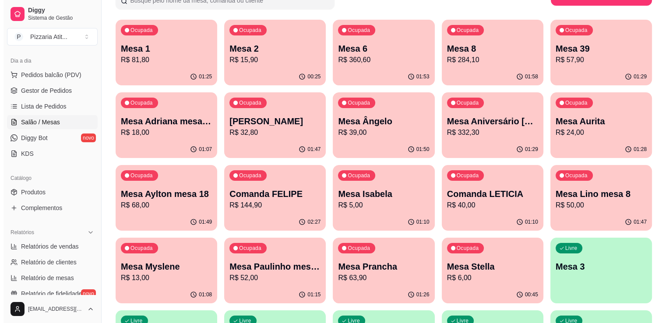
scroll to position [76, 0]
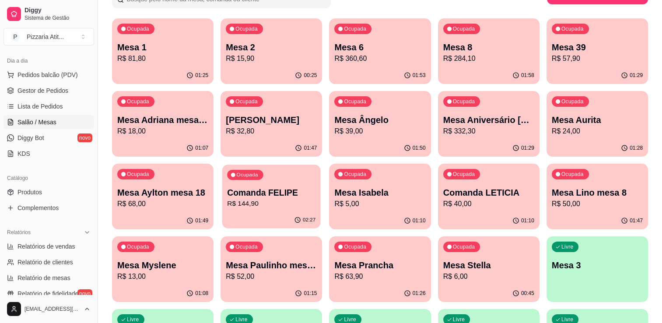
click at [303, 207] on p "R$ 144,90" at bounding box center [271, 204] width 88 height 10
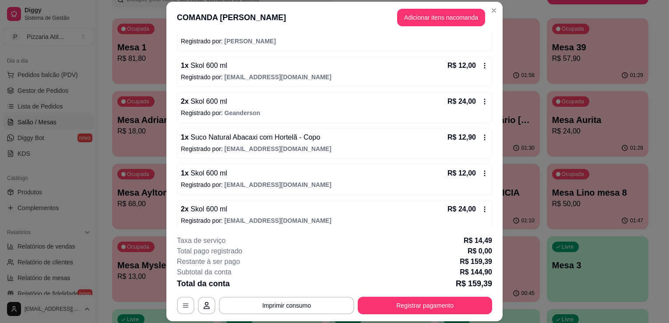
scroll to position [221, 0]
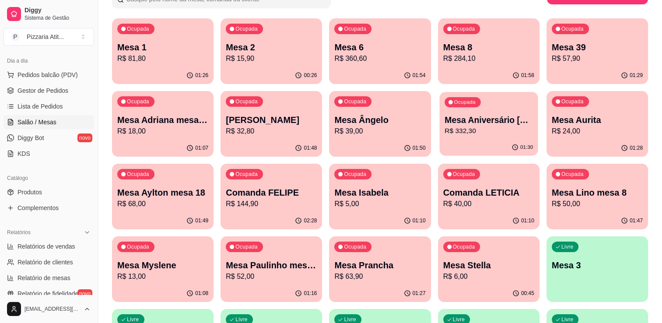
click at [467, 135] on p "R$ 332,30" at bounding box center [489, 131] width 88 height 10
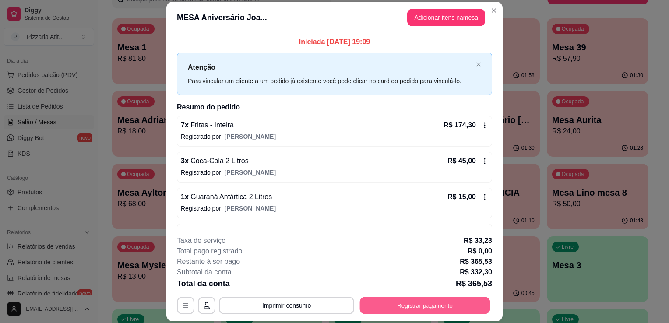
click at [384, 312] on button "Registrar pagamento" at bounding box center [425, 305] width 130 height 17
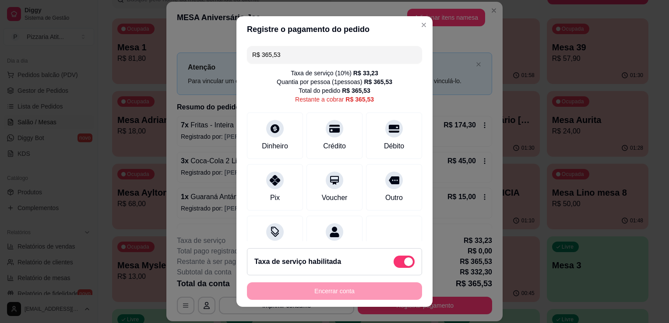
click at [343, 52] on input "R$ 365,53" at bounding box center [334, 55] width 165 height 18
click at [334, 151] on div "Crédito" at bounding box center [335, 134] width 62 height 51
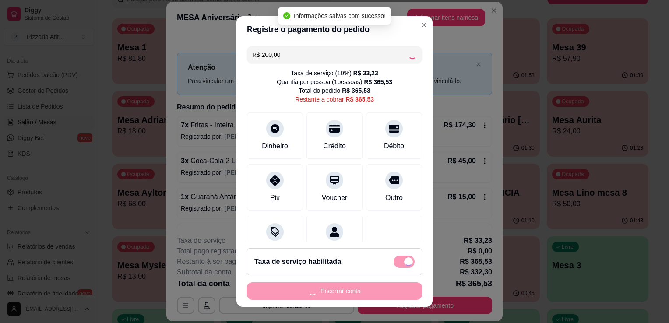
type input "R$ 165,53"
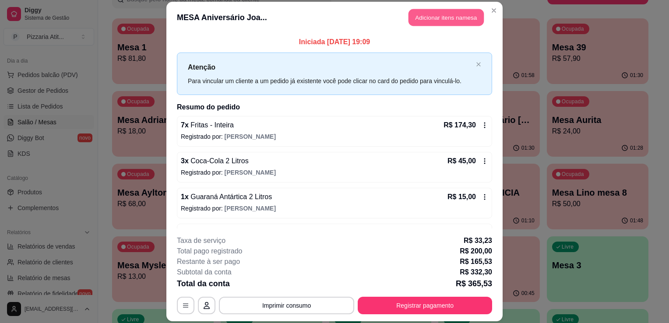
click at [418, 22] on button "Adicionar itens na mesa" at bounding box center [445, 17] width 75 height 17
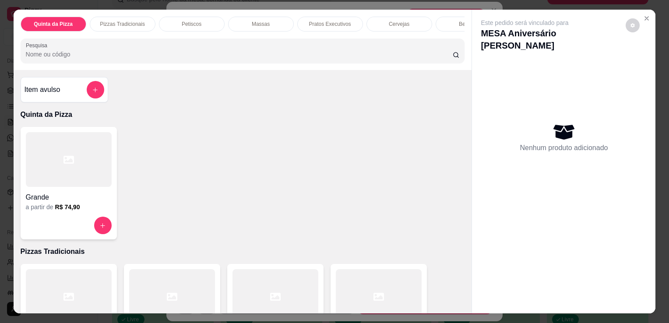
click at [83, 152] on div at bounding box center [69, 159] width 86 height 55
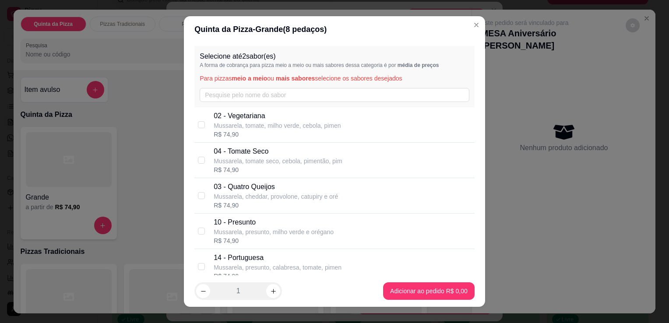
click at [217, 263] on p "Mussarela, presunto, calabresa, tomate, pimen" at bounding box center [278, 267] width 128 height 9
checkbox input "true"
click at [271, 292] on icon "increase-product-quantity" at bounding box center [273, 291] width 7 height 7
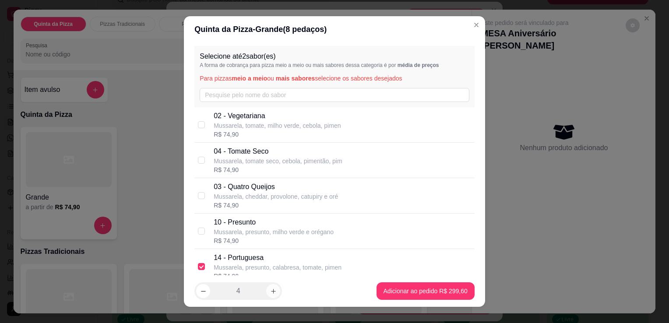
click at [271, 292] on icon "increase-product-quantity" at bounding box center [273, 291] width 7 height 7
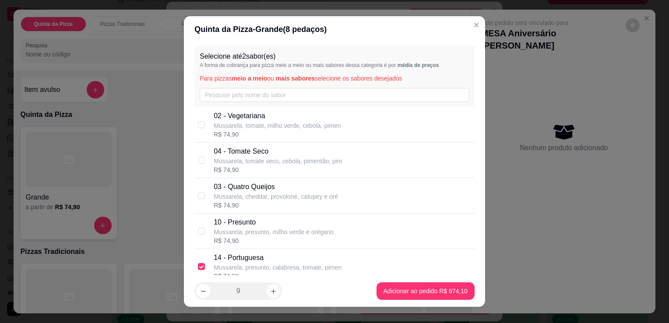
click at [271, 292] on icon "increase-product-quantity" at bounding box center [273, 291] width 7 height 7
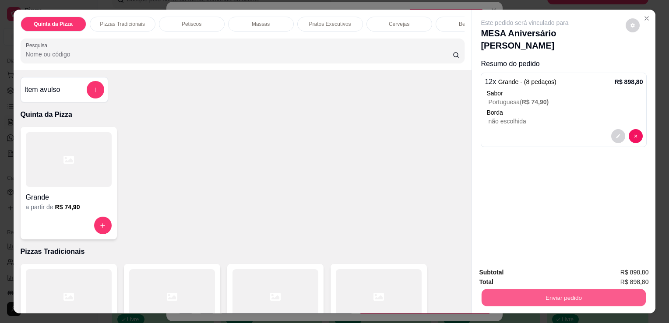
click at [506, 295] on button "Enviar pedido" at bounding box center [564, 297] width 164 height 17
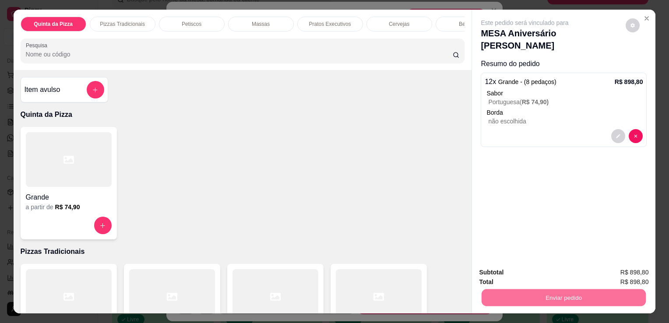
click at [518, 277] on button "Não registrar e enviar pedido" at bounding box center [535, 273] width 88 height 16
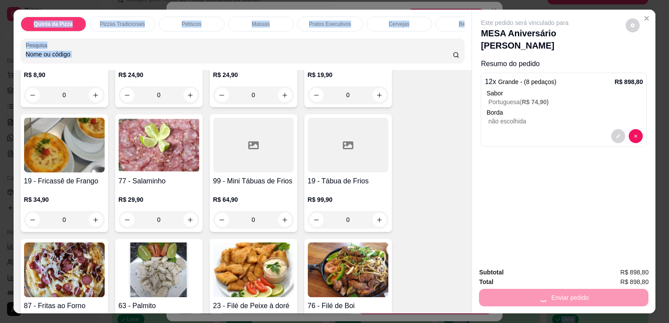
drag, startPoint x: 408, startPoint y: 221, endPoint x: 408, endPoint y: 345, distance: 123.9
click at [408, 247] on html "Diggy Sistema de Gestão P Pizzaria Atit ... Loja aberta Plano Essencial + Mesas…" at bounding box center [334, 85] width 669 height 323
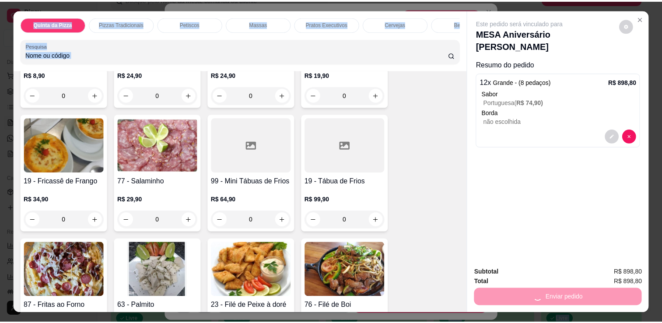
scroll to position [550, 0]
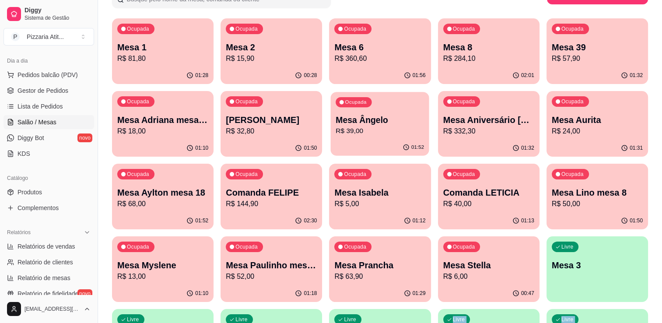
click at [382, 129] on p "R$ 39,00" at bounding box center [380, 131] width 88 height 10
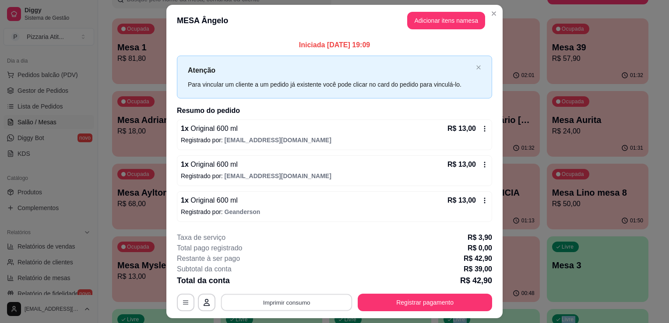
click at [287, 302] on button "Imprimir consumo" at bounding box center [286, 302] width 131 height 17
click at [279, 282] on button "IMPRESSORA" at bounding box center [285, 282] width 61 height 14
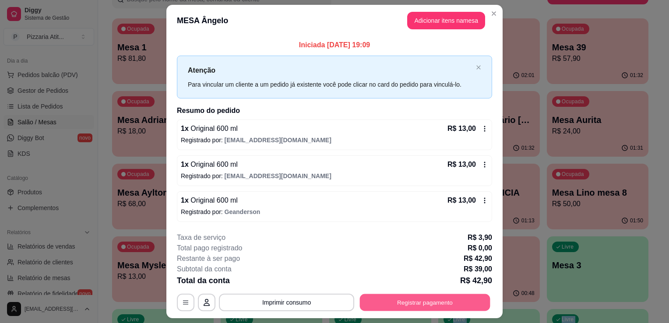
click at [401, 296] on button "Registrar pagamento" at bounding box center [425, 302] width 130 height 17
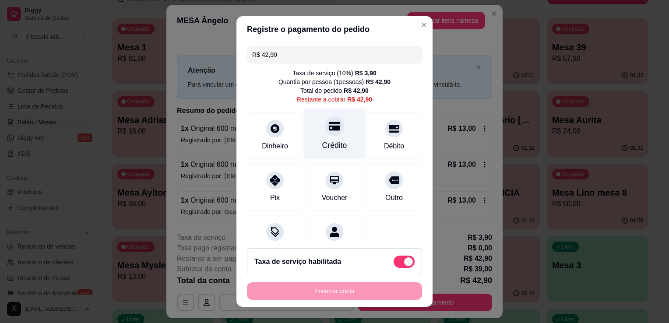
click at [349, 139] on div "Crédito" at bounding box center [335, 134] width 62 height 51
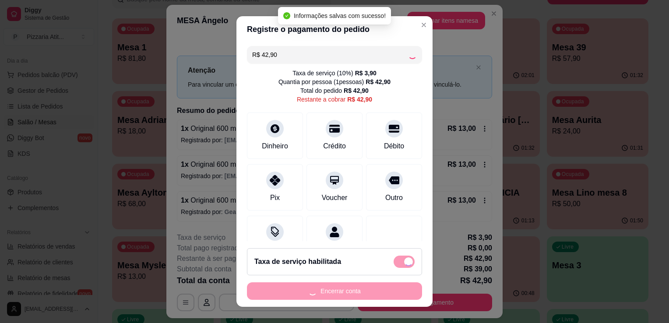
type input "R$ 0,00"
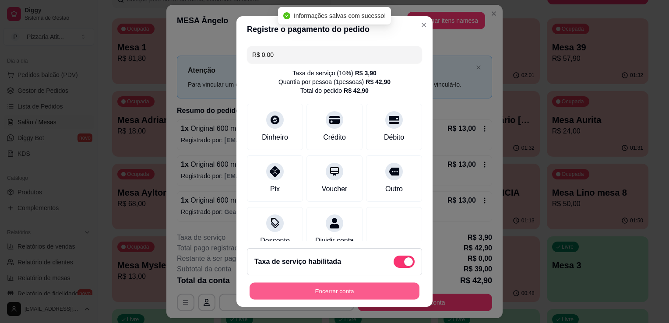
click at [346, 292] on button "Encerrar conta" at bounding box center [335, 291] width 170 height 17
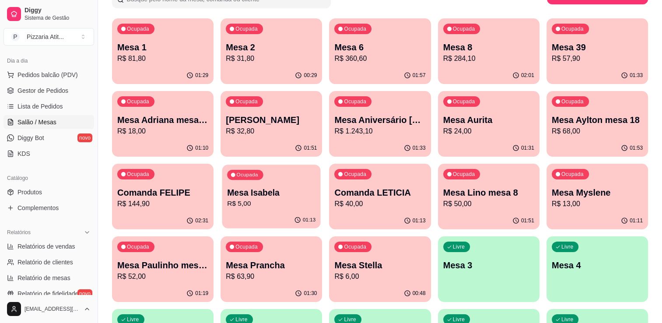
click at [288, 205] on p "R$ 5,00" at bounding box center [271, 204] width 88 height 10
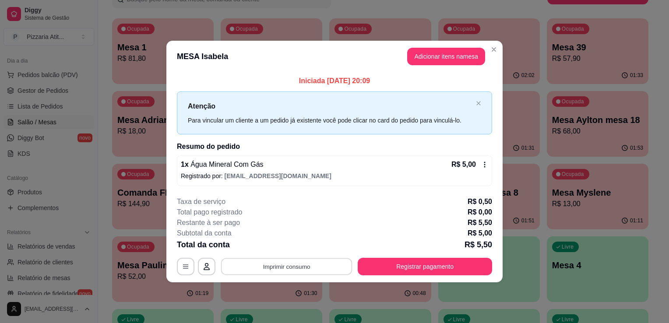
click at [294, 265] on button "Imprimir consumo" at bounding box center [286, 266] width 131 height 17
click at [287, 243] on button "IMPRESSORA" at bounding box center [289, 246] width 61 height 14
click at [484, 162] on icon at bounding box center [484, 164] width 7 height 7
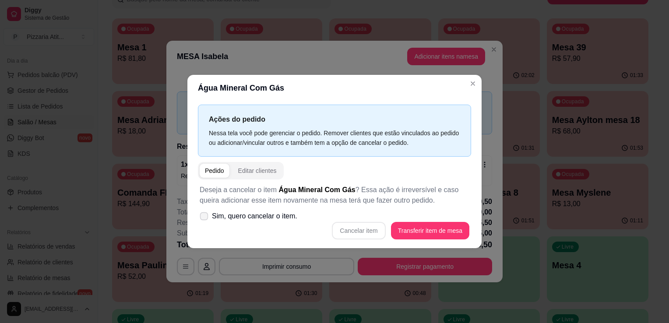
click at [202, 215] on icon at bounding box center [203, 216] width 7 height 5
click at [202, 218] on input "Sim, quero cancelar o item." at bounding box center [202, 221] width 6 height 6
checkbox input "true"
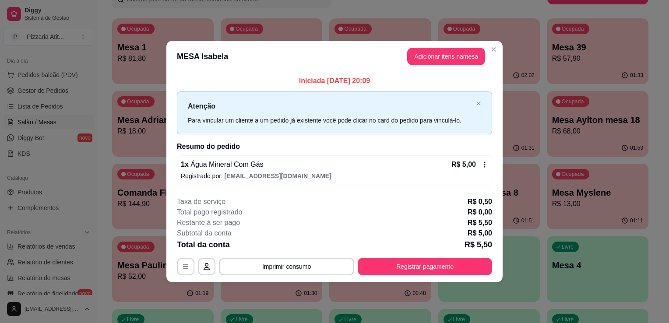
click at [462, 165] on p "R$ 5,00" at bounding box center [463, 164] width 25 height 11
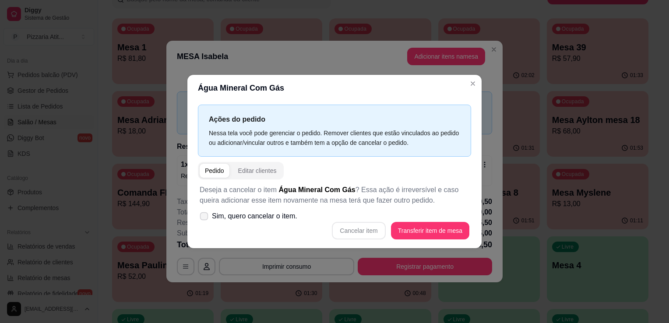
click at [205, 218] on icon at bounding box center [203, 216] width 7 height 5
click at [205, 219] on input "Sim, quero cancelar o item." at bounding box center [202, 221] width 6 height 6
checkbox input "true"
click at [368, 226] on button "Cancelar item" at bounding box center [359, 230] width 52 height 17
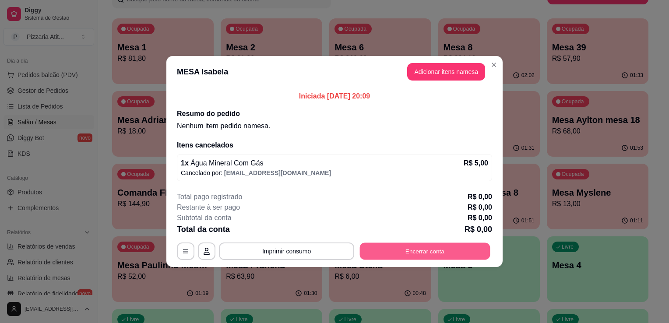
click at [447, 246] on button "Encerrar conta" at bounding box center [425, 251] width 130 height 17
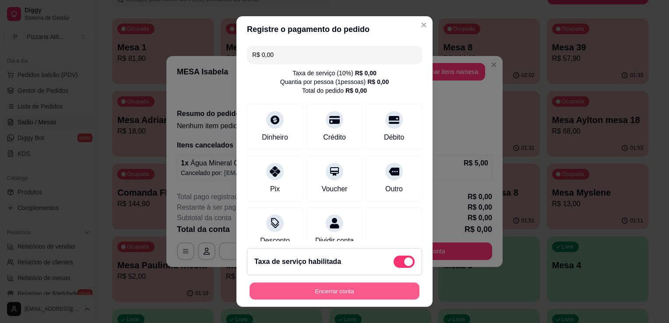
click at [378, 295] on button "Encerrar conta" at bounding box center [335, 291] width 170 height 17
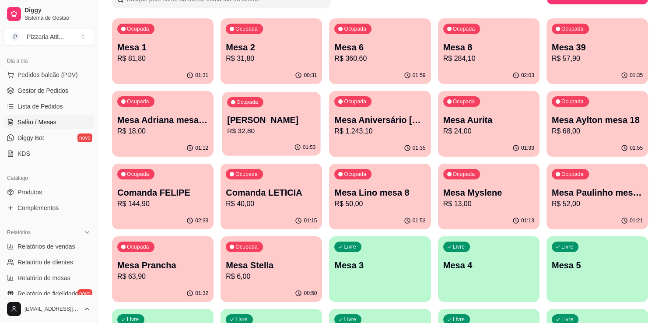
click at [235, 130] on p "R$ 32,80" at bounding box center [271, 131] width 88 height 10
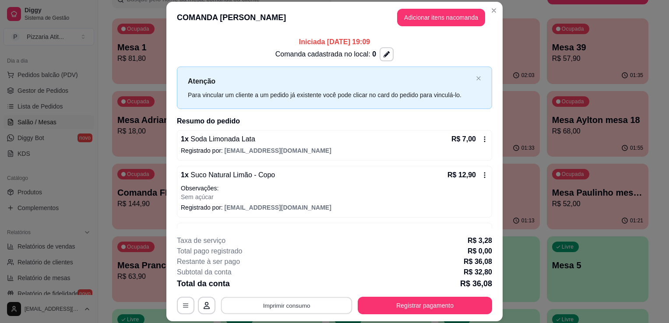
click at [283, 302] on button "Imprimir consumo" at bounding box center [286, 305] width 131 height 17
click at [282, 289] on button "IMPRESSORA" at bounding box center [285, 286] width 61 height 14
click at [397, 301] on button "Registrar pagamento" at bounding box center [425, 305] width 130 height 17
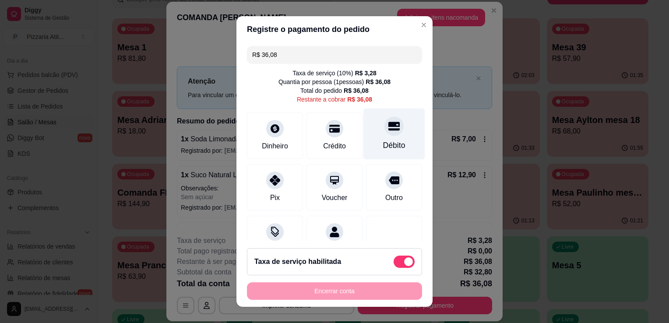
click at [383, 144] on div "Débito" at bounding box center [394, 145] width 22 height 11
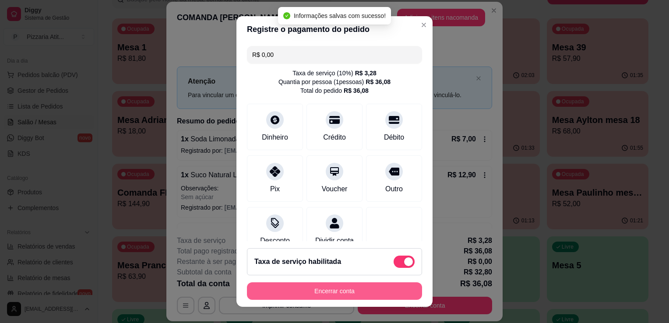
type input "R$ 0,00"
click at [343, 292] on button "Encerrar conta" at bounding box center [335, 291] width 170 height 17
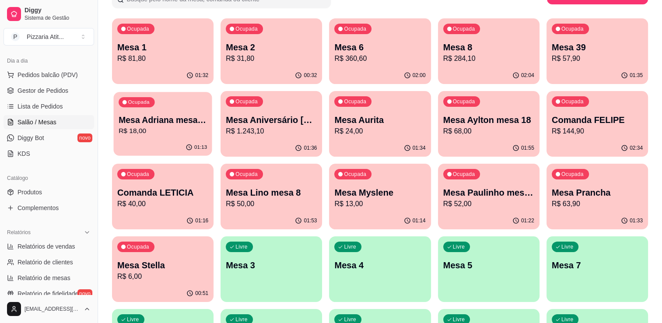
click at [168, 118] on p "Mesa Adriana mesa 15" at bounding box center [163, 120] width 88 height 12
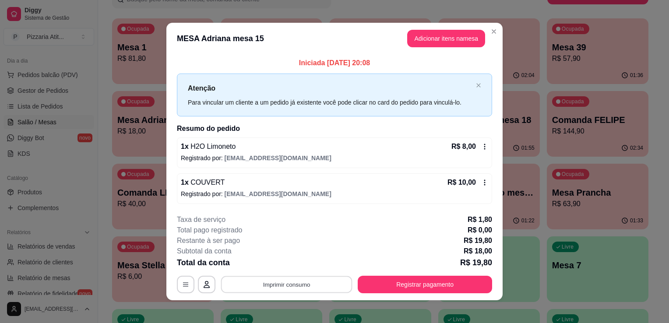
click at [298, 287] on button "Imprimir consumo" at bounding box center [286, 284] width 131 height 17
click at [493, 32] on icon "Close" at bounding box center [493, 31] width 7 height 7
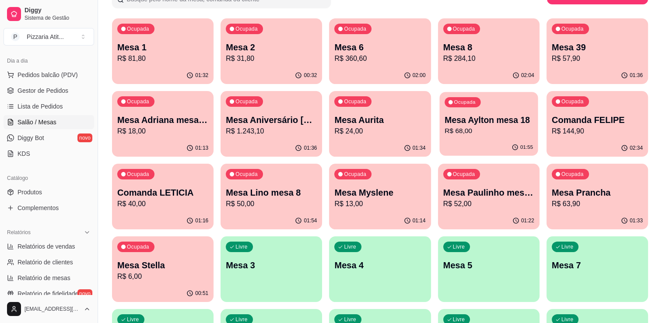
click at [478, 123] on p "Mesa Aylton mesa 18" at bounding box center [489, 120] width 88 height 12
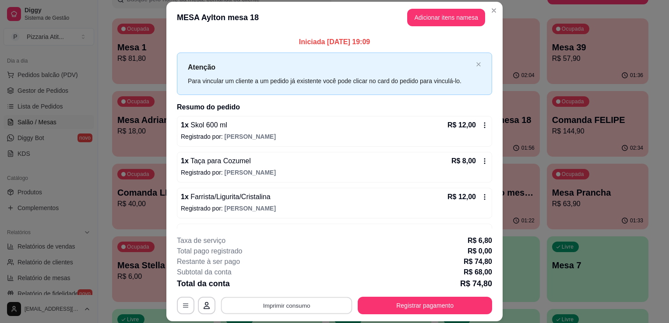
click at [276, 303] on button "Imprimir consumo" at bounding box center [286, 305] width 131 height 17
click at [280, 284] on button "IMPRESSORA" at bounding box center [285, 286] width 61 height 14
click at [428, 299] on button "Registrar pagamento" at bounding box center [425, 306] width 134 height 18
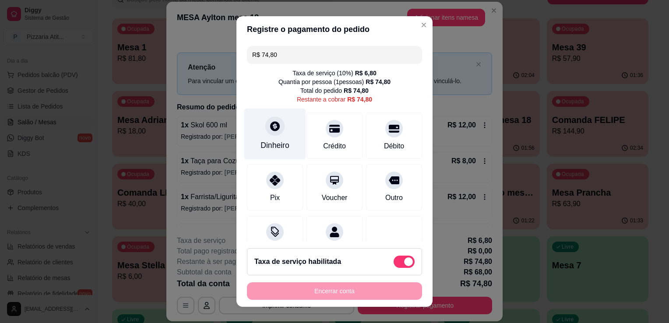
click at [281, 121] on div "Dinheiro" at bounding box center [275, 134] width 62 height 51
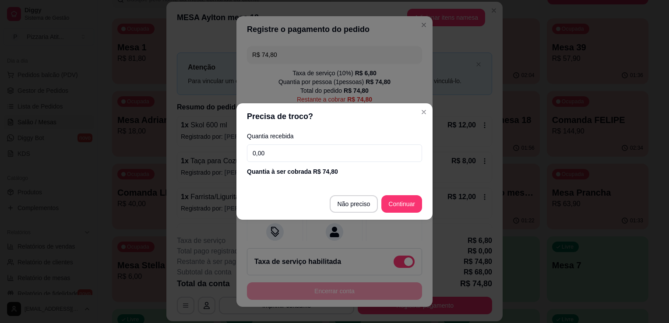
click at [297, 158] on input "0,00" at bounding box center [334, 153] width 175 height 18
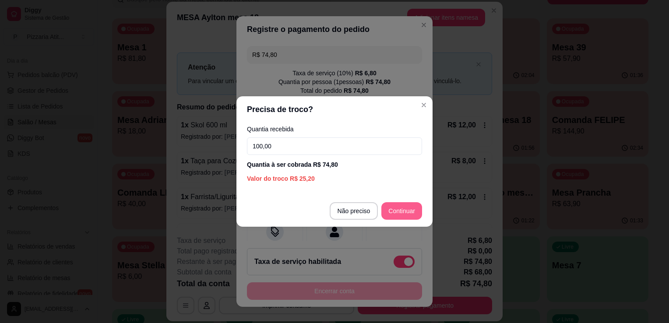
type input "100,00"
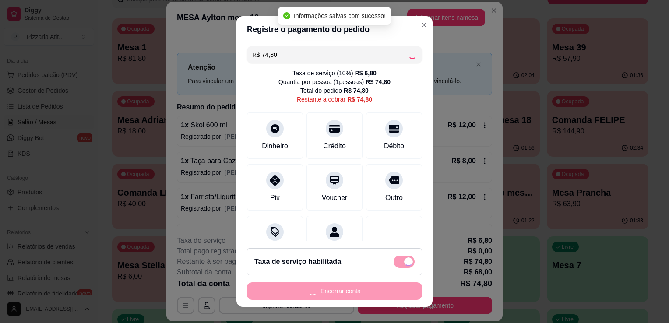
type input "R$ 0,00"
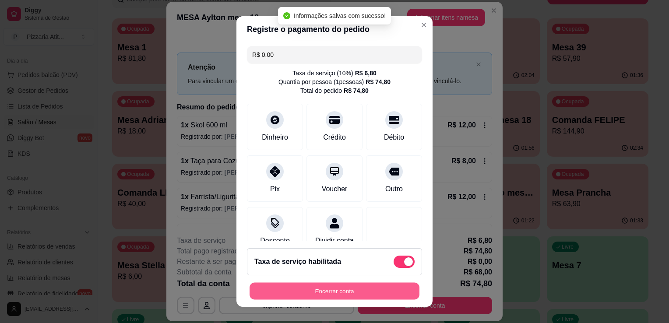
click at [340, 294] on button "Encerrar conta" at bounding box center [335, 291] width 170 height 17
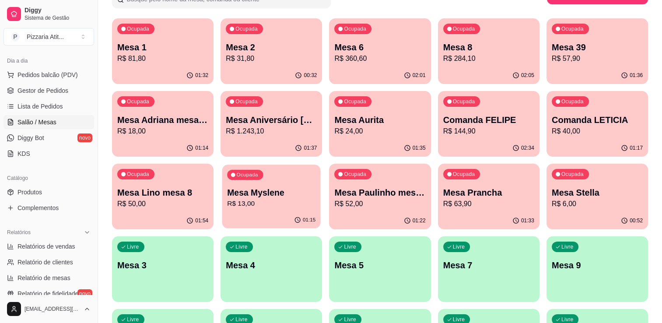
click at [259, 197] on p "Mesa Myslene" at bounding box center [271, 193] width 88 height 12
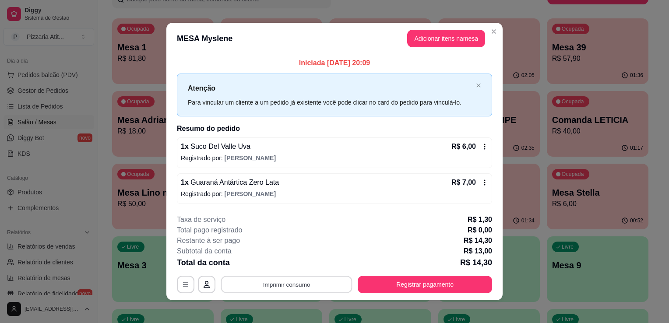
click at [275, 290] on button "Imprimir consumo" at bounding box center [286, 284] width 131 height 17
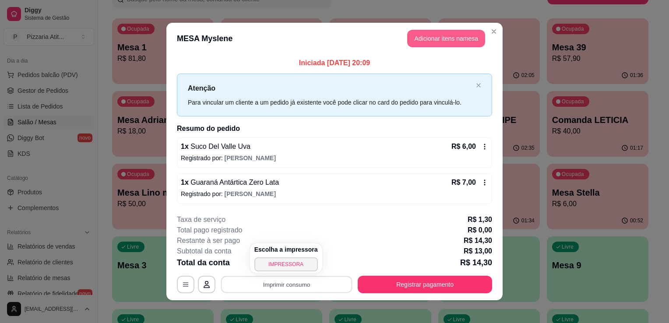
click at [457, 37] on button "Adicionar itens na mesa" at bounding box center [446, 39] width 78 height 18
click at [452, 39] on button "Adicionar itens na mesa" at bounding box center [445, 38] width 75 height 17
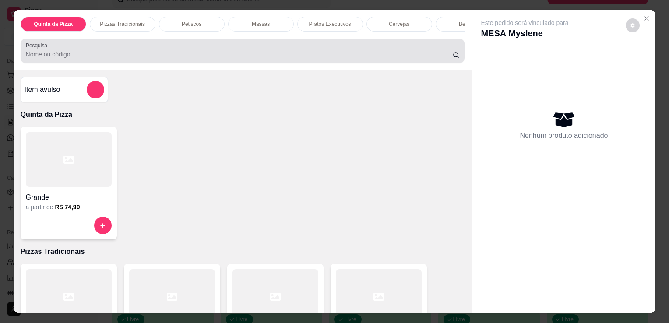
click at [347, 63] on div "Pesquisa" at bounding box center [243, 51] width 444 height 25
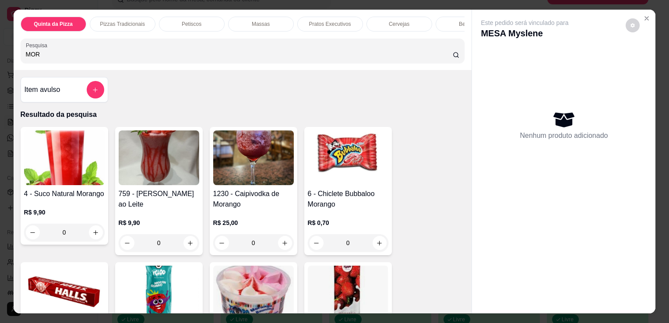
type input "MOR"
click at [147, 298] on img at bounding box center [159, 293] width 81 height 55
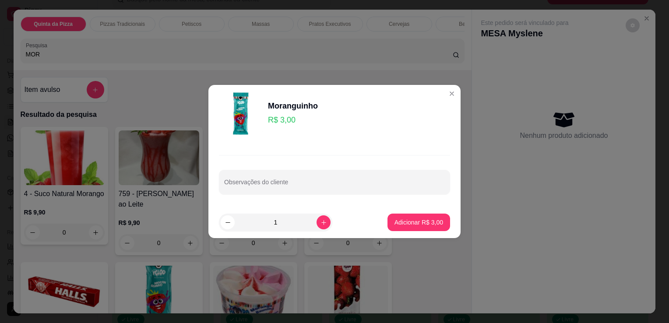
click at [395, 232] on footer "1 Adicionar R$ 3,00" at bounding box center [334, 223] width 252 height 32
click at [396, 228] on button "Adicionar R$ 3,00" at bounding box center [418, 222] width 61 height 17
type input "1"
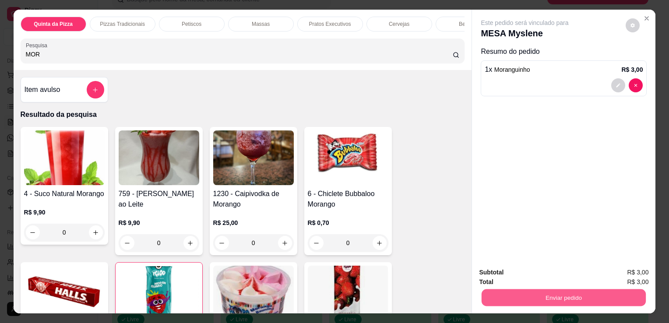
click at [504, 297] on button "Enviar pedido" at bounding box center [564, 297] width 164 height 17
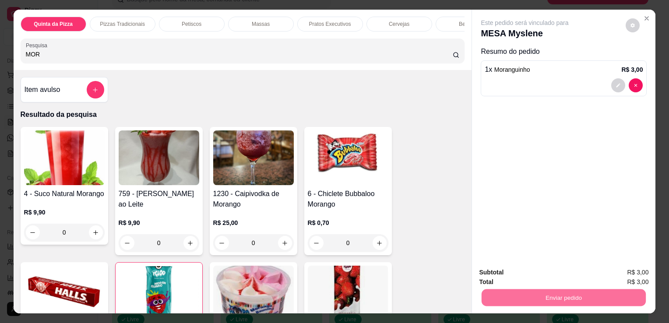
click at [517, 272] on button "Não registrar e enviar pedido" at bounding box center [535, 273] width 88 height 16
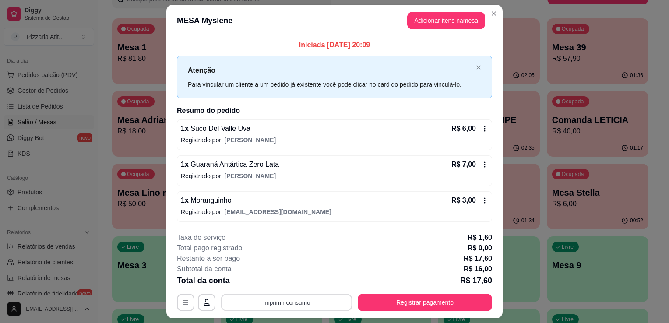
click at [310, 302] on button "Imprimir consumo" at bounding box center [286, 302] width 131 height 17
click at [298, 283] on button "IMPRESSORA" at bounding box center [285, 282] width 61 height 14
click at [476, 132] on div "R$ 6,00" at bounding box center [469, 128] width 37 height 11
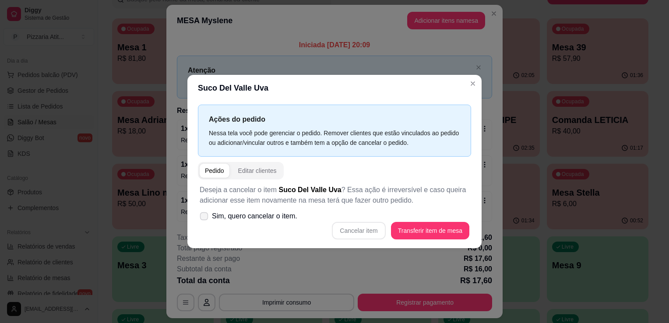
click at [198, 217] on label "Sim, quero cancelar o item." at bounding box center [248, 216] width 105 height 18
click at [199, 218] on input "Sim, quero cancelar o item." at bounding box center [202, 221] width 6 height 6
checkbox input "true"
click at [376, 231] on button "Cancelar item" at bounding box center [359, 230] width 52 height 17
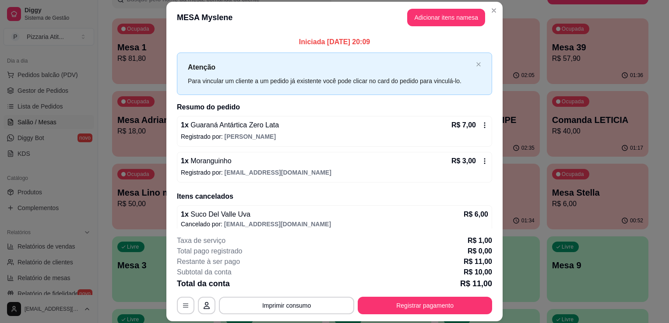
click at [432, 132] on p "Registrado por: LETICIA" at bounding box center [334, 136] width 307 height 9
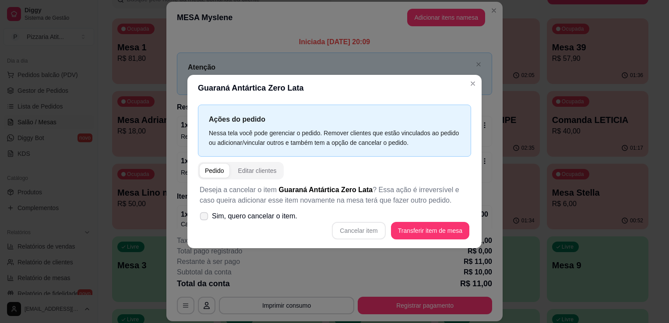
click at [202, 216] on icon at bounding box center [203, 216] width 7 height 5
click at [202, 218] on input "Sim, quero cancelar o item." at bounding box center [202, 221] width 6 height 6
checkbox input "true"
click at [359, 226] on button "Cancelar item" at bounding box center [359, 230] width 52 height 17
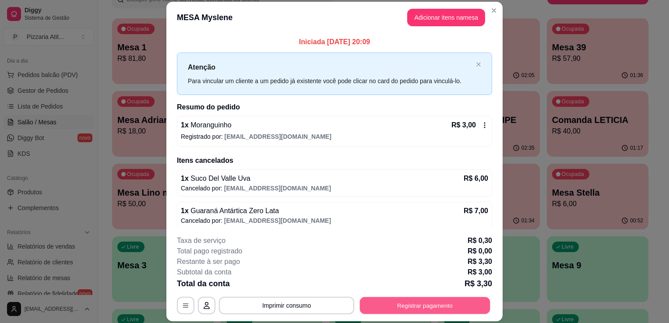
click at [385, 302] on button "Registrar pagamento" at bounding box center [425, 305] width 130 height 17
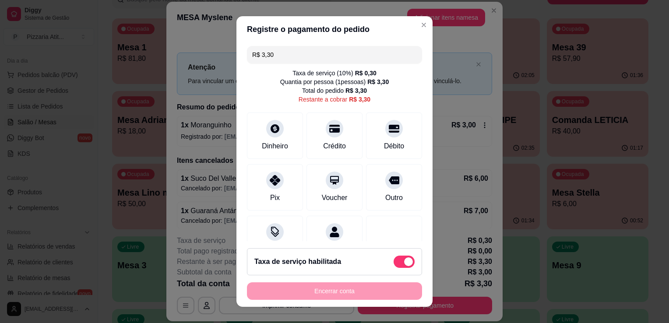
click at [394, 260] on span at bounding box center [404, 262] width 21 height 12
click at [393, 264] on input "checkbox" at bounding box center [396, 267] width 6 height 6
checkbox input "true"
type input "R$ 3,00"
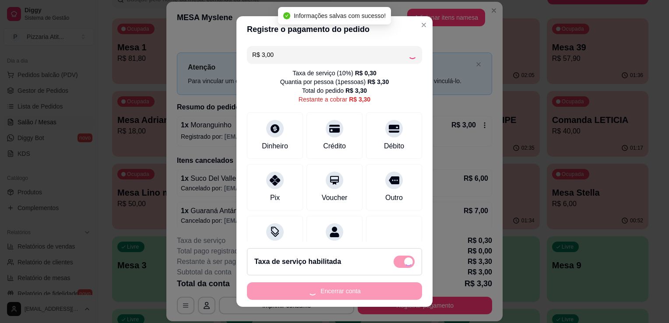
checkbox input "false"
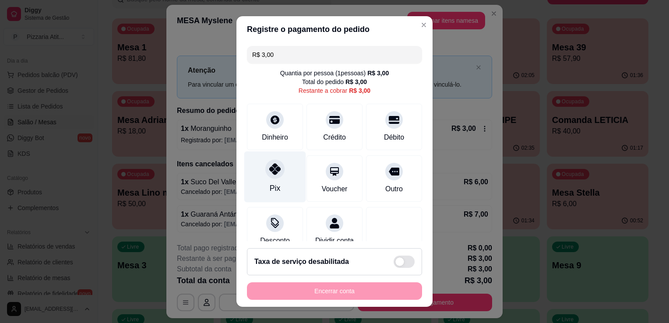
click at [275, 172] on div at bounding box center [274, 168] width 19 height 19
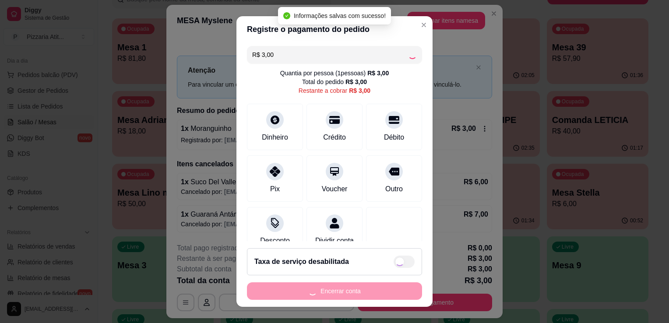
type input "R$ 0,00"
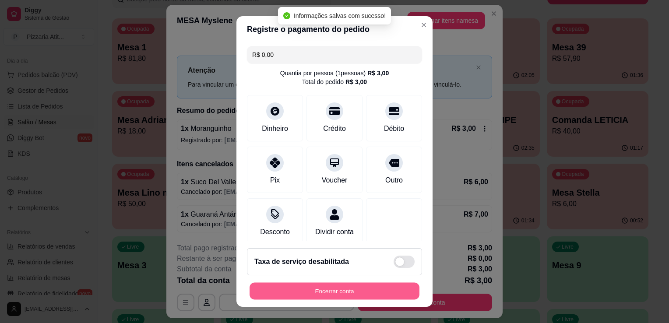
click at [330, 294] on button "Encerrar conta" at bounding box center [335, 291] width 170 height 17
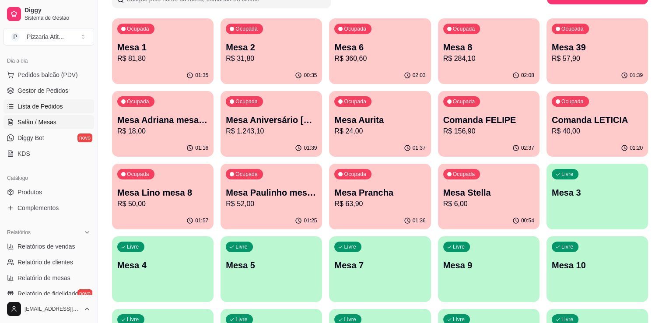
click at [49, 103] on span "Lista de Pedidos" at bounding box center [41, 106] width 46 height 9
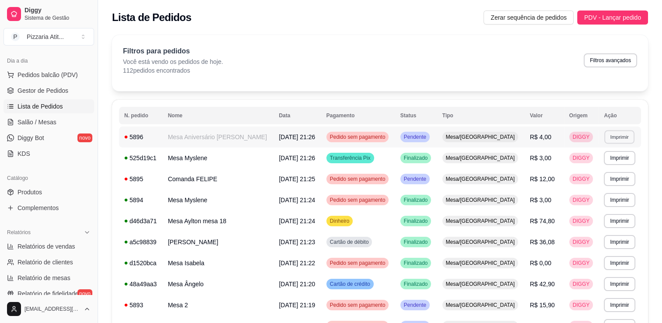
click at [611, 135] on button "Imprimir" at bounding box center [620, 137] width 30 height 14
click at [592, 162] on button "IMPRESSORA" at bounding box center [599, 168] width 61 height 14
click at [60, 125] on link "Salão / Mesas" at bounding box center [49, 122] width 91 height 14
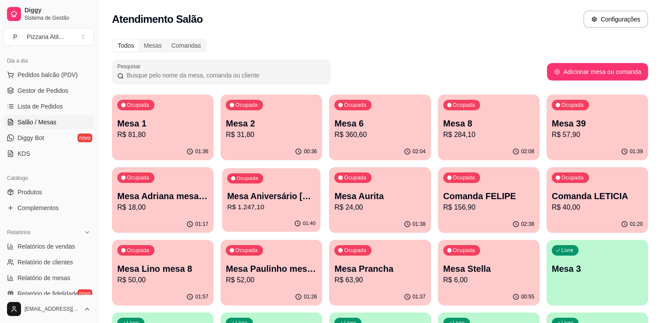
click at [249, 209] on p "R$ 1.247,10" at bounding box center [271, 207] width 88 height 10
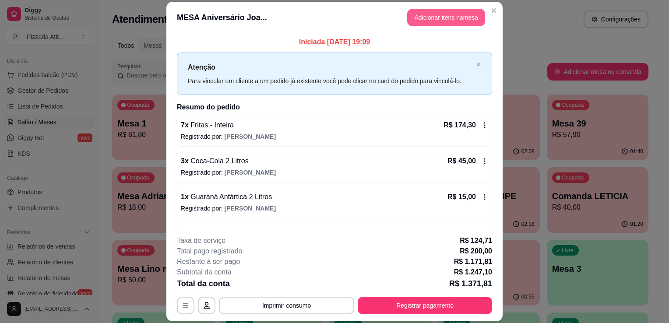
click at [459, 22] on button "Adicionar itens na mesa" at bounding box center [446, 18] width 78 height 18
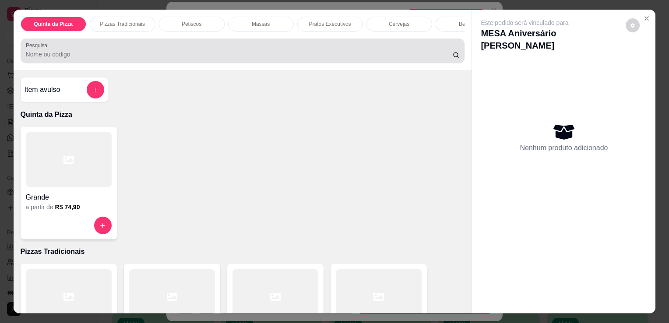
click at [363, 49] on div at bounding box center [243, 51] width 434 height 18
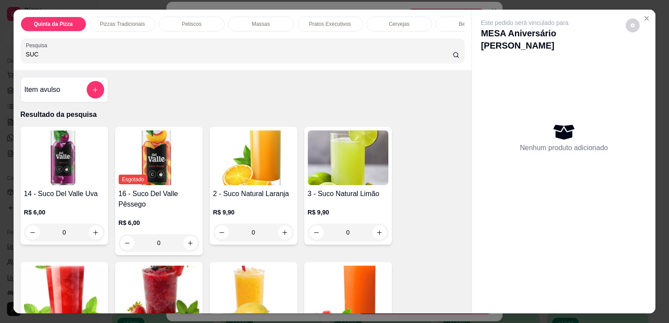
type input "SUC"
click at [60, 189] on div "14 - [PERSON_NAME] Uva R$ 6,00 0" at bounding box center [65, 186] width 88 height 118
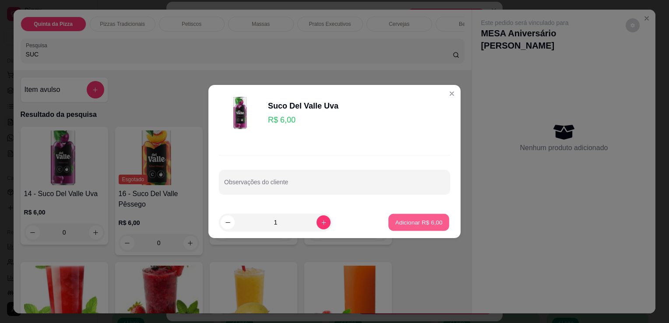
click at [408, 220] on p "Adicionar R$ 6,00" at bounding box center [418, 222] width 47 height 8
type input "1"
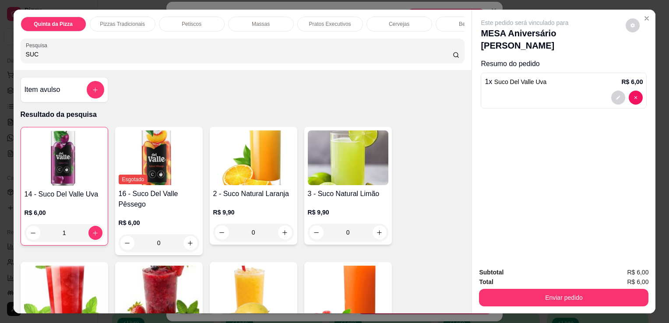
click at [363, 59] on input "SUC" at bounding box center [239, 54] width 427 height 9
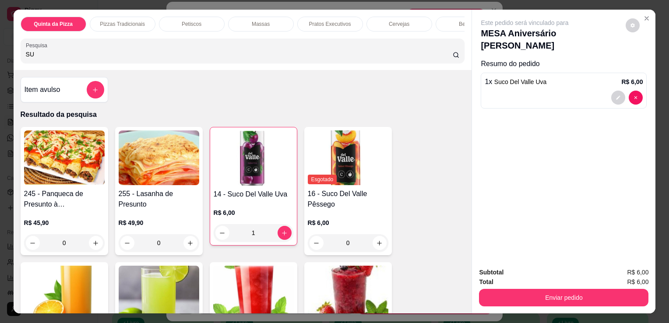
type input "S"
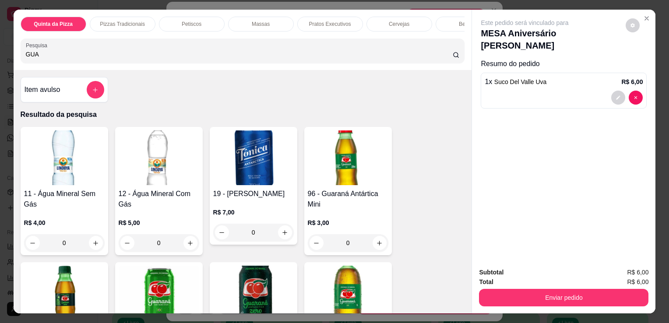
type input "GUA"
click at [269, 284] on img at bounding box center [253, 293] width 81 height 55
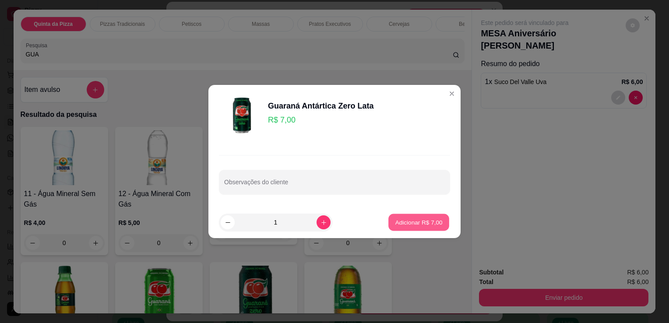
click at [403, 219] on p "Adicionar R$ 7,00" at bounding box center [418, 222] width 47 height 8
type input "1"
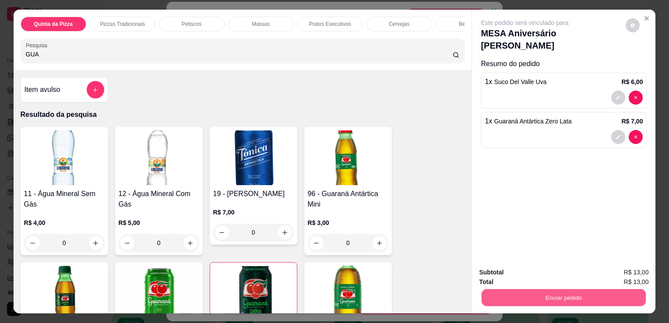
click at [532, 295] on button "Enviar pedido" at bounding box center [564, 297] width 164 height 17
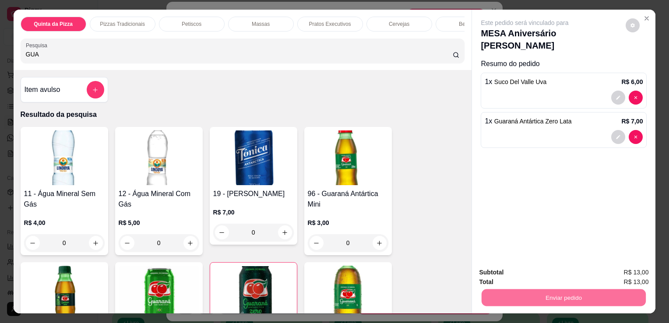
click at [539, 272] on button "Não registrar e enviar pedido" at bounding box center [535, 273] width 88 height 16
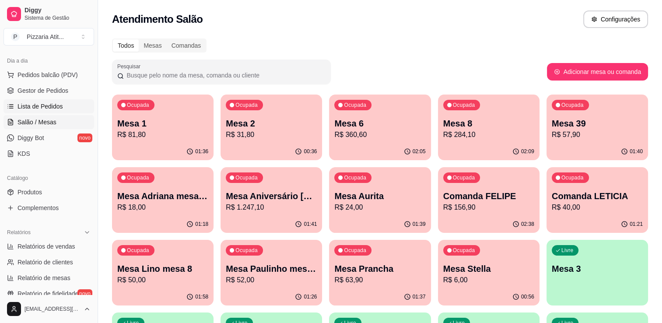
click at [51, 106] on span "Lista de Pedidos" at bounding box center [41, 106] width 46 height 9
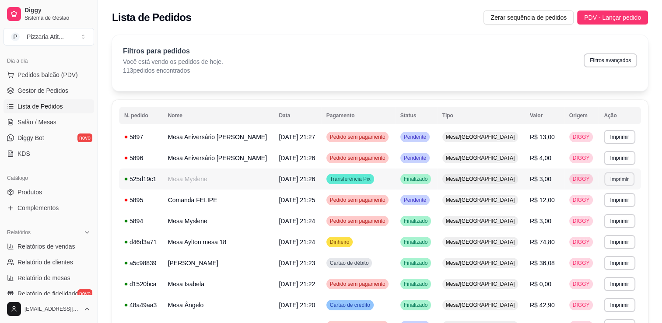
click at [611, 181] on button "Imprimir" at bounding box center [620, 179] width 30 height 14
click at [610, 211] on button "IMPRESSORA" at bounding box center [599, 210] width 61 height 14
click at [66, 125] on link "Salão / Mesas" at bounding box center [49, 122] width 91 height 14
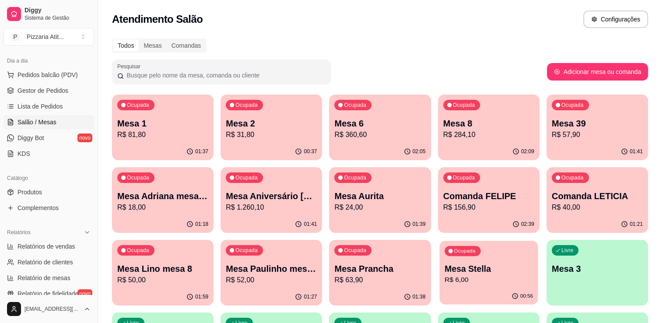
click at [468, 281] on p "R$ 6,00" at bounding box center [489, 280] width 88 height 10
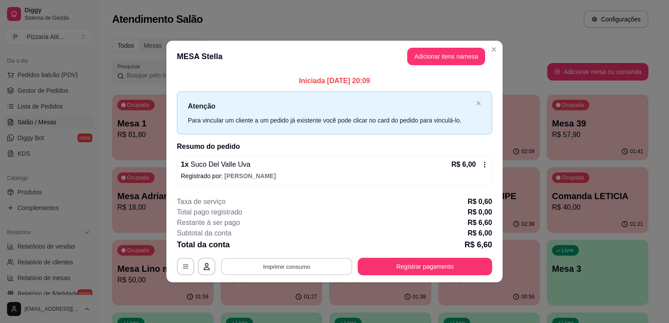
click at [322, 265] on button "Imprimir consumo" at bounding box center [286, 266] width 131 height 17
click at [300, 250] on button "IMPRESSORA" at bounding box center [289, 246] width 61 height 14
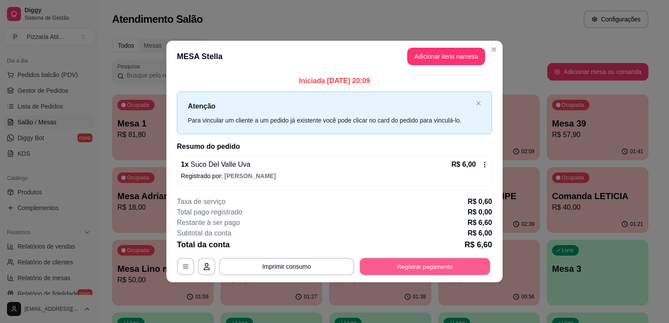
click at [394, 271] on button "Registrar pagamento" at bounding box center [425, 266] width 130 height 17
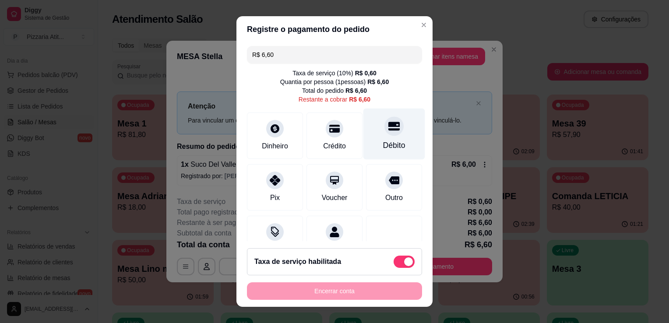
click at [383, 148] on div "Débito" at bounding box center [394, 145] width 22 height 11
type input "R$ 0,00"
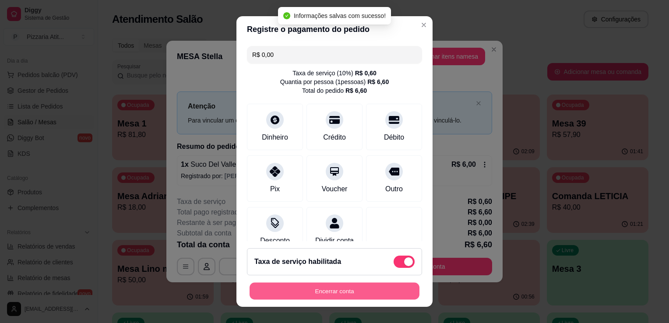
click at [355, 292] on button "Encerrar conta" at bounding box center [335, 291] width 170 height 17
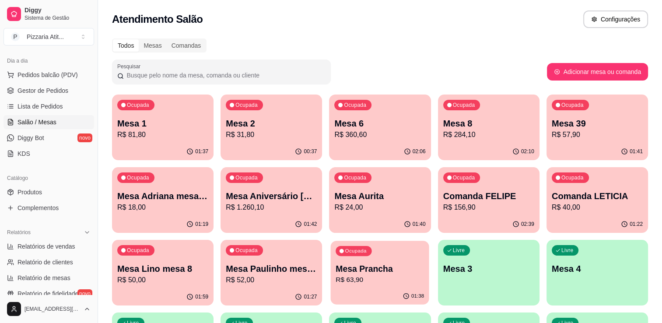
click at [384, 265] on p "Mesa Prancha" at bounding box center [380, 269] width 88 height 12
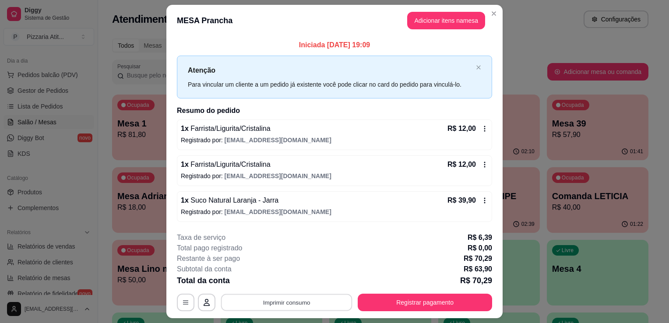
click at [287, 295] on button "Imprimir consumo" at bounding box center [286, 302] width 131 height 17
click at [284, 272] on div "Escolha a impressora IMPRESSORA" at bounding box center [286, 276] width 72 height 30
click at [286, 285] on button "IMPRESSORA" at bounding box center [285, 282] width 61 height 14
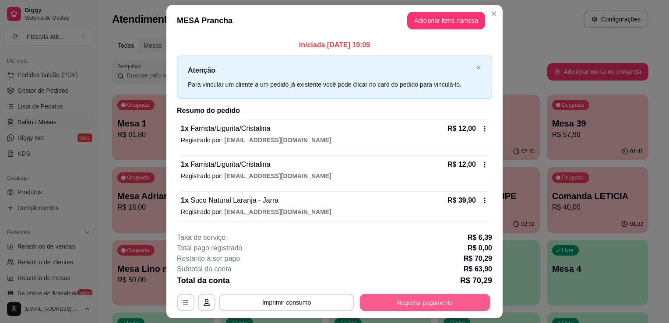
click at [422, 303] on button "Registrar pagamento" at bounding box center [425, 302] width 130 height 17
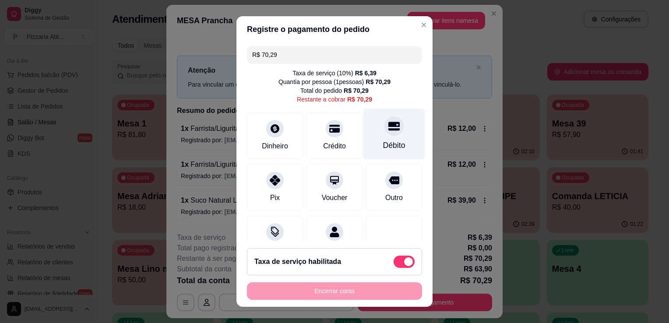
click at [372, 158] on div "Débito" at bounding box center [394, 134] width 62 height 51
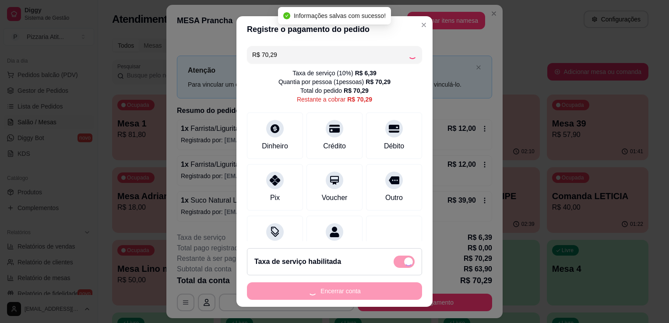
type input "R$ 0,00"
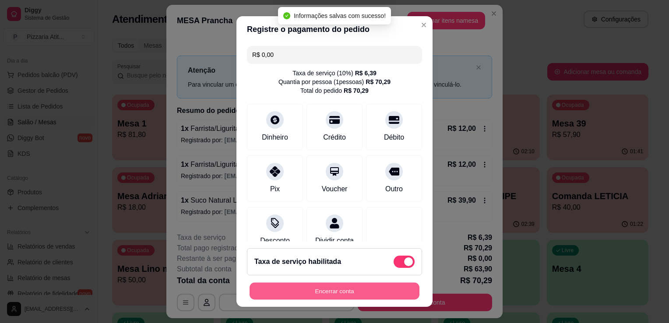
click at [373, 289] on button "Encerrar conta" at bounding box center [335, 291] width 170 height 17
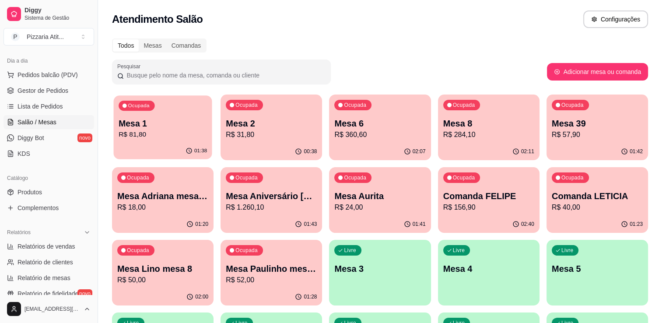
click at [166, 140] on div "Ocupada Mesa 1 R$ 81,80" at bounding box center [162, 118] width 98 height 47
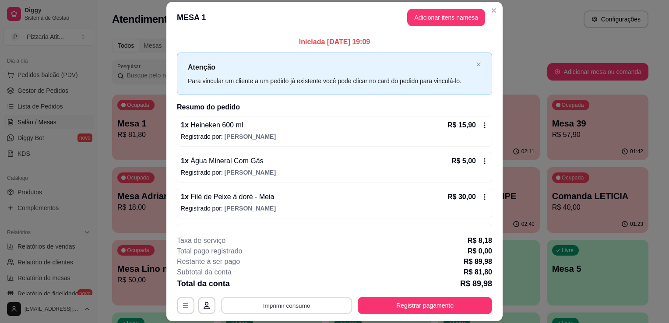
click at [275, 306] on button "Imprimir consumo" at bounding box center [286, 305] width 131 height 17
click at [283, 290] on button "IMPRESSORA" at bounding box center [285, 286] width 61 height 14
click at [380, 300] on button "Registrar pagamento" at bounding box center [425, 305] width 130 height 17
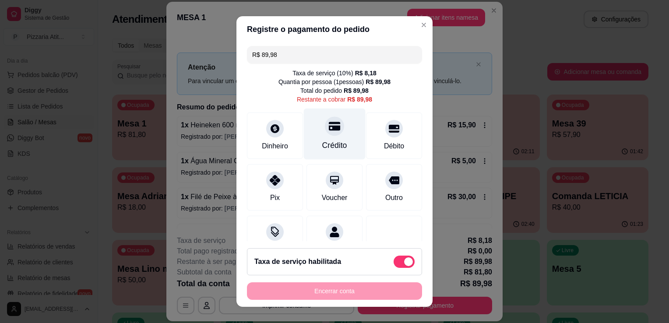
click at [329, 127] on icon at bounding box center [334, 126] width 11 height 9
click at [330, 291] on div "Encerrar conta" at bounding box center [334, 291] width 175 height 18
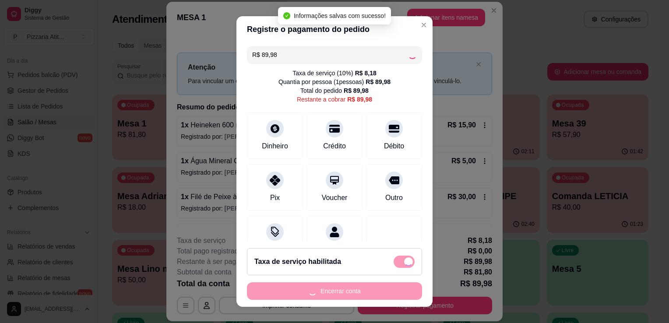
type input "R$ 0,00"
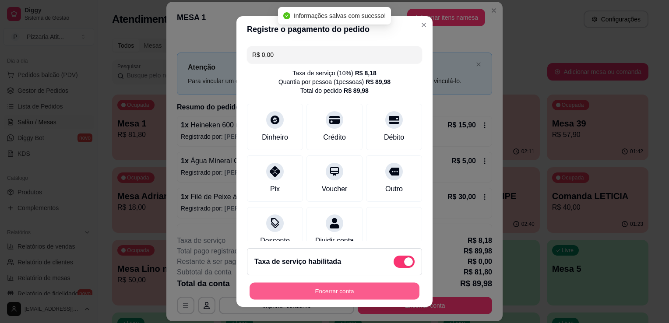
click at [330, 291] on button "Encerrar conta" at bounding box center [335, 291] width 170 height 17
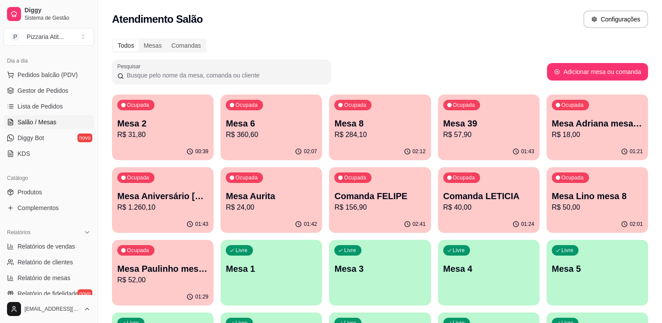
click at [257, 212] on p "R$ 24,00" at bounding box center [271, 207] width 91 height 11
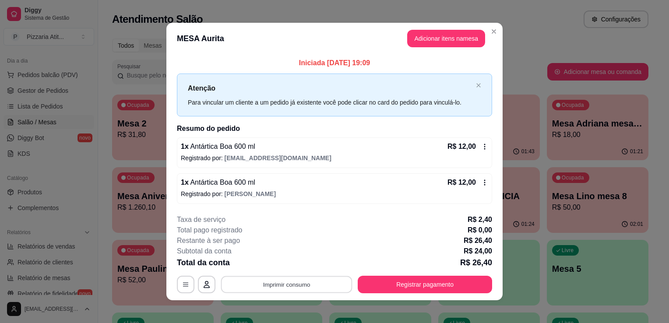
click at [300, 286] on button "Imprimir consumo" at bounding box center [286, 284] width 131 height 17
click at [301, 262] on button "IMPRESSORA" at bounding box center [285, 264] width 61 height 14
click at [373, 281] on button "Registrar pagamento" at bounding box center [425, 284] width 130 height 17
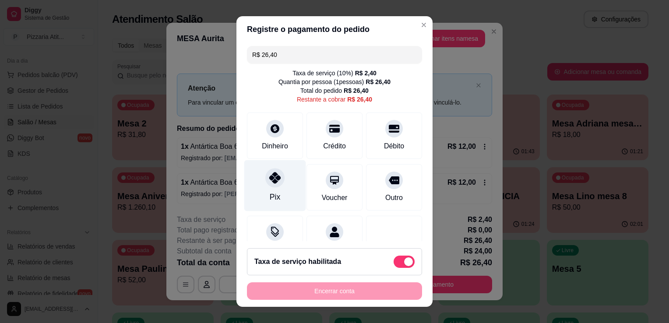
click at [277, 197] on div "Pix" at bounding box center [275, 185] width 62 height 51
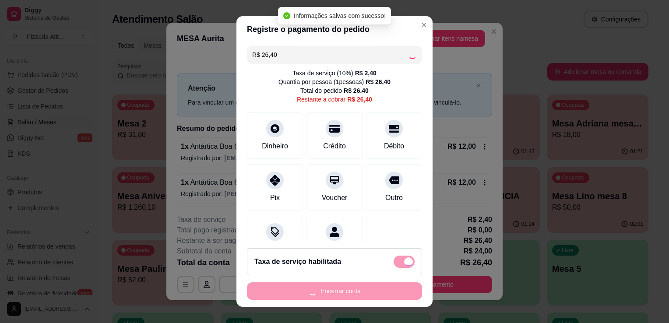
type input "R$ 0,00"
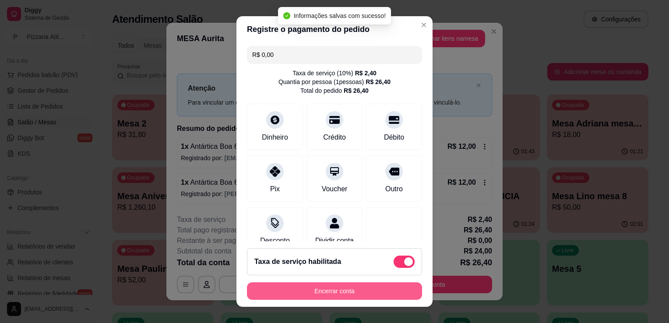
click at [329, 290] on button "Encerrar conta" at bounding box center [334, 291] width 175 height 18
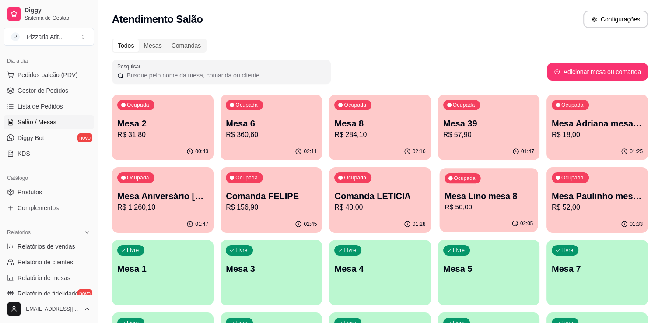
click at [492, 215] on button "Ocupada Mesa Lino mesa 8 R$ 50,00 02:05" at bounding box center [488, 200] width 98 height 64
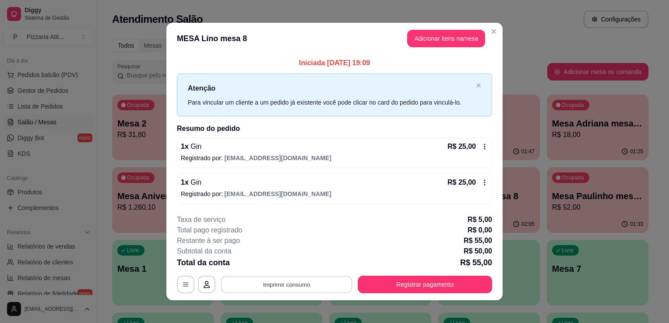
click at [308, 286] on button "Imprimir consumo" at bounding box center [286, 284] width 131 height 17
click at [299, 261] on button "IMPRESSORA" at bounding box center [285, 264] width 61 height 14
click at [366, 288] on button "Registrar pagamento" at bounding box center [425, 284] width 130 height 17
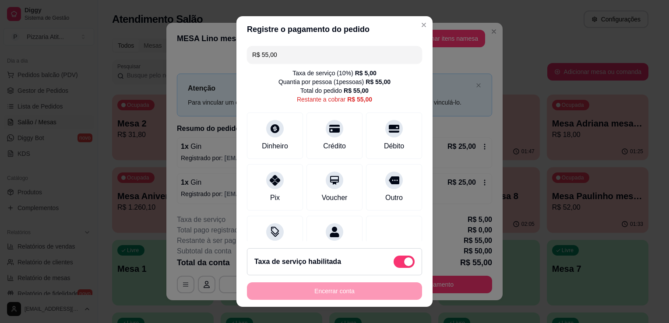
click at [303, 61] on input "R$ 55,00" at bounding box center [334, 55] width 165 height 18
click at [291, 139] on div "Dinheiro" at bounding box center [275, 134] width 62 height 51
click at [281, 184] on div "Pix" at bounding box center [275, 185] width 62 height 51
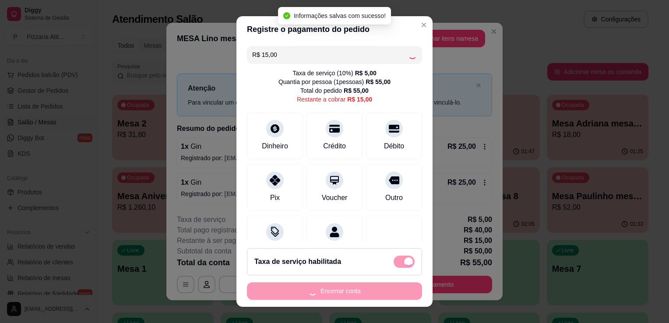
type input "R$ 0,00"
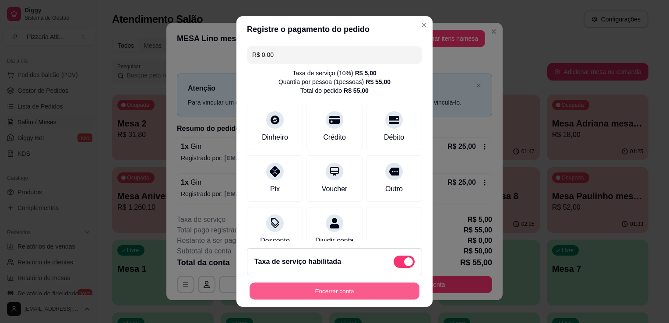
click at [352, 293] on button "Encerrar conta" at bounding box center [335, 291] width 170 height 17
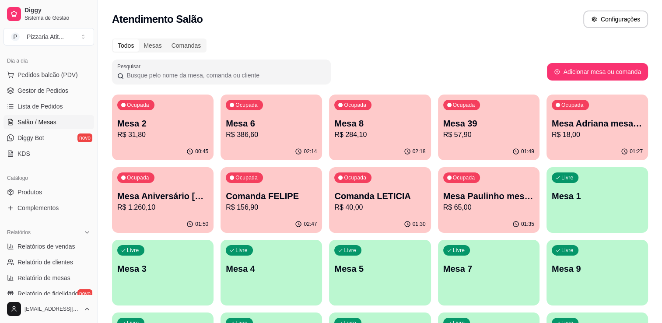
click at [466, 118] on p "Mesa 39" at bounding box center [488, 123] width 91 height 12
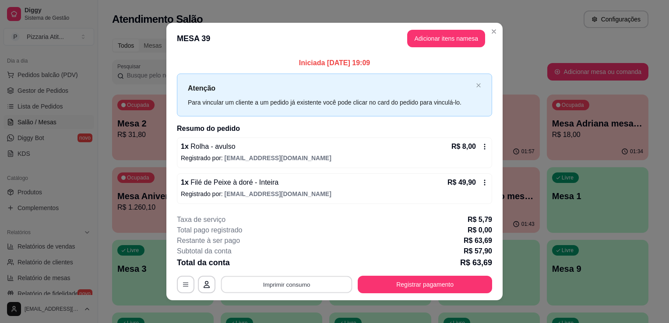
click at [287, 288] on button "Imprimir consumo" at bounding box center [286, 284] width 131 height 17
click at [300, 263] on button "IMPRESSORA" at bounding box center [285, 264] width 61 height 14
click at [387, 284] on button "Registrar pagamento" at bounding box center [425, 284] width 130 height 17
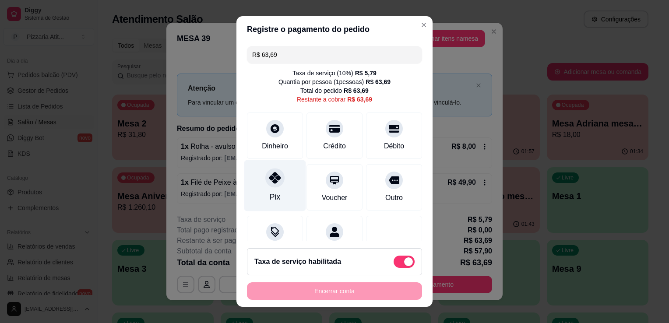
click at [275, 170] on div at bounding box center [274, 177] width 19 height 19
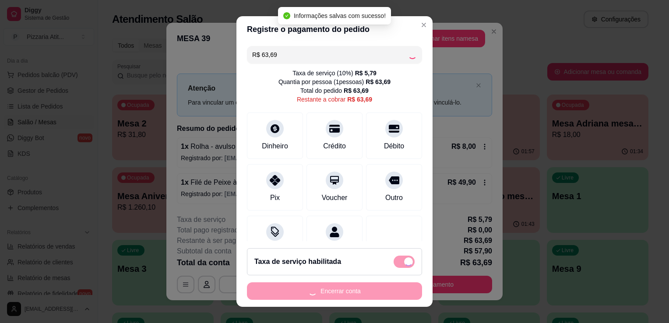
type input "R$ 0,00"
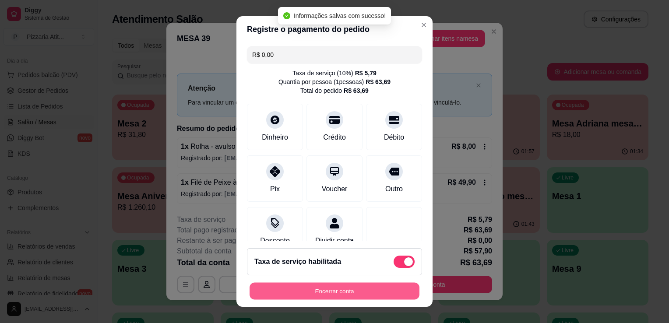
click at [357, 284] on button "Encerrar conta" at bounding box center [335, 291] width 170 height 17
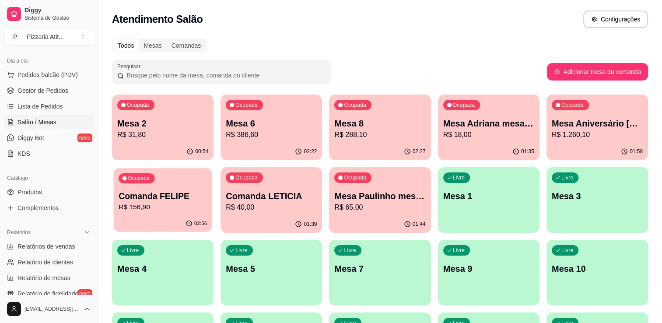
click at [196, 190] on div "Ocupada Comanda FELIPE R$ 156,90" at bounding box center [162, 191] width 98 height 47
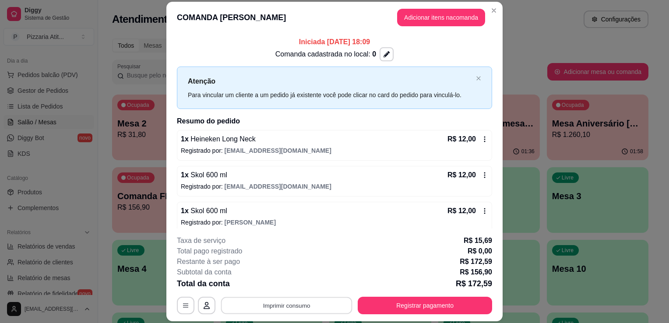
click at [315, 304] on button "Imprimir consumo" at bounding box center [286, 305] width 131 height 17
click at [296, 281] on div "Escolha a impressora IMPRESSORA" at bounding box center [286, 280] width 72 height 30
click at [296, 281] on button "IMPRESSORA" at bounding box center [285, 286] width 61 height 14
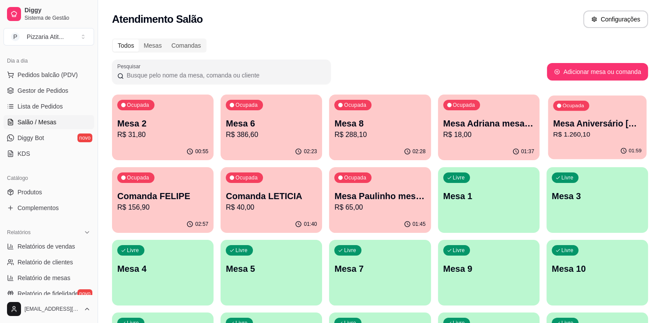
click at [608, 119] on p "Mesa Aniversário [PERSON_NAME]" at bounding box center [597, 124] width 88 height 12
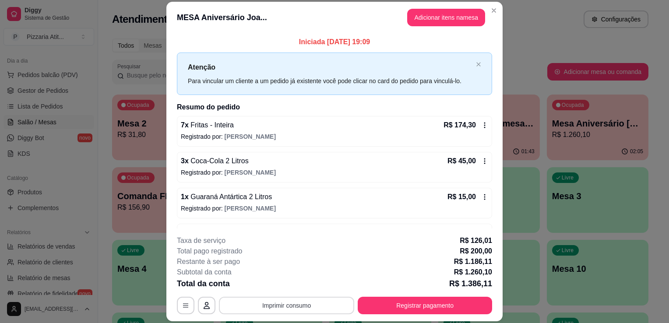
click at [335, 304] on button "Imprimir consumo" at bounding box center [286, 306] width 135 height 18
click at [299, 287] on button "IMPRESSORA" at bounding box center [285, 286] width 63 height 14
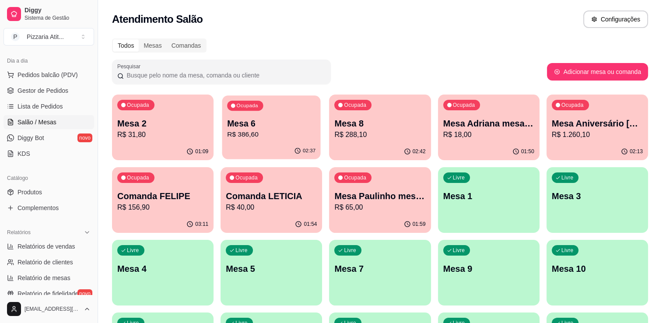
click at [299, 144] on div "02:37" at bounding box center [271, 151] width 98 height 17
click at [265, 126] on p "Mesa 6" at bounding box center [271, 124] width 88 height 12
click at [285, 151] on div "02:38" at bounding box center [271, 151] width 98 height 17
click at [143, 202] on p "R$ 156,90" at bounding box center [163, 207] width 88 height 10
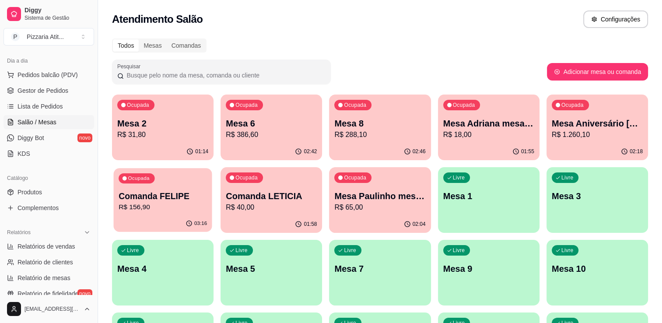
click at [177, 195] on p "Comanda FELIPE" at bounding box center [163, 196] width 88 height 12
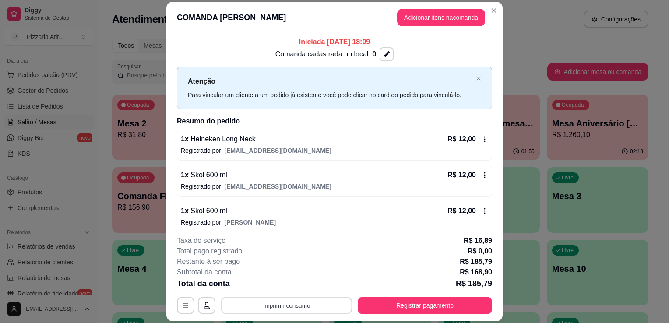
click at [315, 308] on button "Imprimir consumo" at bounding box center [286, 305] width 131 height 17
click at [289, 283] on button "IMPRESSORA" at bounding box center [285, 286] width 61 height 14
click at [397, 300] on button "Registrar pagamento" at bounding box center [425, 305] width 130 height 17
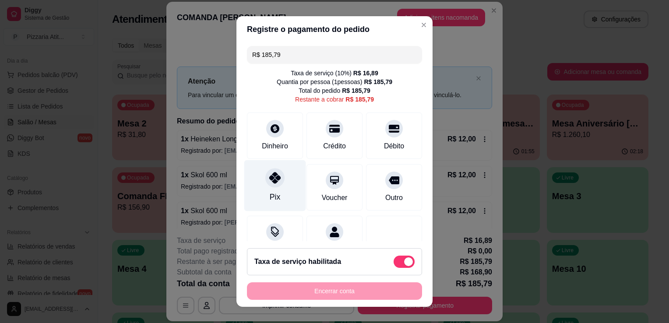
click at [280, 183] on div "Pix" at bounding box center [275, 185] width 62 height 51
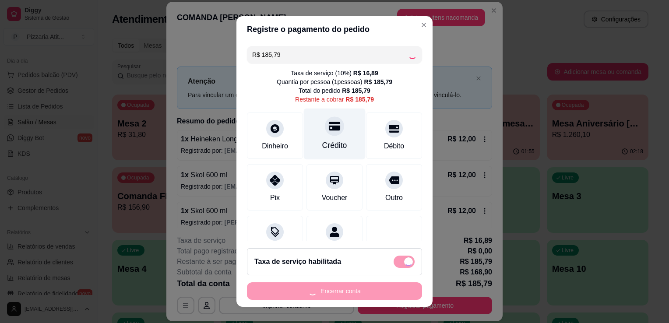
click at [331, 154] on div "Crédito" at bounding box center [335, 134] width 62 height 51
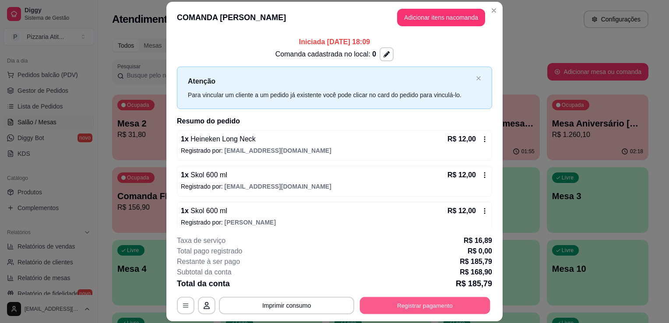
click at [404, 304] on button "Registrar pagamento" at bounding box center [425, 305] width 130 height 17
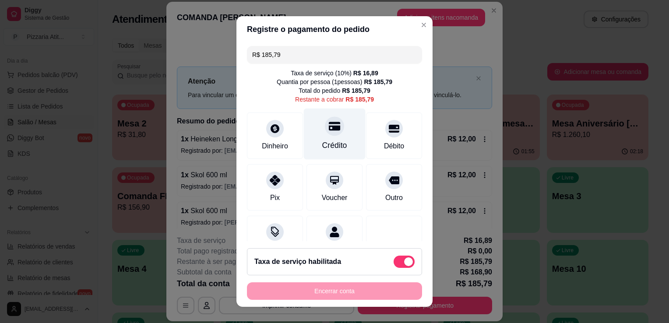
click at [331, 142] on div "Crédito" at bounding box center [334, 145] width 25 height 11
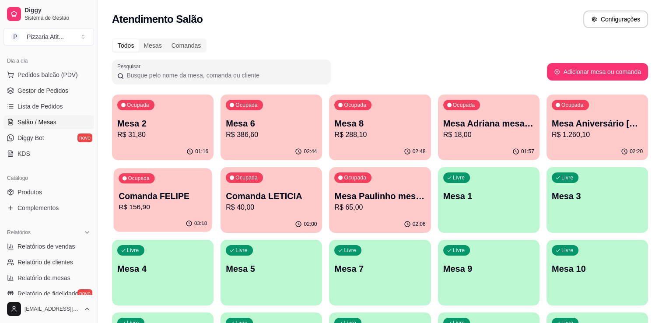
click at [174, 207] on p "R$ 156,90" at bounding box center [163, 207] width 88 height 10
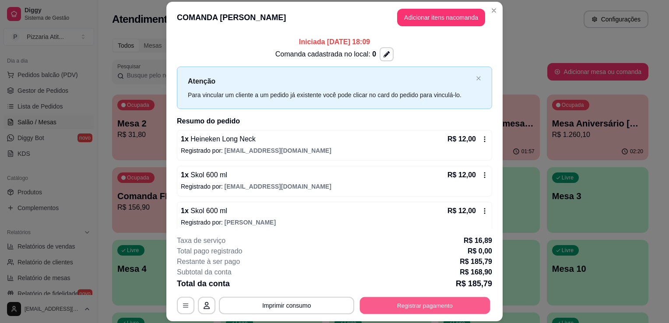
click at [415, 314] on div "**********" at bounding box center [334, 306] width 315 height 18
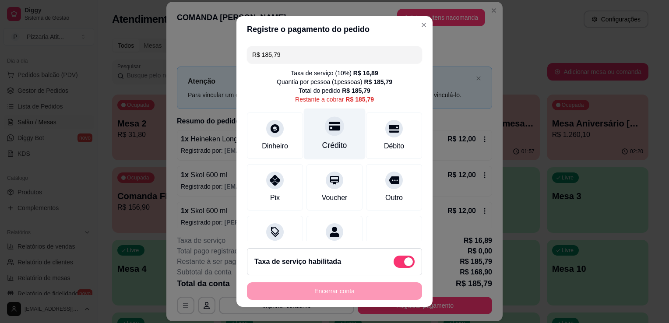
click at [324, 136] on div "Crédito" at bounding box center [335, 134] width 62 height 51
click at [333, 139] on div "Crédito" at bounding box center [335, 134] width 62 height 51
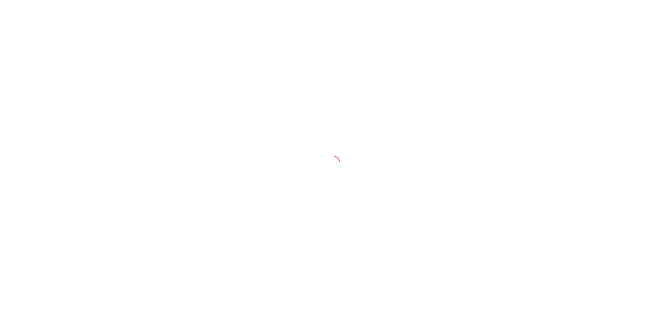
click at [486, 151] on div at bounding box center [334, 161] width 669 height 323
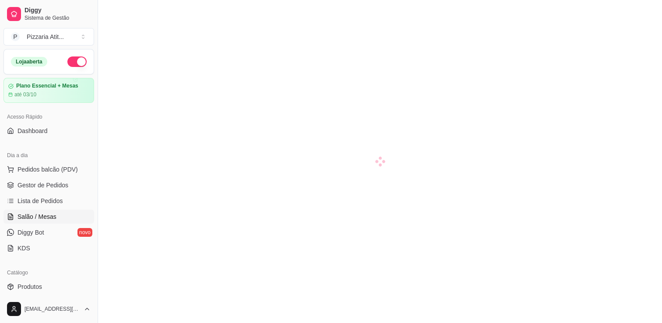
click at [45, 215] on span "Salão / Mesas" at bounding box center [37, 216] width 39 height 9
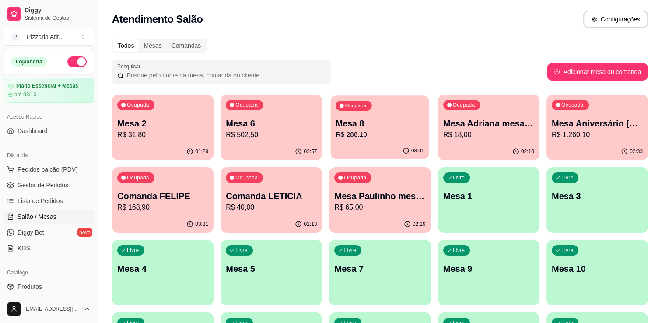
click at [364, 130] on p "R$ 288,10" at bounding box center [380, 135] width 88 height 10
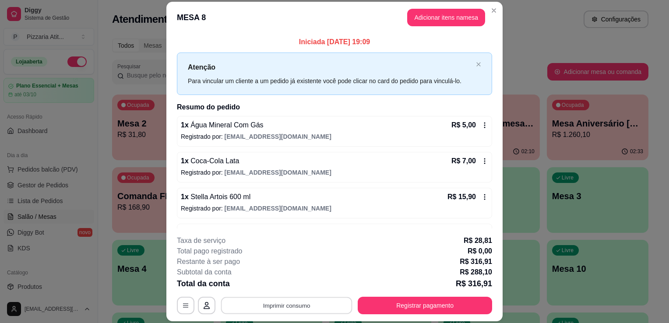
click at [322, 297] on button "Imprimir consumo" at bounding box center [286, 305] width 131 height 17
click at [284, 285] on button "IMPRESSORA" at bounding box center [285, 286] width 61 height 14
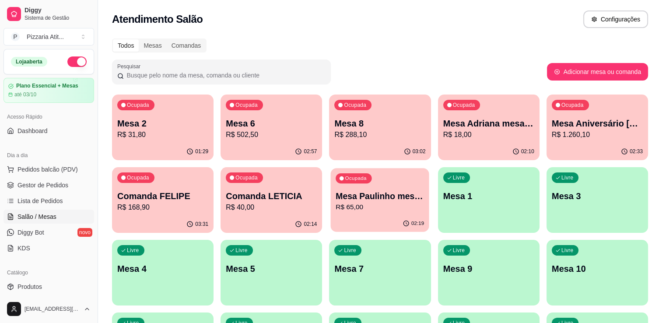
click at [348, 212] on p "R$ 65,00" at bounding box center [380, 207] width 88 height 10
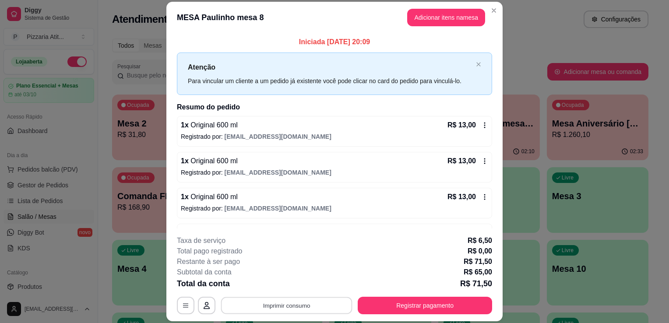
click at [263, 309] on button "Imprimir consumo" at bounding box center [286, 305] width 131 height 17
click at [267, 288] on button "IMPRESSORA" at bounding box center [285, 286] width 61 height 14
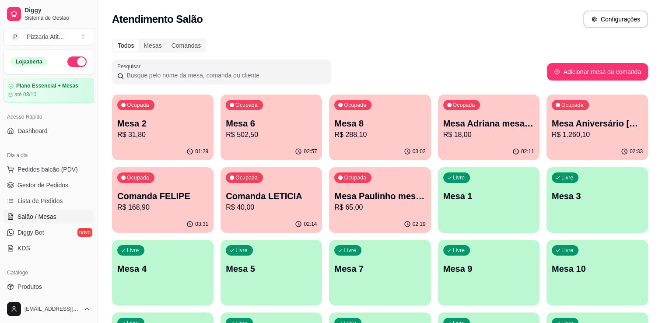
click at [380, 139] on p "R$ 288,10" at bounding box center [379, 135] width 91 height 11
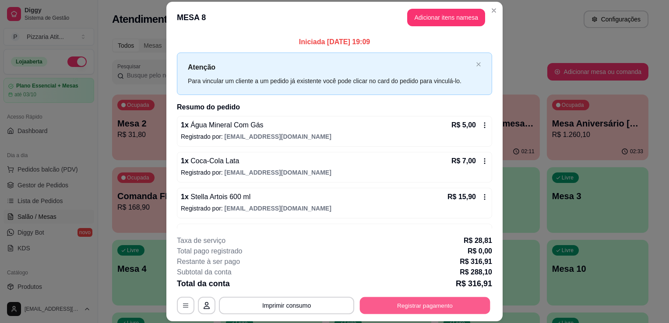
click at [406, 302] on button "Registrar pagamento" at bounding box center [425, 305] width 130 height 17
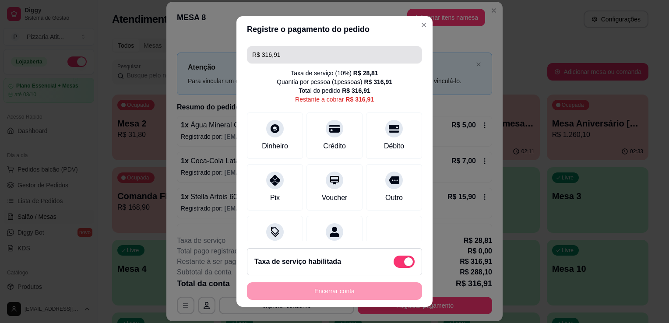
click at [291, 52] on input "R$ 316,91" at bounding box center [334, 55] width 165 height 18
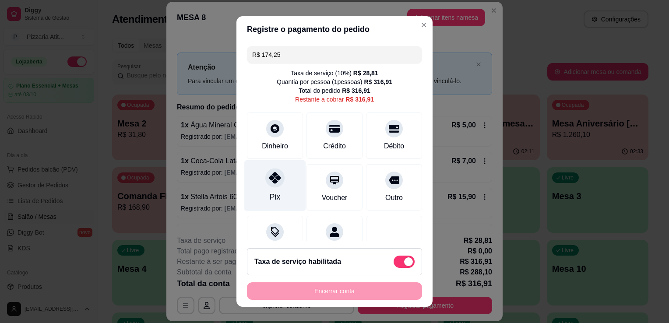
click at [280, 187] on div "Pix" at bounding box center [275, 185] width 62 height 51
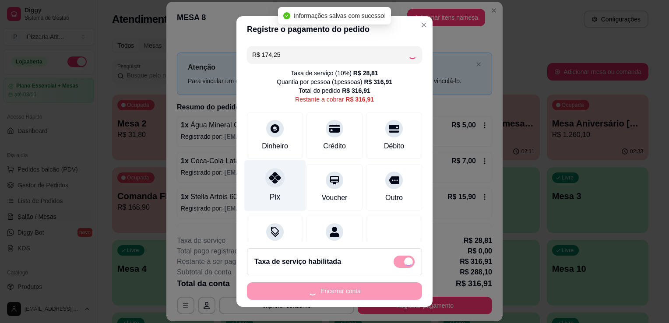
type input "R$ 142,66"
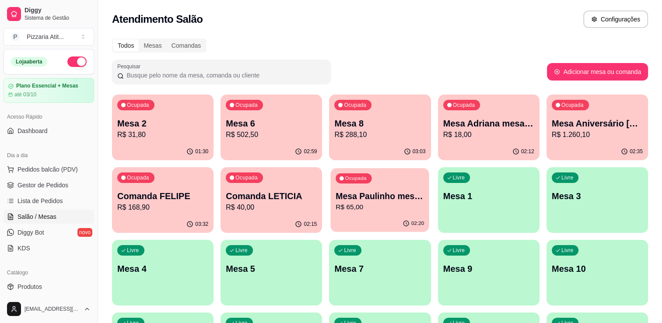
click at [373, 210] on p "R$ 65,00" at bounding box center [380, 207] width 88 height 10
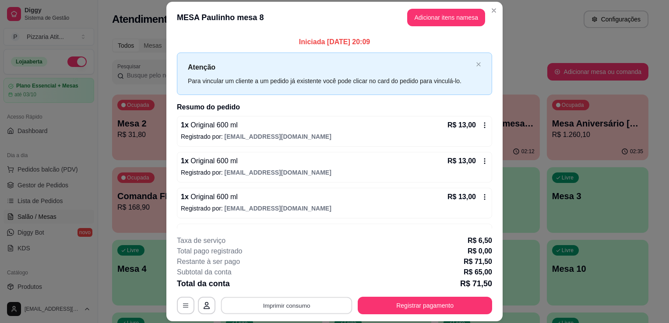
click at [299, 302] on button "Imprimir consumo" at bounding box center [286, 305] width 131 height 17
click at [281, 281] on button "IMPRESSORA" at bounding box center [285, 286] width 61 height 14
click at [427, 308] on button "Registrar pagamento" at bounding box center [425, 305] width 130 height 17
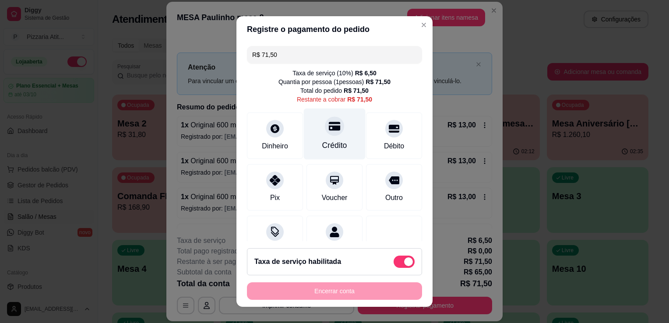
click at [322, 145] on div "Crédito" at bounding box center [334, 145] width 25 height 11
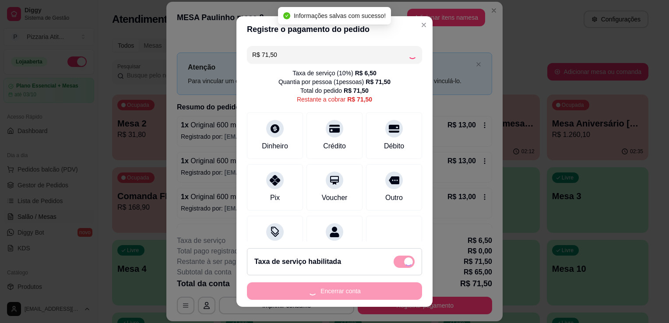
type input "R$ 0,00"
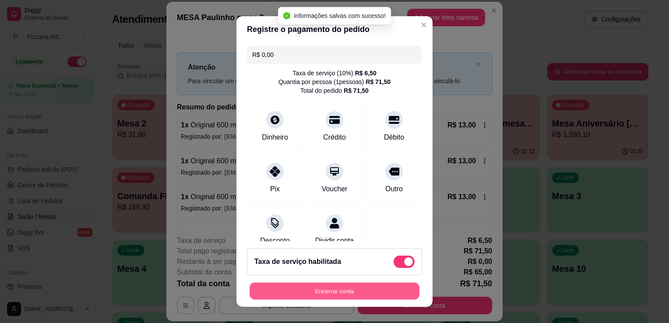
click at [323, 292] on button "Encerrar conta" at bounding box center [335, 291] width 170 height 17
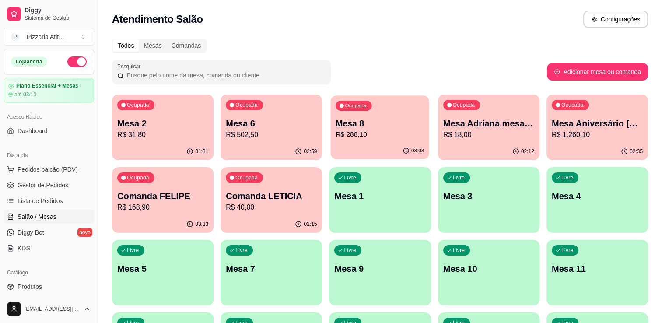
click at [382, 125] on p "Mesa 8" at bounding box center [380, 124] width 88 height 12
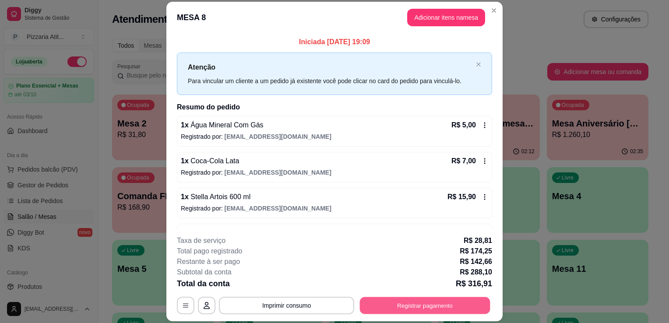
click at [377, 306] on button "Registrar pagamento" at bounding box center [425, 305] width 130 height 17
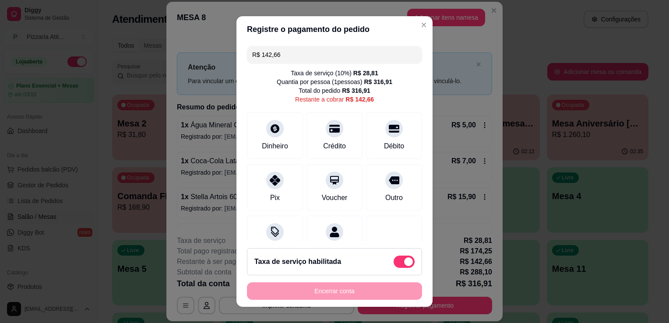
click at [284, 45] on div "R$ 142,66 Taxa de serviço ( 10 %) R$ 28,81 Quantia por pessoa ( 1 pessoas) R$ 3…" at bounding box center [334, 141] width 196 height 199
drag, startPoint x: 284, startPoint y: 45, endPoint x: 281, endPoint y: 54, distance: 9.6
click at [281, 54] on div "R$ 142,66 Taxa de serviço ( 10 %) R$ 28,81 Quantia por pessoa ( 1 pessoas) R$ 3…" at bounding box center [334, 141] width 196 height 199
click at [281, 54] on input "R$ 142,66" at bounding box center [334, 55] width 165 height 18
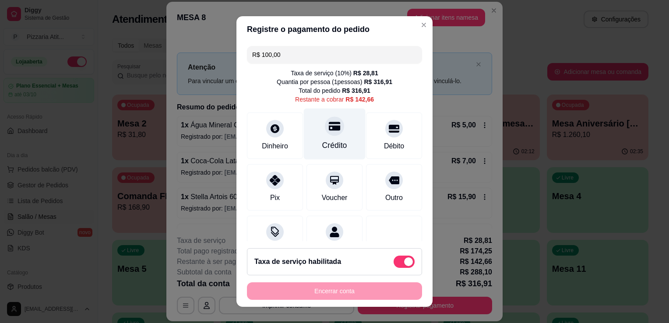
click at [334, 138] on div "Crédito" at bounding box center [335, 134] width 62 height 51
click at [320, 136] on div "Crédito" at bounding box center [335, 134] width 62 height 51
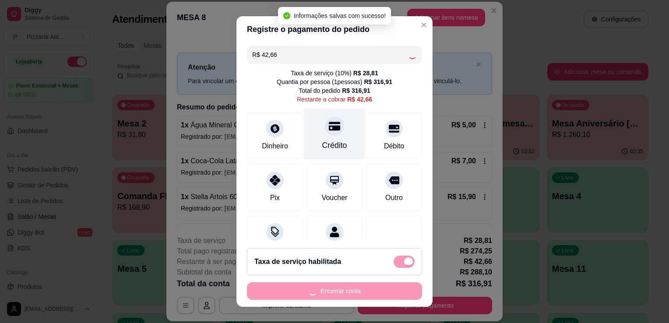
type input "R$ 0,00"
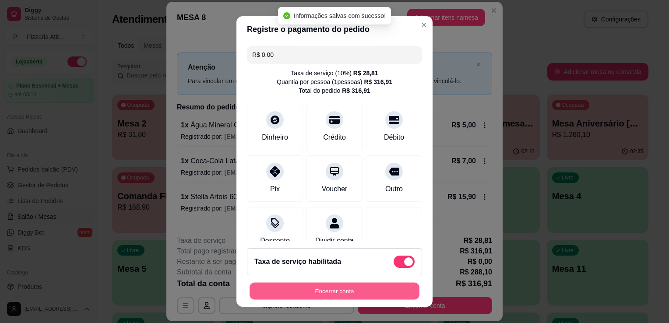
click at [340, 293] on button "Encerrar conta" at bounding box center [335, 291] width 170 height 17
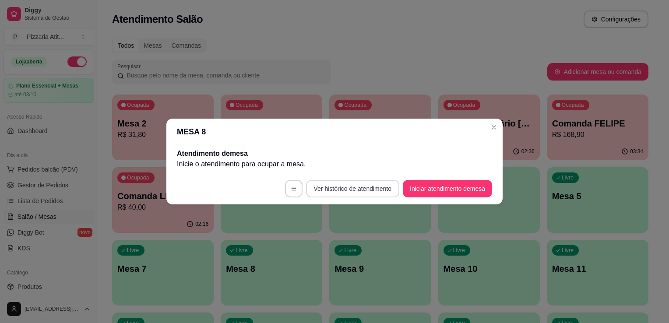
click at [356, 189] on button "Ver histórico de atendimento" at bounding box center [352, 189] width 93 height 18
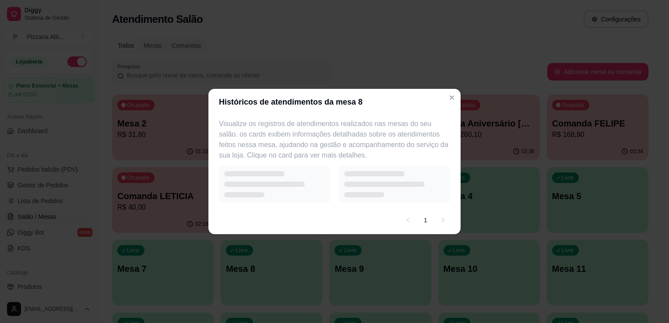
select select "7"
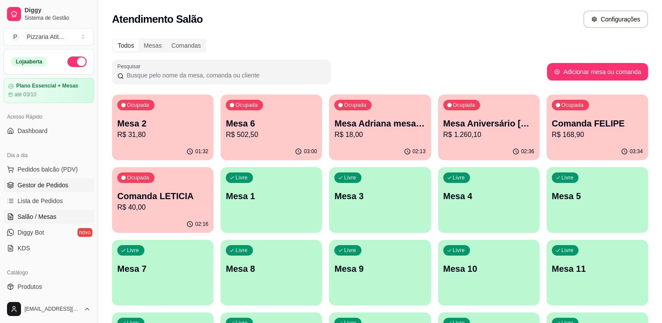
click at [49, 185] on span "Gestor de Pedidos" at bounding box center [43, 185] width 51 height 9
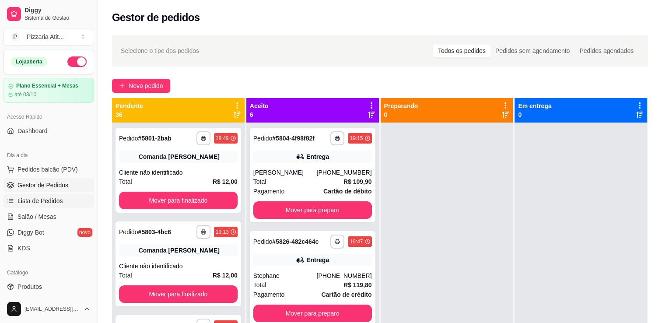
click at [54, 205] on link "Lista de Pedidos" at bounding box center [49, 201] width 91 height 14
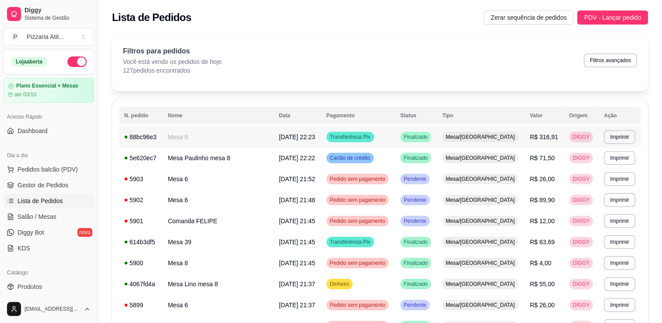
click at [326, 137] on td "Transferência Pix" at bounding box center [358, 137] width 74 height 21
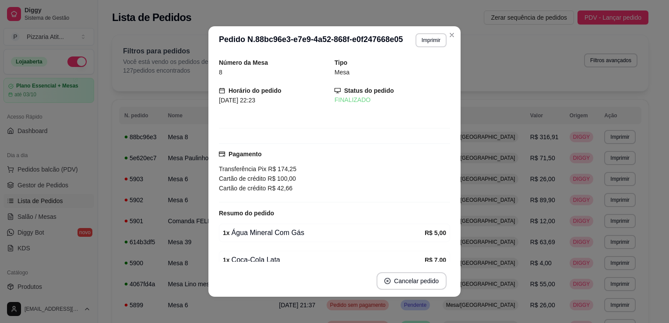
click at [448, 257] on div "Número da Mesa 8 Tipo Mesa Horário do pedido [DATE] 22:23 Status do pedido FINA…" at bounding box center [334, 159] width 252 height 211
drag, startPoint x: 448, startPoint y: 257, endPoint x: 443, endPoint y: 257, distance: 4.8
click at [443, 257] on div "Número da Mesa 8 Tipo Mesa Horário do pedido [DATE] 22:23 Status do pedido FINA…" at bounding box center [334, 159] width 252 height 211
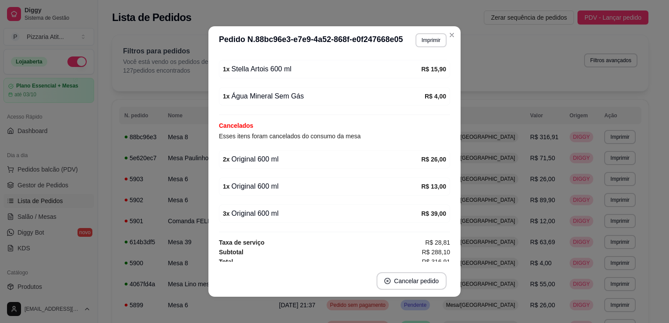
scroll to position [486, 0]
click at [427, 38] on button "Imprimir" at bounding box center [431, 40] width 30 height 14
click at [412, 73] on button "IMPRESSORA" at bounding box center [411, 71] width 61 height 14
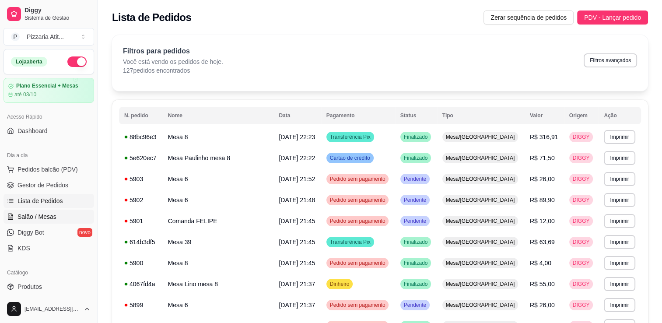
click at [56, 218] on link "Salão / Mesas" at bounding box center [49, 217] width 91 height 14
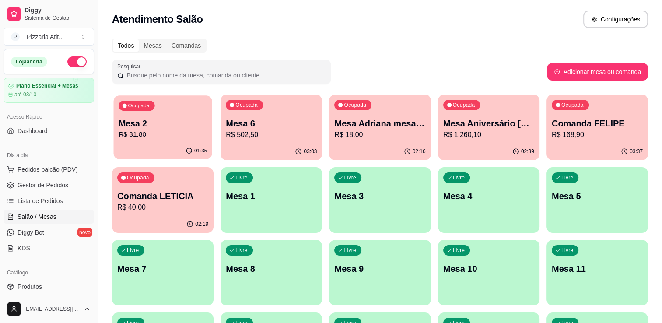
click at [201, 134] on p "R$ 31,80" at bounding box center [163, 135] width 88 height 10
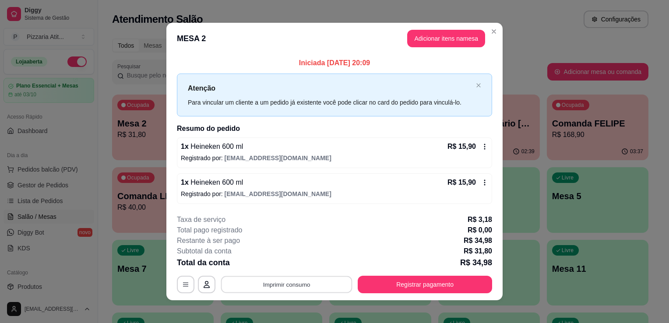
click at [275, 278] on button "Imprimir consumo" at bounding box center [286, 284] width 131 height 17
click at [282, 262] on button "IMPRESSORA" at bounding box center [285, 264] width 61 height 14
click at [382, 284] on button "Registrar pagamento" at bounding box center [425, 284] width 130 height 17
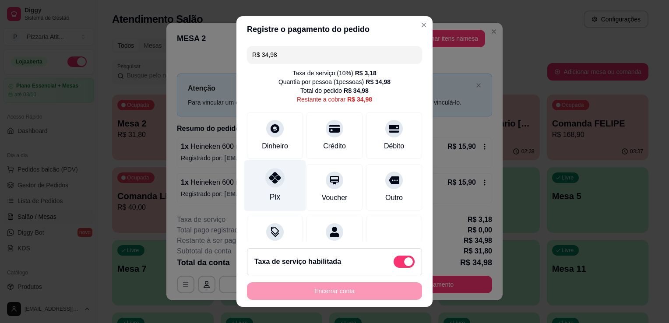
click at [270, 200] on div "Pix" at bounding box center [275, 196] width 11 height 11
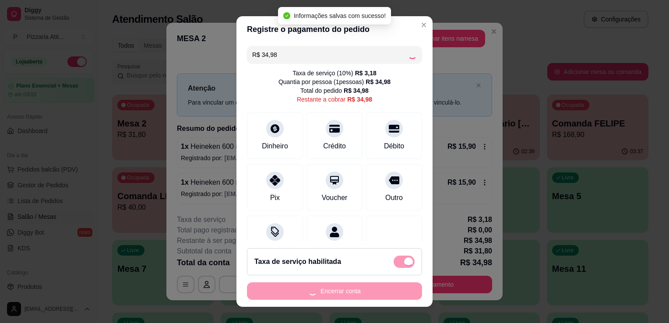
type input "R$ 0,00"
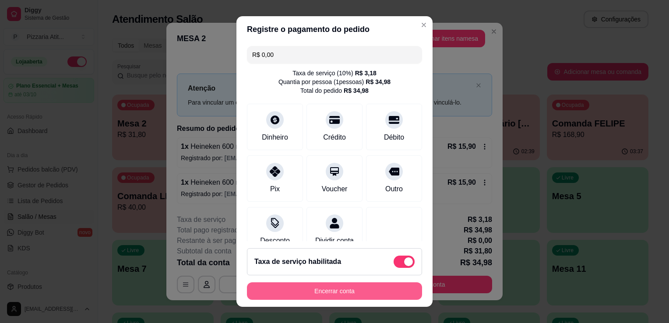
click at [339, 298] on button "Encerrar conta" at bounding box center [334, 291] width 175 height 18
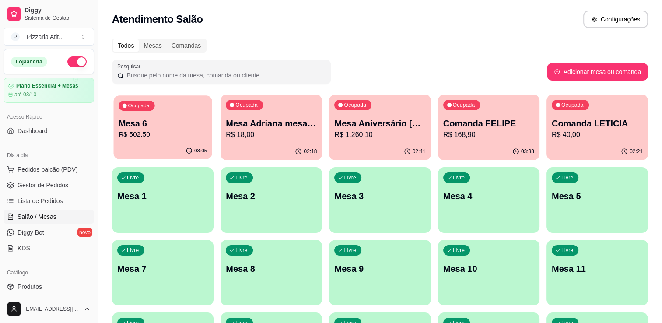
click at [207, 136] on div "Ocupada Mesa 6 R$ 502,50" at bounding box center [162, 118] width 98 height 47
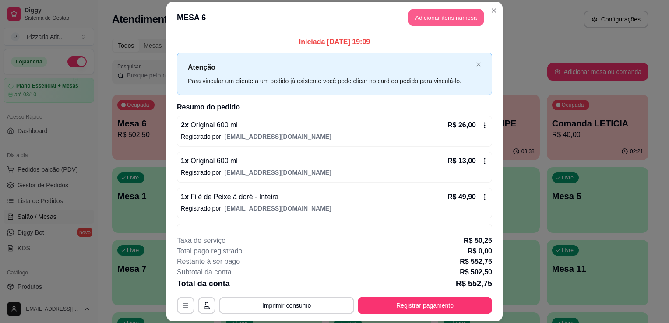
click at [418, 16] on button "Adicionar itens na mesa" at bounding box center [445, 17] width 75 height 17
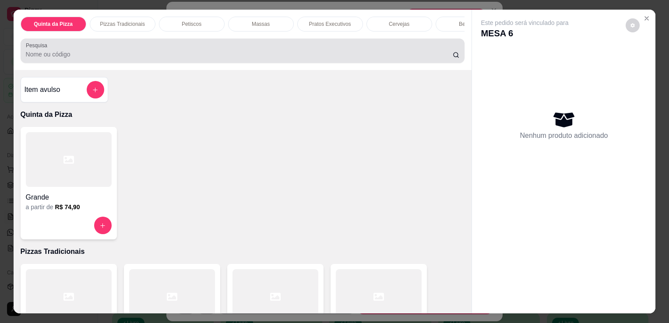
click at [226, 63] on div "Pesquisa" at bounding box center [243, 51] width 444 height 25
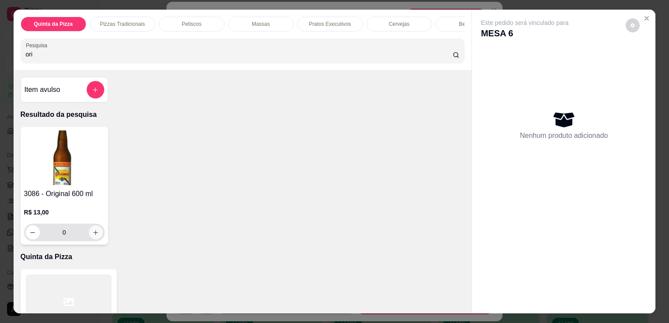
type input "ori"
click at [92, 229] on button "increase-product-quantity" at bounding box center [96, 233] width 14 height 14
type input "1"
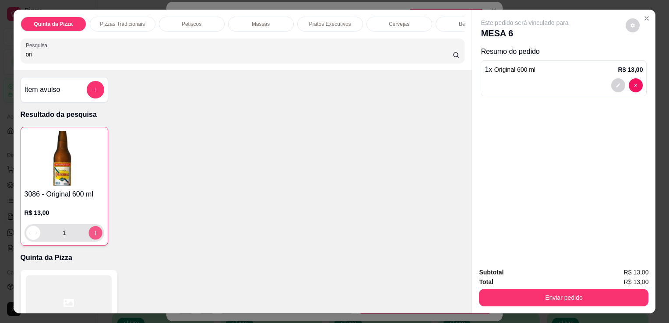
click at [92, 229] on div "1" at bounding box center [64, 233] width 76 height 18
click at [93, 232] on button "increase-product-quantity" at bounding box center [95, 233] width 14 height 14
type input "2"
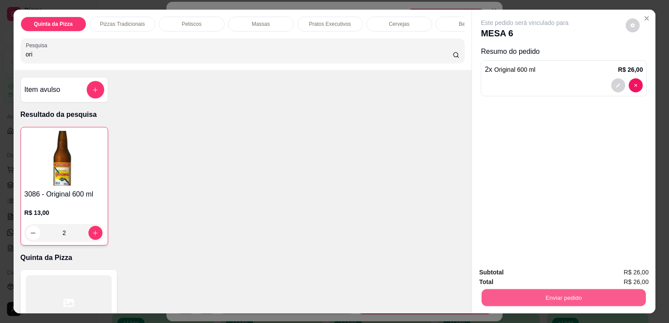
click at [520, 292] on button "Enviar pedido" at bounding box center [564, 297] width 164 height 17
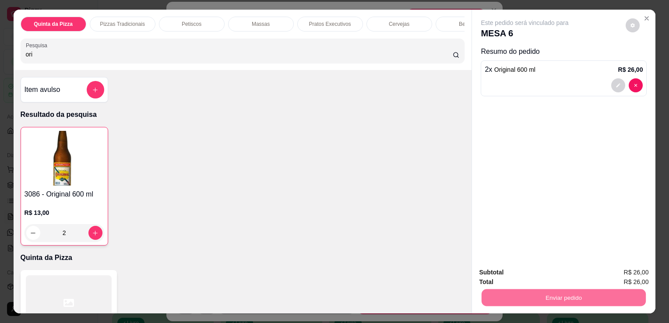
click at [520, 271] on button "Não registrar e enviar pedido" at bounding box center [535, 273] width 88 height 16
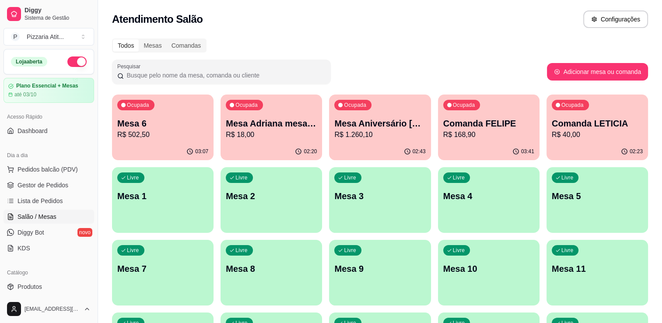
click at [452, 123] on p "Comanda FELIPE" at bounding box center [488, 123] width 91 height 12
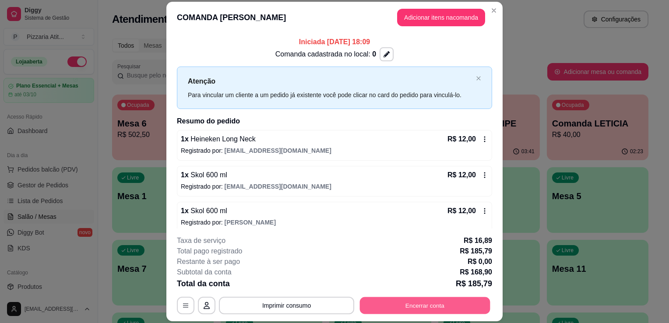
click at [394, 306] on button "Encerrar conta" at bounding box center [425, 305] width 130 height 17
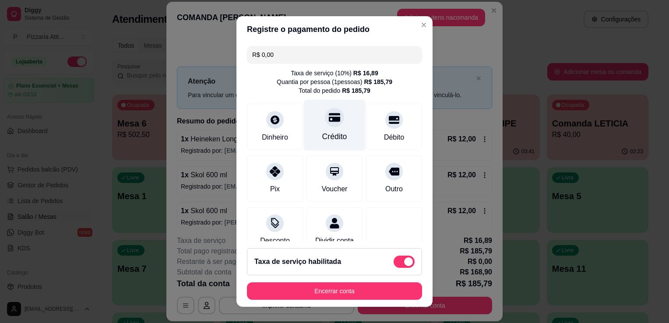
click at [330, 129] on div "Crédito" at bounding box center [335, 125] width 62 height 51
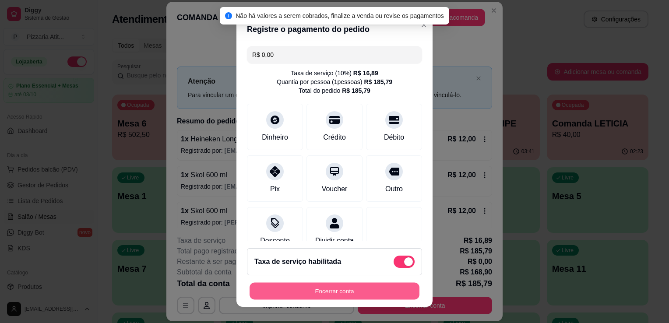
click at [330, 292] on button "Encerrar conta" at bounding box center [335, 291] width 170 height 17
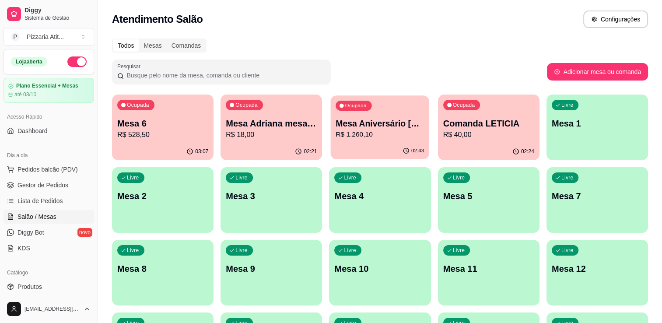
click at [382, 129] on p "Mesa Aniversário [PERSON_NAME]" at bounding box center [380, 124] width 88 height 12
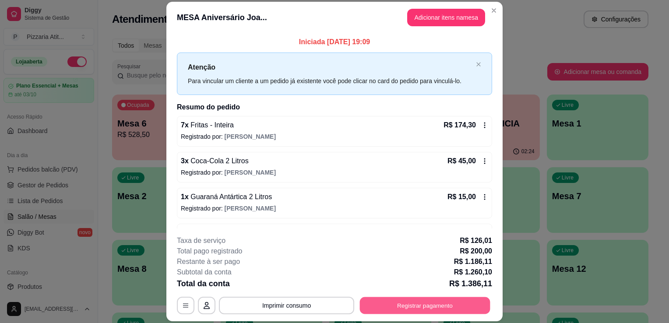
click at [397, 307] on button "Registrar pagamento" at bounding box center [425, 305] width 130 height 17
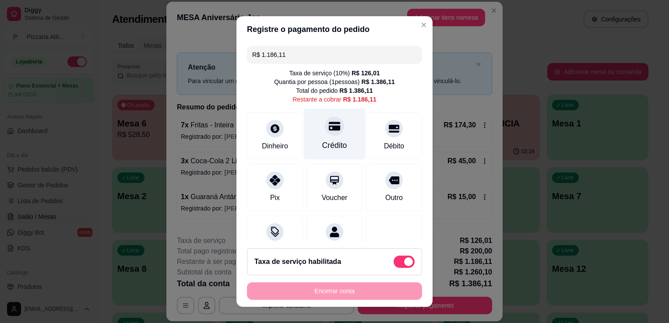
click at [322, 150] on div "Crédito" at bounding box center [334, 145] width 25 height 11
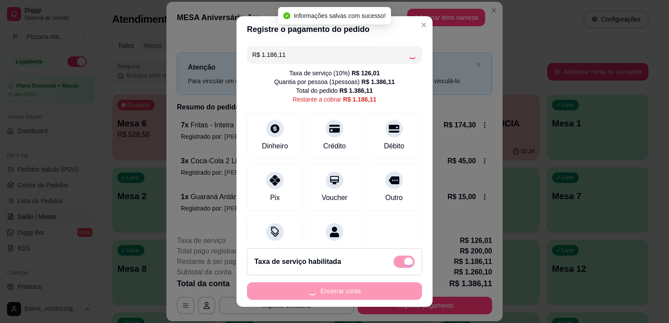
type input "R$ 0,00"
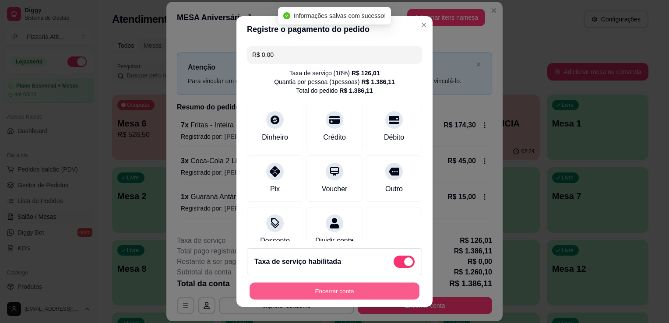
click at [338, 290] on button "Encerrar conta" at bounding box center [335, 291] width 170 height 17
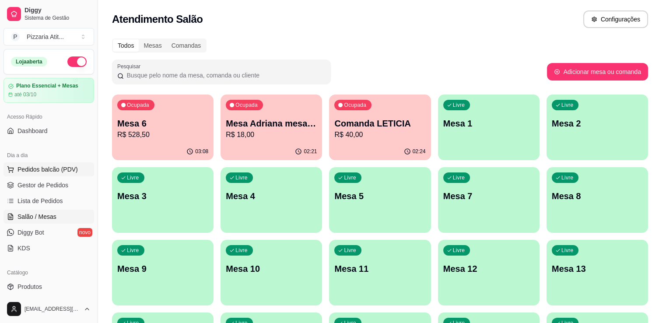
click at [48, 171] on span "Pedidos balcão (PDV)" at bounding box center [48, 169] width 60 height 9
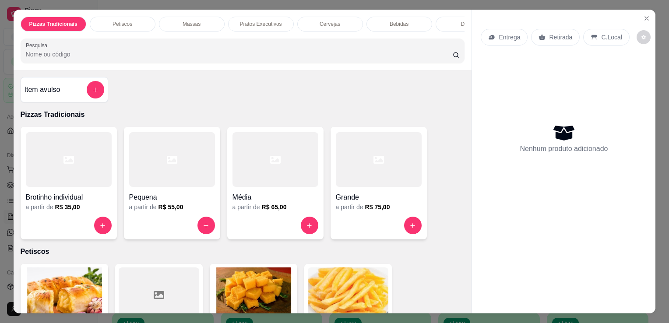
click at [207, 59] on input "Pesquisa" at bounding box center [239, 54] width 427 height 9
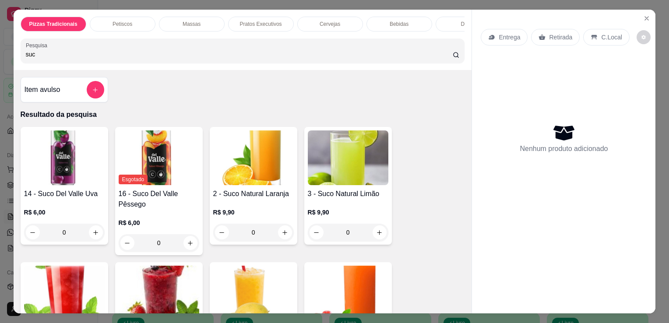
type input "suc"
click at [72, 190] on div "14 - [PERSON_NAME] Uva R$ 6,00 0" at bounding box center [65, 186] width 88 height 118
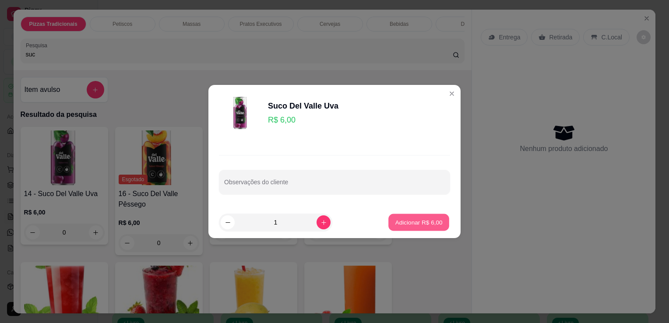
click at [399, 221] on p "Adicionar R$ 6,00" at bounding box center [418, 222] width 47 height 8
type input "1"
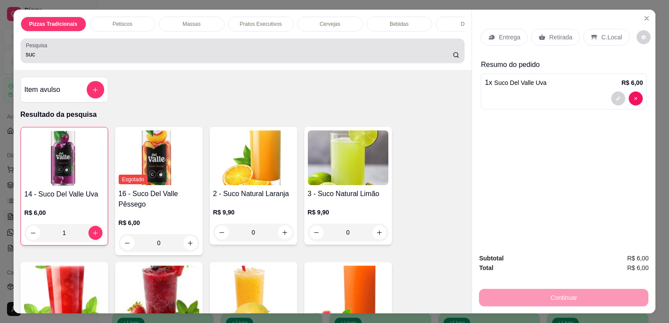
click at [348, 59] on input "suc" at bounding box center [239, 54] width 427 height 9
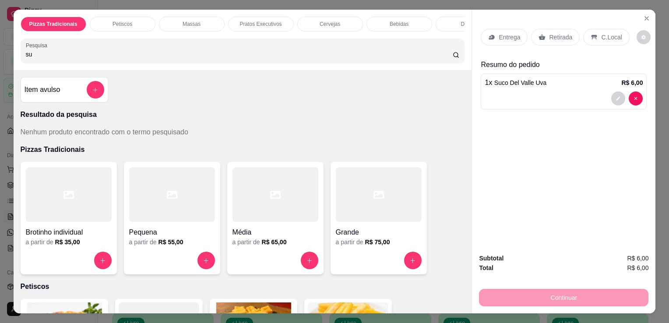
type input "s"
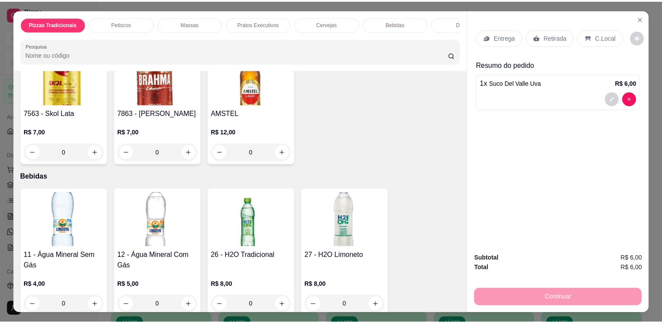
scroll to position [1915, 0]
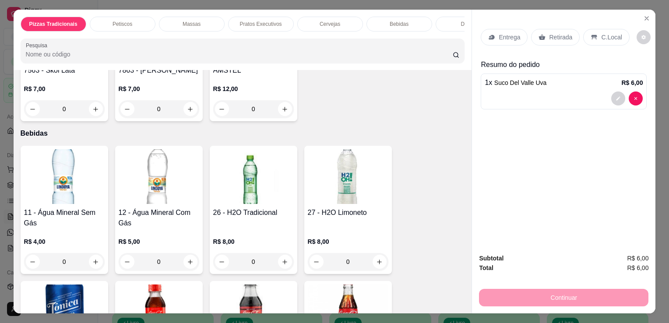
click at [95, 209] on h4 "11 - Água Mineral Sem Gás" at bounding box center [64, 217] width 81 height 21
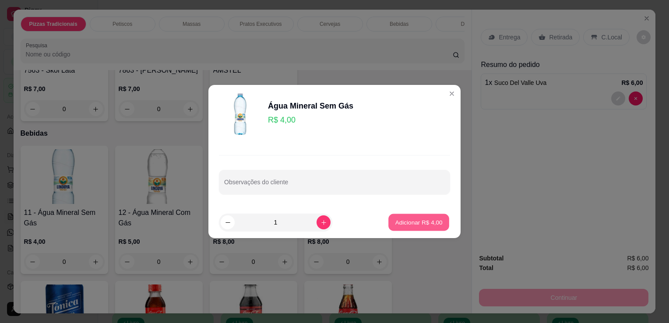
click at [406, 219] on p "Adicionar R$ 4,00" at bounding box center [418, 222] width 47 height 8
type input "1"
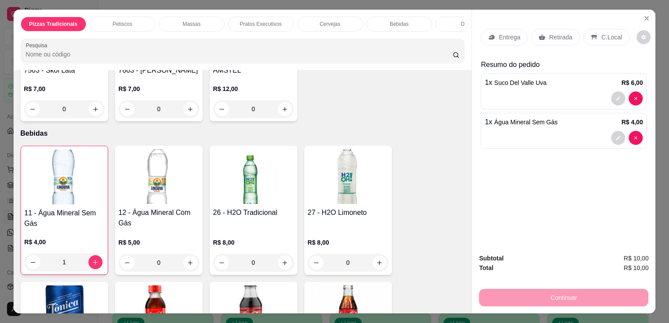
click at [601, 33] on p "C.Local" at bounding box center [611, 37] width 21 height 9
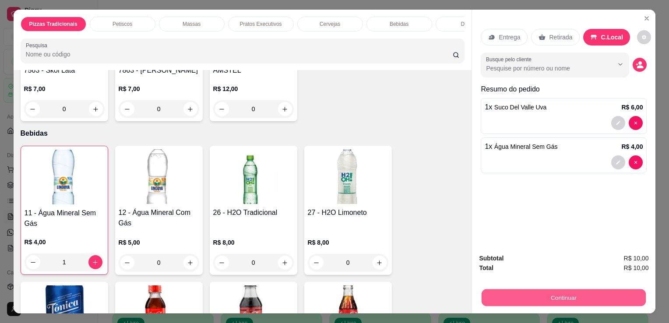
click at [556, 294] on button "Continuar" at bounding box center [564, 297] width 164 height 17
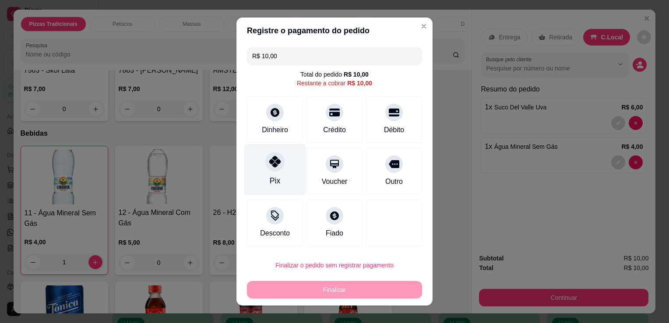
click at [259, 170] on div "Pix" at bounding box center [275, 169] width 62 height 51
type input "R$ 0,00"
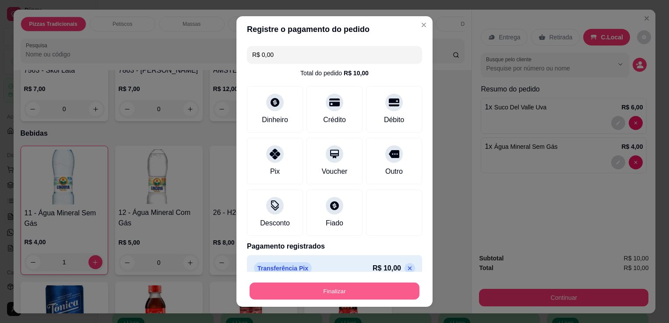
click at [310, 289] on button "Finalizar" at bounding box center [335, 291] width 170 height 17
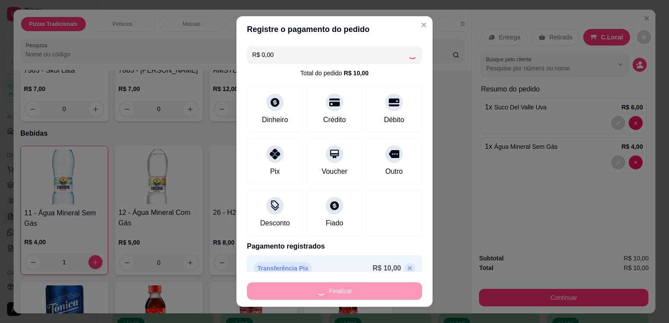
type input "0"
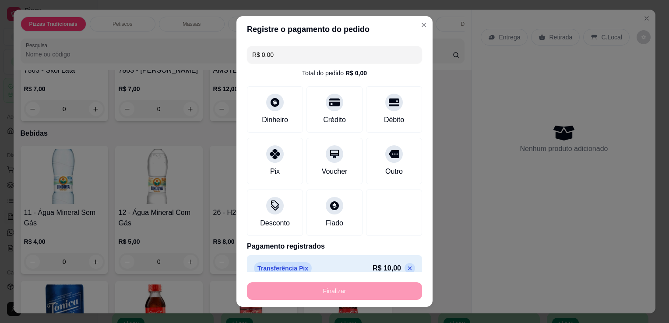
type input "-R$ 10,00"
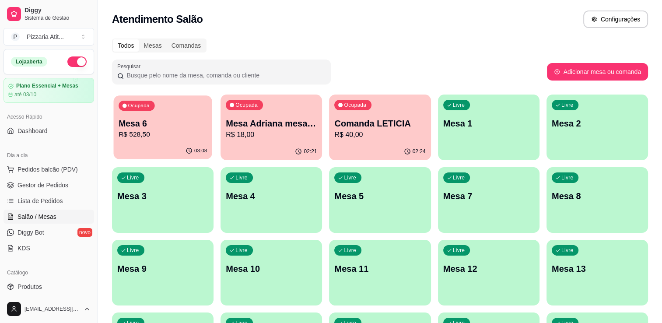
click at [155, 132] on p "R$ 528,50" at bounding box center [163, 135] width 88 height 10
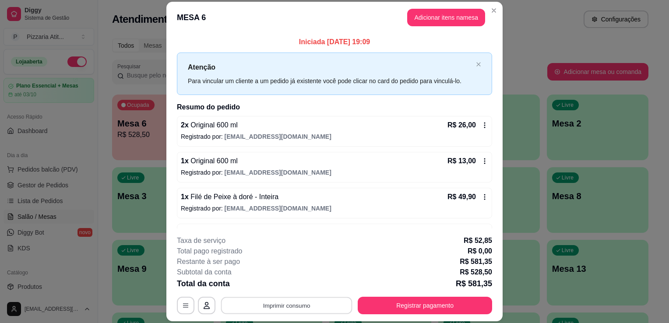
click at [316, 298] on button "Imprimir consumo" at bounding box center [286, 305] width 131 height 17
click at [295, 285] on button "IMPRESSORA" at bounding box center [285, 286] width 61 height 14
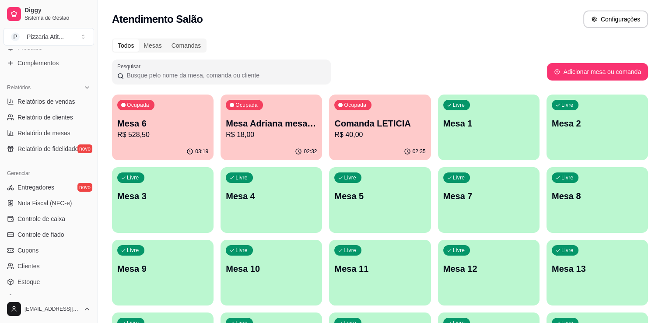
scroll to position [240, 0]
click at [67, 218] on link "Controle de caixa" at bounding box center [49, 218] width 91 height 14
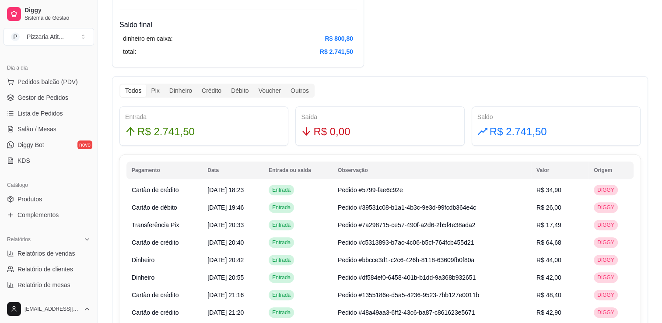
scroll to position [82, 0]
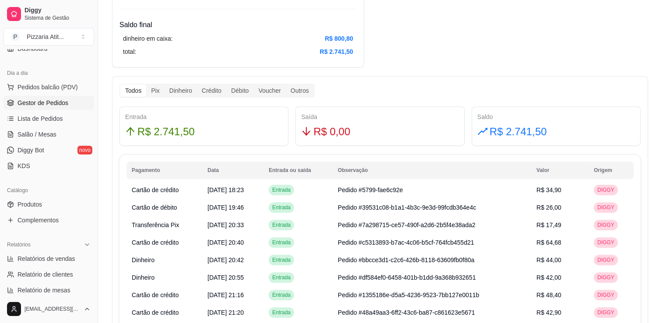
click at [65, 104] on span "Gestor de Pedidos" at bounding box center [43, 102] width 51 height 9
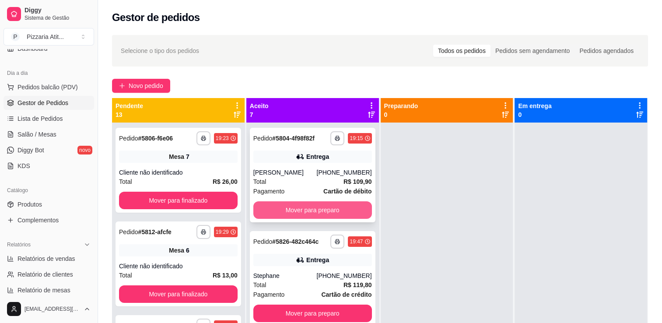
click at [301, 218] on button "Mover para preparo" at bounding box center [312, 210] width 119 height 18
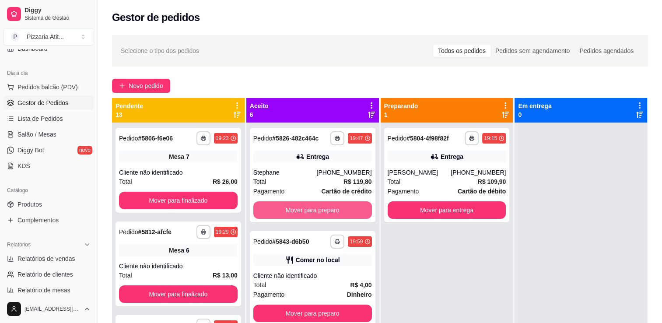
click at [301, 218] on div "Mover para preparo" at bounding box center [312, 210] width 119 height 18
click at [327, 209] on button "Mover para preparo" at bounding box center [312, 210] width 115 height 17
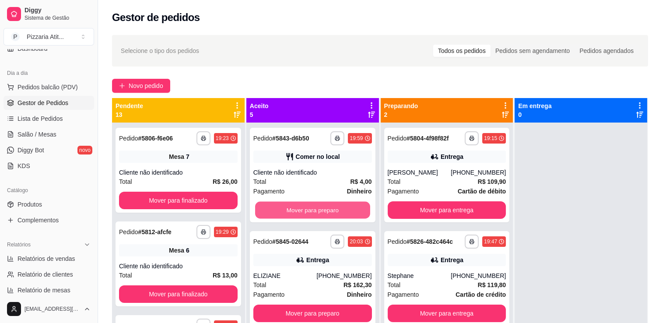
click at [327, 209] on button "Mover para preparo" at bounding box center [312, 210] width 115 height 17
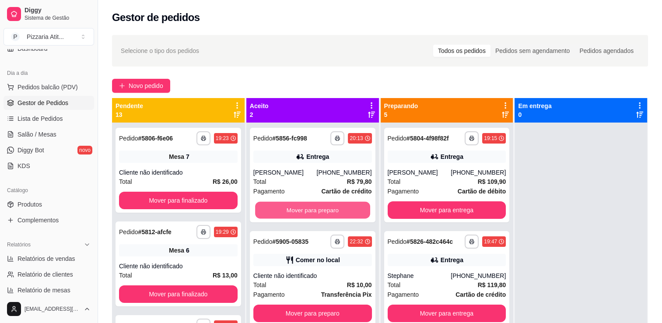
click at [327, 209] on button "Mover para preparo" at bounding box center [312, 210] width 115 height 17
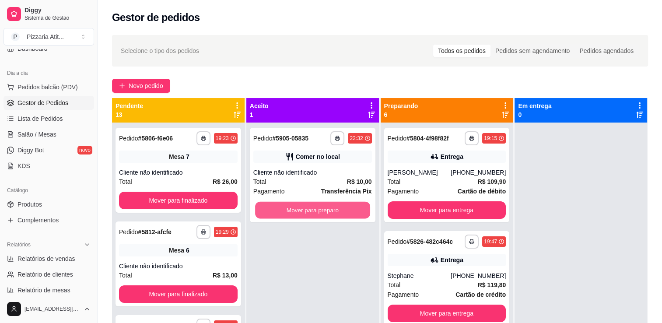
click at [327, 209] on button "Mover para preparo" at bounding box center [312, 210] width 115 height 17
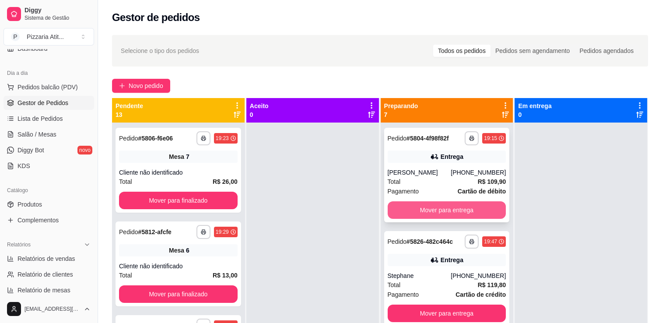
click at [413, 219] on button "Mover para entrega" at bounding box center [447, 210] width 119 height 18
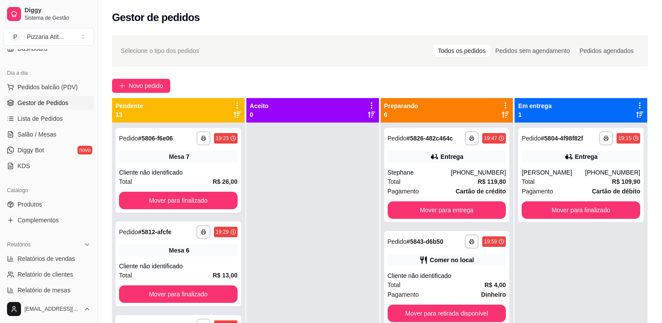
click at [413, 223] on div "**********" at bounding box center [447, 284] width 133 height 323
click at [415, 209] on button "Mover para entrega" at bounding box center [447, 210] width 115 height 17
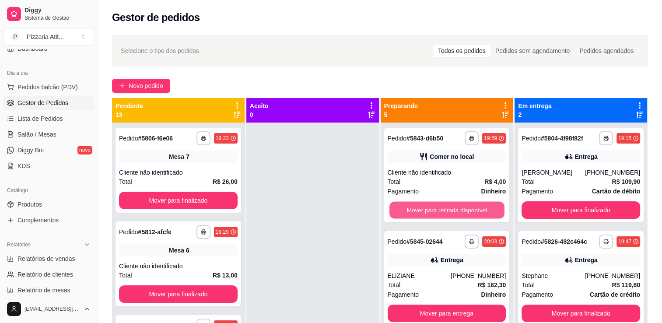
click at [415, 209] on button "Mover para retirada disponível" at bounding box center [447, 210] width 115 height 17
click at [415, 209] on button "Mover para entrega" at bounding box center [447, 210] width 115 height 17
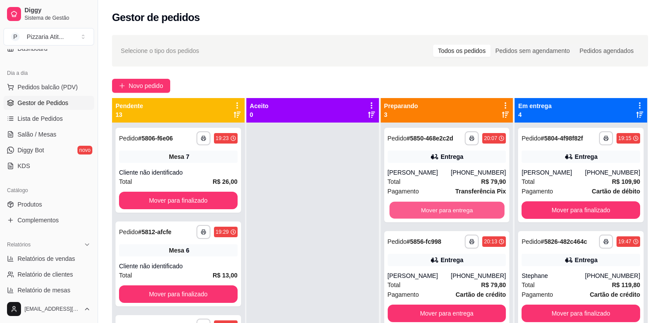
click at [415, 209] on button "Mover para entrega" at bounding box center [447, 210] width 115 height 17
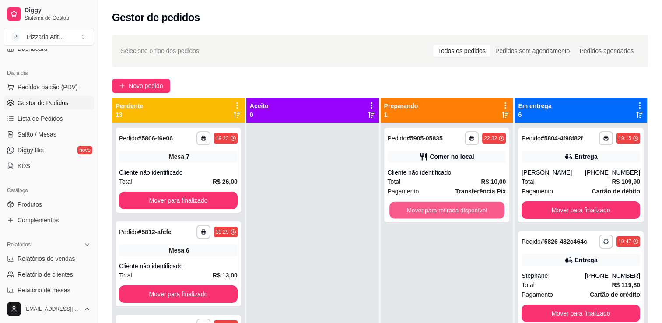
click at [415, 209] on button "Mover para retirada disponível" at bounding box center [447, 210] width 115 height 17
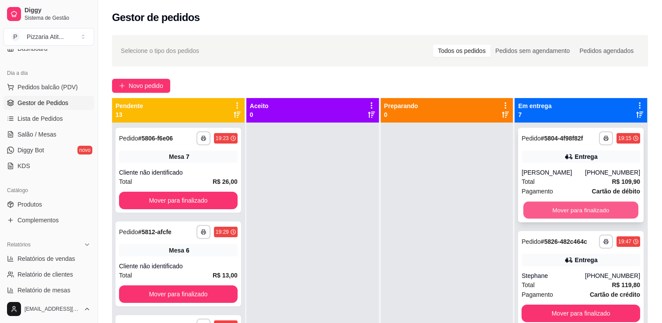
click at [524, 218] on button "Mover para finalizado" at bounding box center [581, 210] width 115 height 17
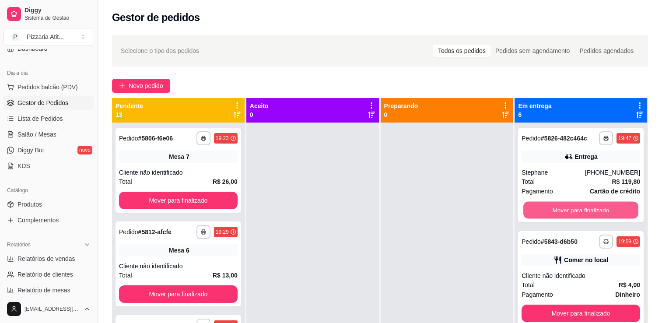
click at [524, 218] on div "Mover para finalizado" at bounding box center [581, 210] width 119 height 18
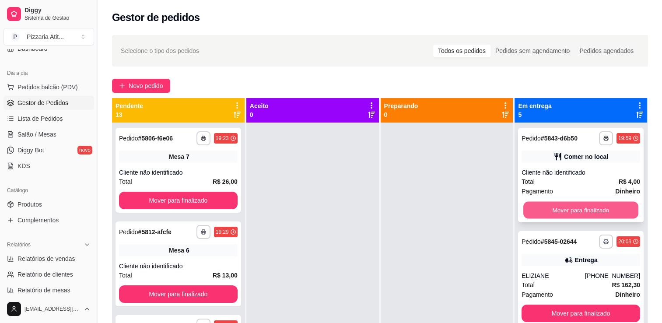
click at [539, 206] on button "Mover para finalizado" at bounding box center [581, 210] width 115 height 17
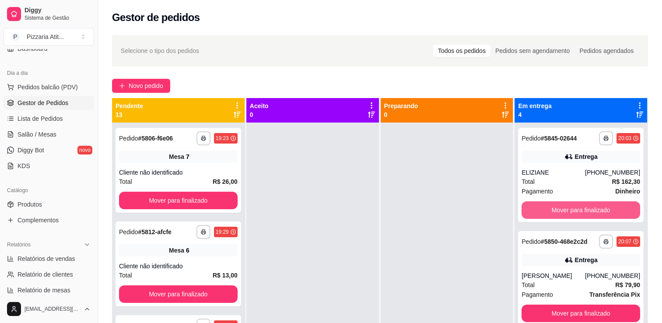
click at [539, 206] on button "Mover para finalizado" at bounding box center [581, 210] width 119 height 18
click at [539, 206] on button "Mover para finalizado" at bounding box center [581, 210] width 115 height 17
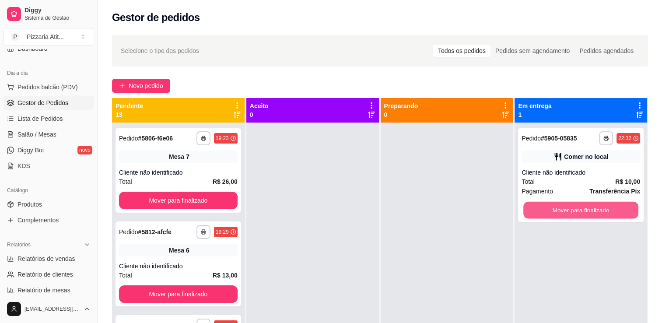
click at [539, 206] on button "Mover para finalizado" at bounding box center [581, 210] width 115 height 17
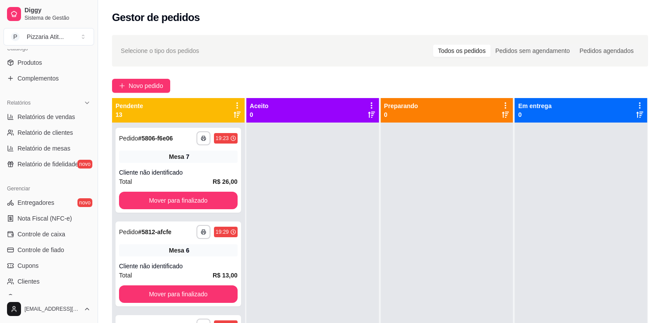
scroll to position [263, 0]
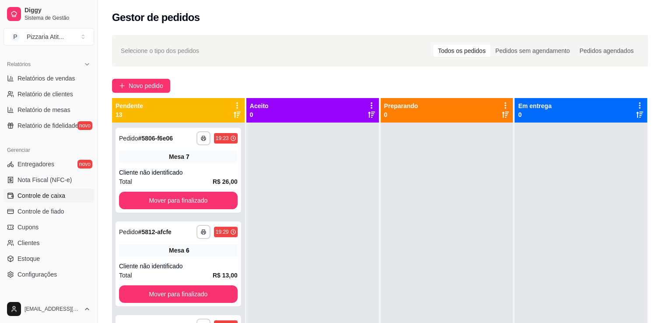
click at [72, 199] on link "Controle de caixa" at bounding box center [49, 196] width 91 height 14
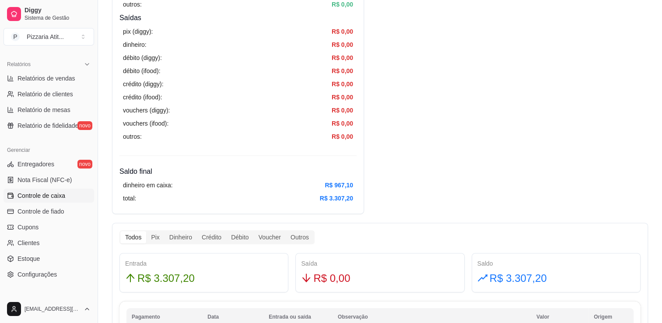
scroll to position [299, 0]
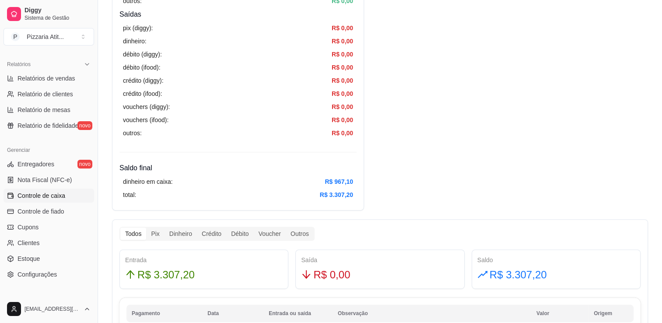
click at [91, 56] on div "Relatórios Relatórios de vendas Relatório de clientes Relatório de mesas Relató…" at bounding box center [49, 95] width 98 height 82
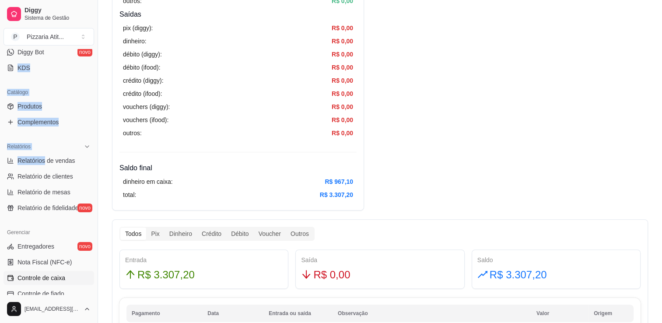
click at [93, 53] on div "Loja aberta Plano Essencial + Mesas até 03/10 Acesso Rápido Dashboard Dia a dia…" at bounding box center [49, 172] width 98 height 246
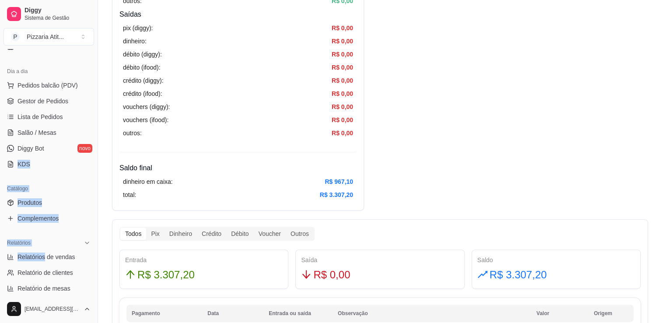
scroll to position [83, 0]
click at [41, 133] on span "Salão / Mesas" at bounding box center [37, 133] width 39 height 9
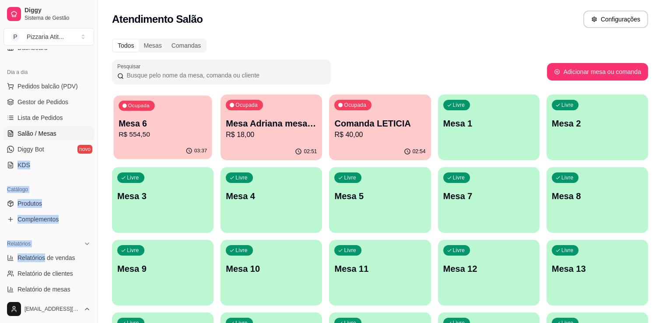
click at [151, 113] on div "Ocupada Mesa 6 R$ 554,50" at bounding box center [162, 118] width 98 height 47
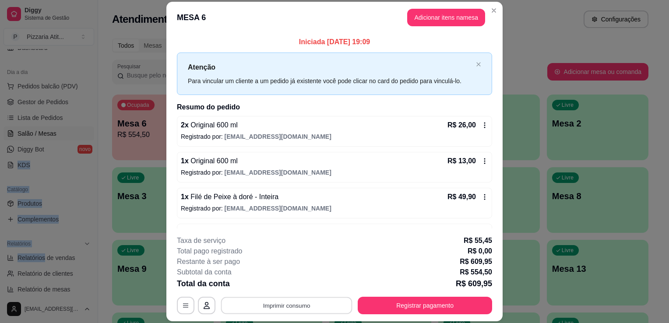
click at [305, 299] on button "Imprimir consumo" at bounding box center [286, 305] width 131 height 17
click at [300, 284] on button "IMPRESSORA" at bounding box center [285, 286] width 61 height 14
click at [457, 306] on button "Registrar pagamento" at bounding box center [425, 305] width 130 height 17
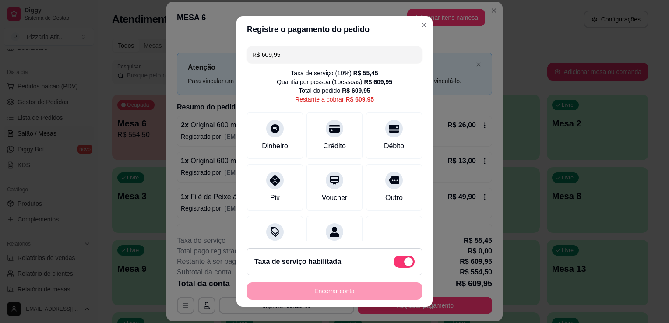
click at [338, 55] on input "R$ 609,95" at bounding box center [334, 55] width 165 height 18
click at [375, 138] on div "Débito" at bounding box center [394, 134] width 62 height 51
click at [368, 51] on input "R$ 508,30" at bounding box center [334, 55] width 165 height 18
click at [336, 141] on div "Crédito" at bounding box center [334, 145] width 25 height 11
click at [285, 63] on input "R$ 305,00" at bounding box center [334, 55] width 165 height 18
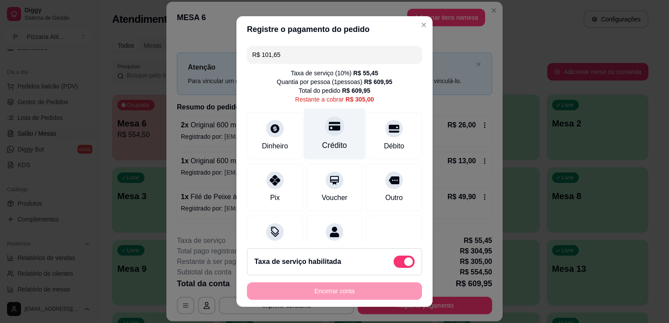
click at [331, 141] on div "Crédito" at bounding box center [334, 145] width 25 height 11
click at [337, 53] on input "R$ 203,35" at bounding box center [334, 55] width 165 height 18
click at [332, 138] on div "Crédito" at bounding box center [335, 134] width 62 height 51
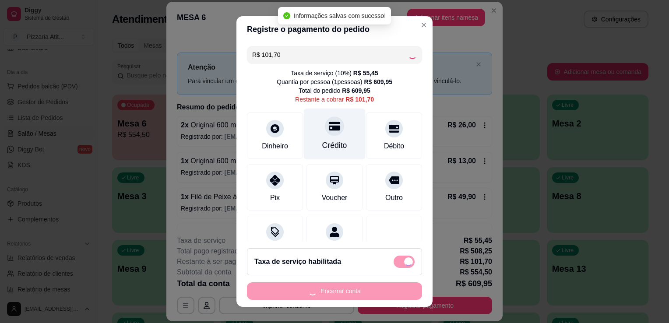
type input "R$ 0,00"
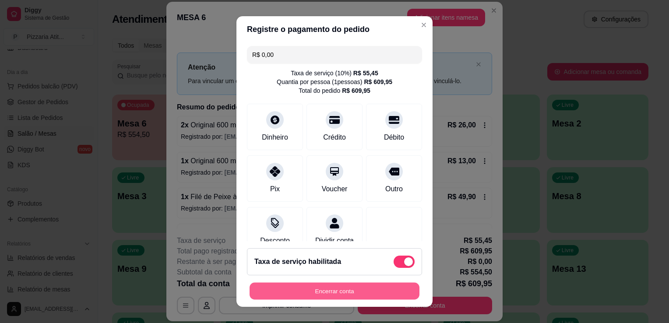
click at [383, 298] on button "Encerrar conta" at bounding box center [335, 291] width 170 height 17
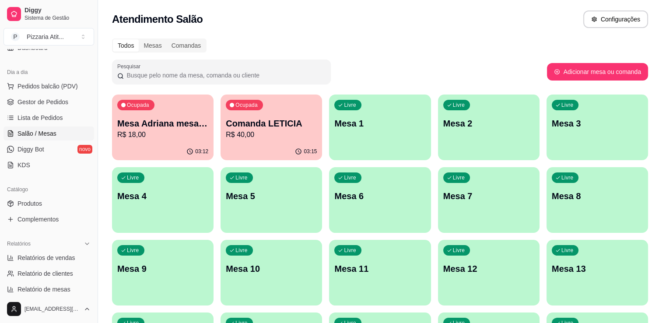
click at [94, 177] on div "Diggy Sistema de Gestão P Pizzaria Atit ... Loja aberta Plano Essencial + Mesas…" at bounding box center [49, 161] width 98 height 323
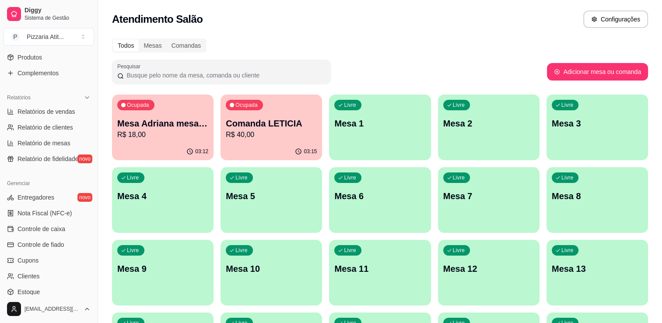
scroll to position [230, 0]
click at [67, 234] on link "Controle de caixa" at bounding box center [49, 228] width 91 height 14
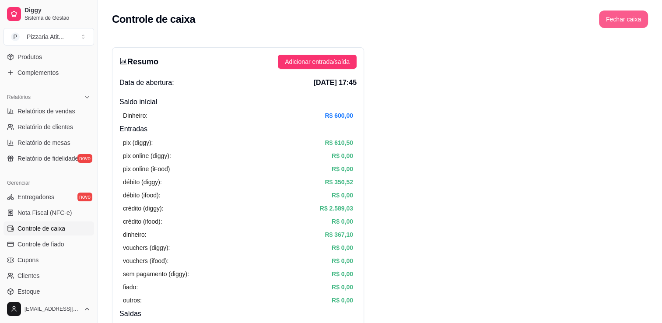
click at [626, 14] on button "Fechar caixa" at bounding box center [623, 20] width 49 height 18
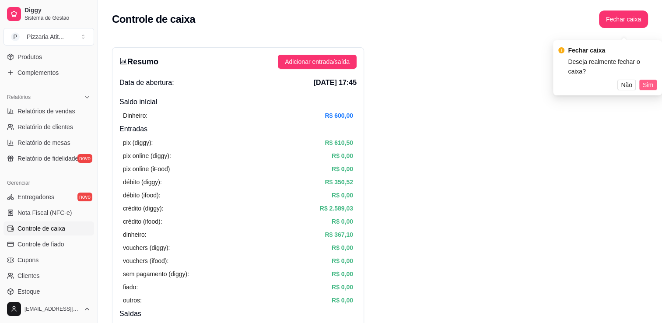
click at [652, 80] on span "Sim" at bounding box center [648, 85] width 11 height 10
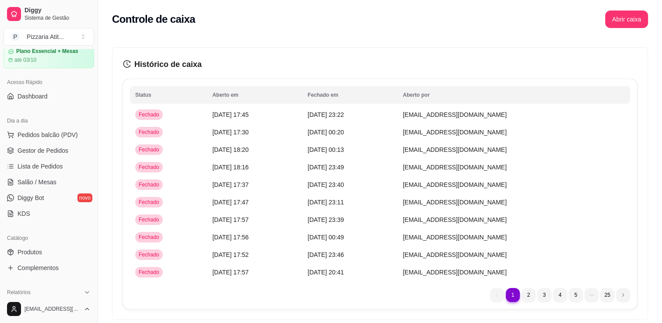
scroll to position [5, 0]
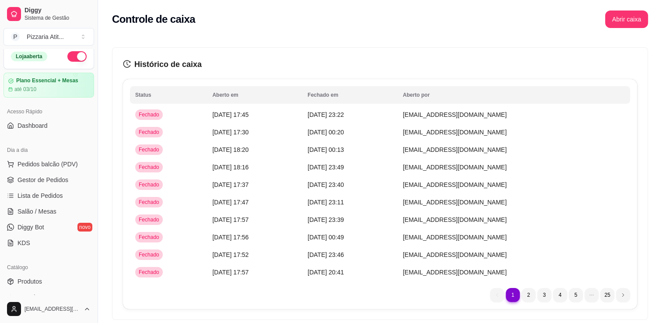
click at [66, 50] on div "Loja aberta" at bounding box center [49, 56] width 90 height 25
click at [67, 56] on button "button" at bounding box center [76, 56] width 19 height 11
